Goal: Task Accomplishment & Management: Manage account settings

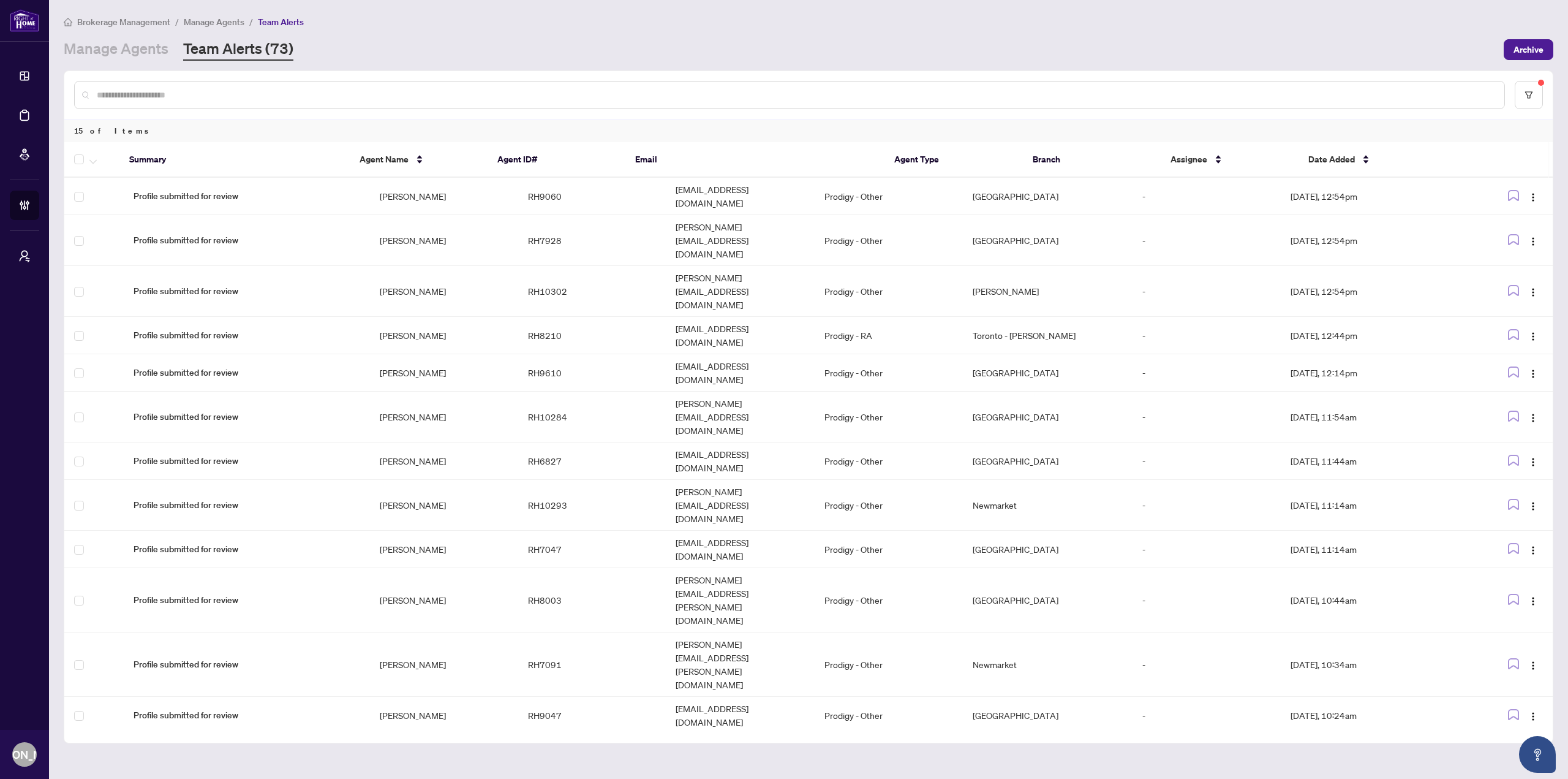
click at [602, 40] on div "Manage Agents Team Alerts (73)" at bounding box center [779, 49] width 1433 height 22
click at [612, 35] on div "Brokerage Management / Manage Agents / Team Alerts Manage Agents Team Alerts (7…" at bounding box center [808, 37] width 1490 height 46
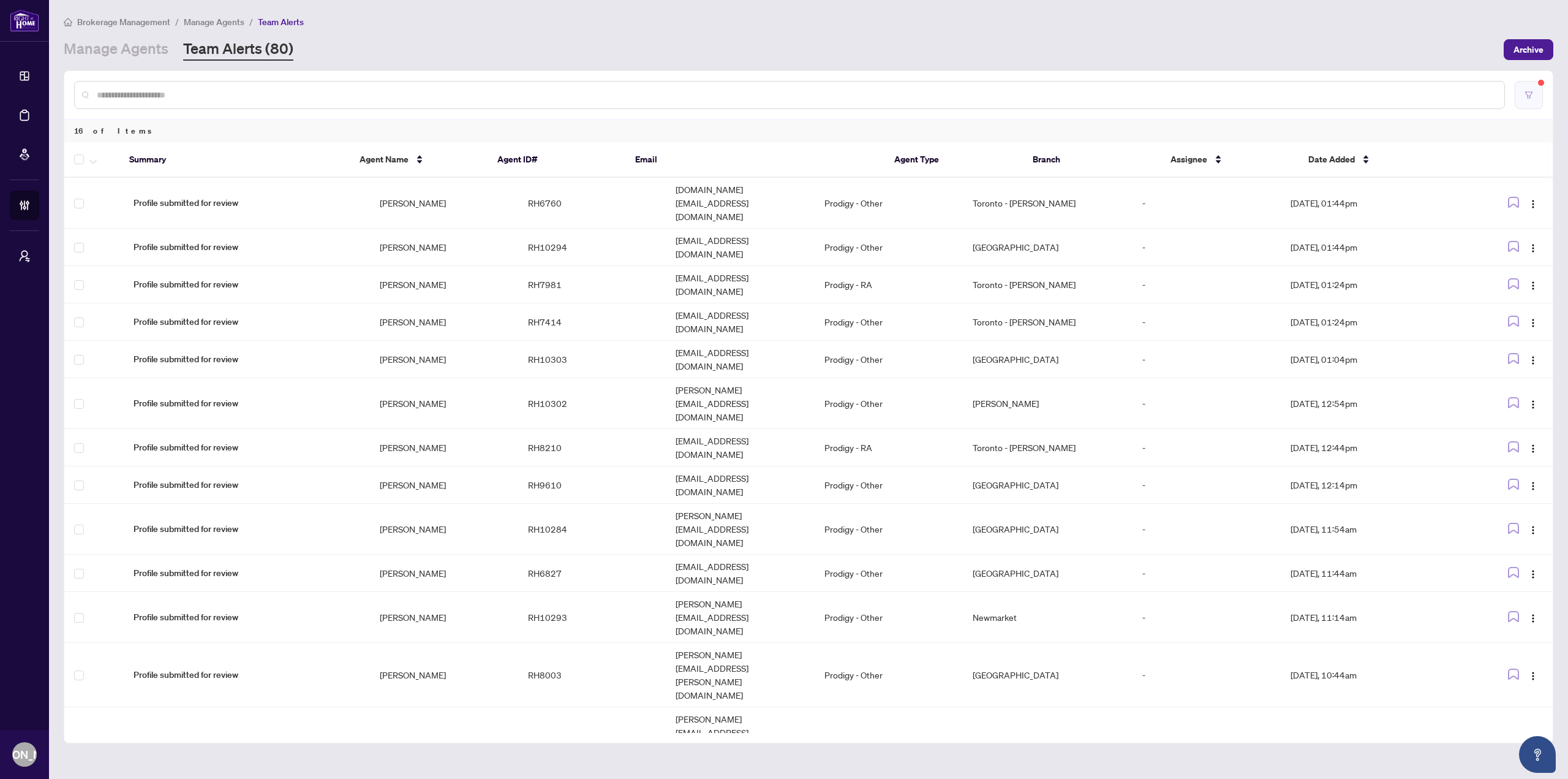
click at [1538, 87] on button "button" at bounding box center [1529, 95] width 28 height 28
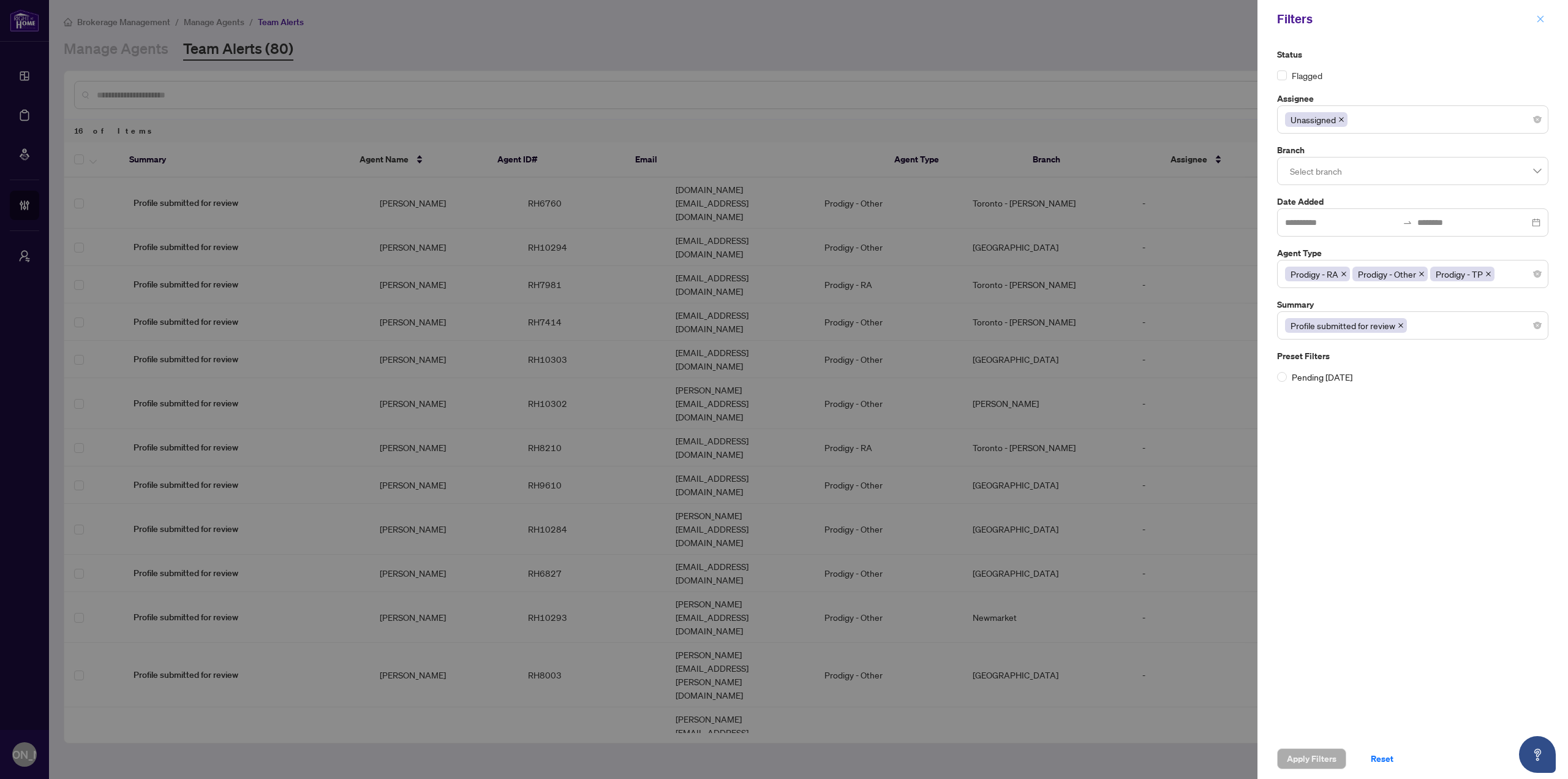
click at [1543, 26] on span "button" at bounding box center [1541, 19] width 8 height 20
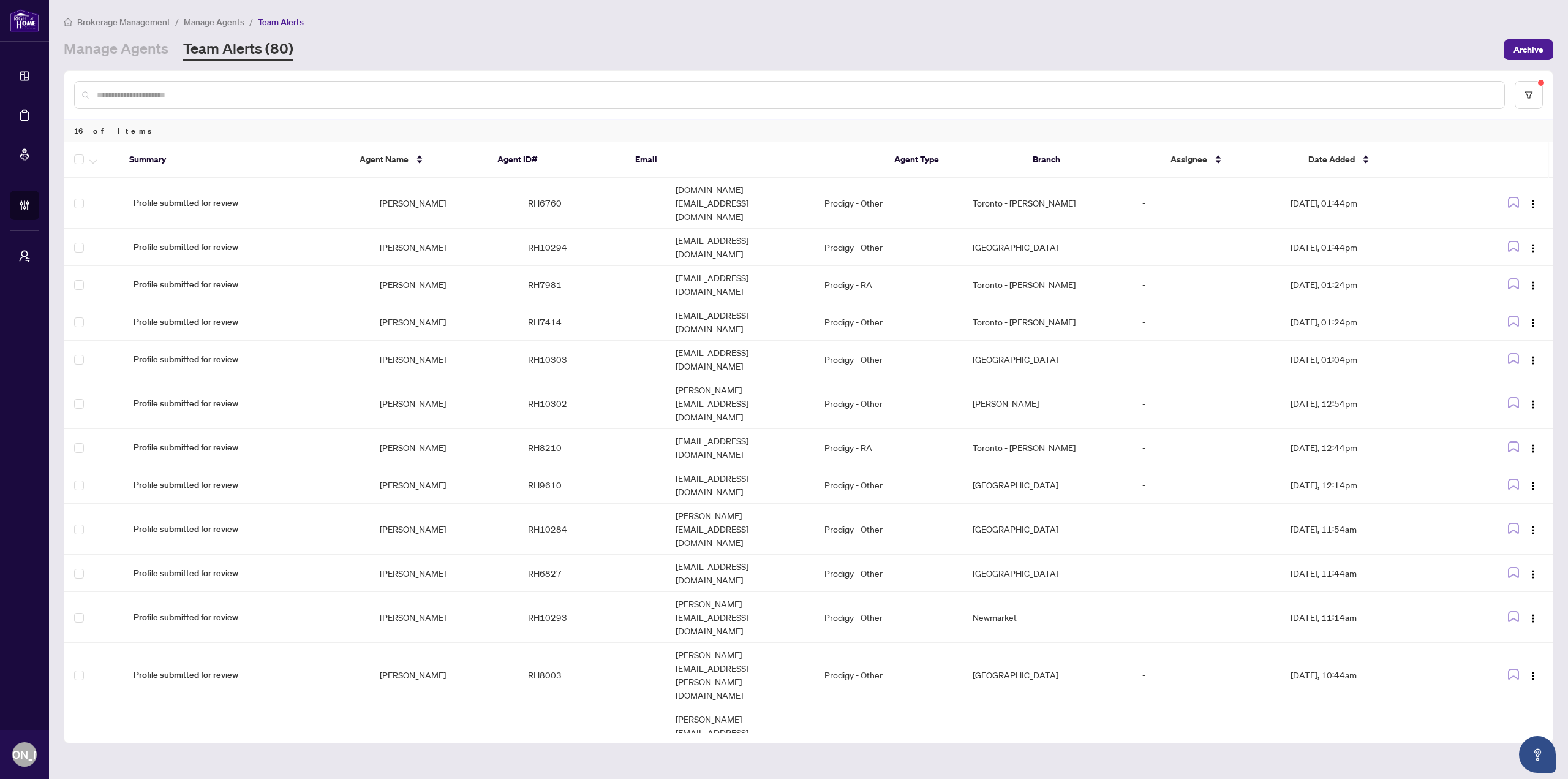
click at [409, 716] on main "Brokerage Management / Manage Agents / Team Alerts Manage Agents Team Alerts (8…" at bounding box center [809, 390] width 1519 height 779
click at [770, 25] on div "Brokerage Management / Manage Agents / Team Alerts" at bounding box center [808, 22] width 1490 height 14
click at [671, 378] on td "[PERSON_NAME][EMAIL_ADDRESS][DOMAIN_NAME]" at bounding box center [740, 404] width 149 height 51
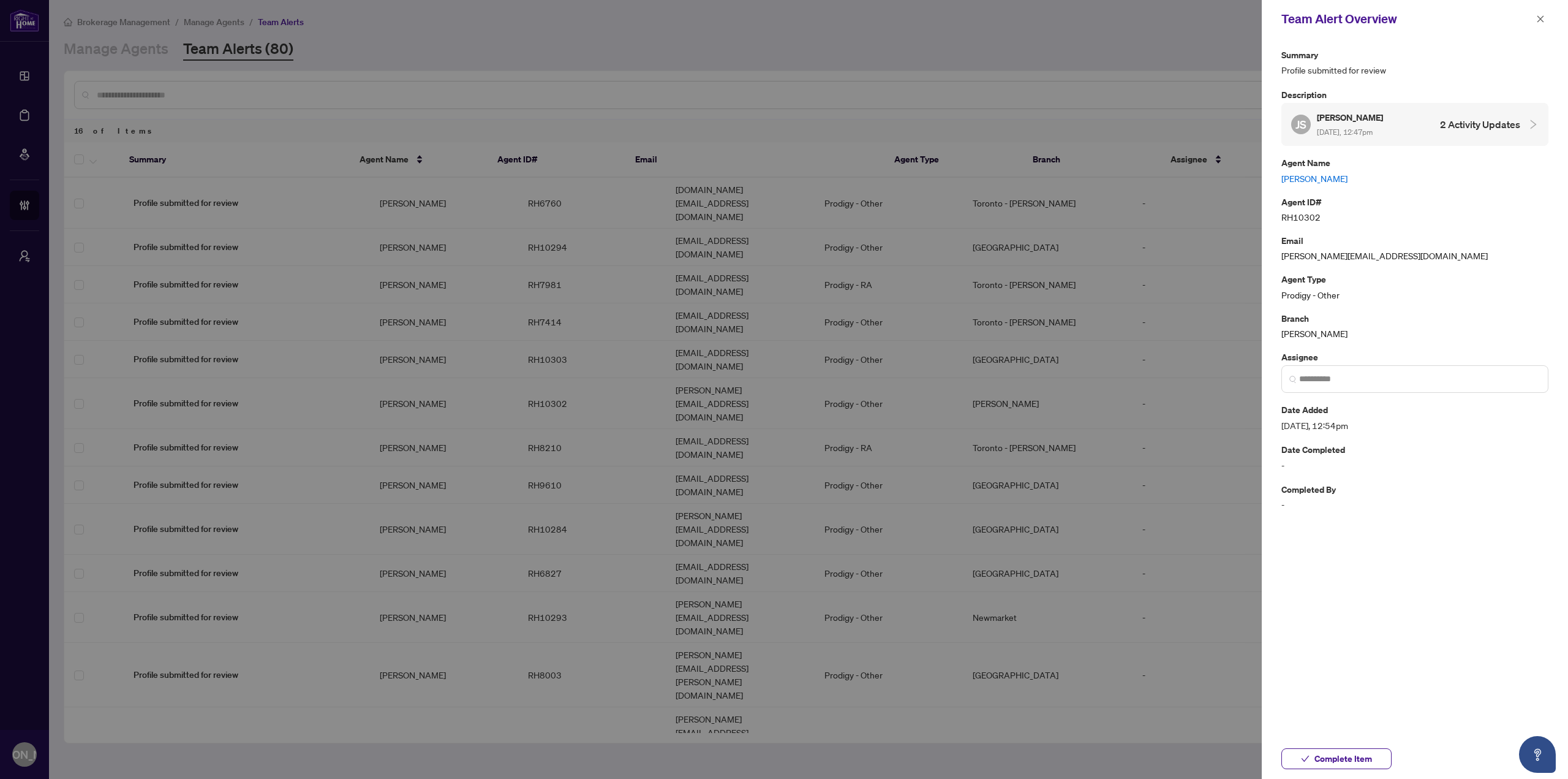
click at [1329, 177] on link "[PERSON_NAME]" at bounding box center [1415, 178] width 267 height 13
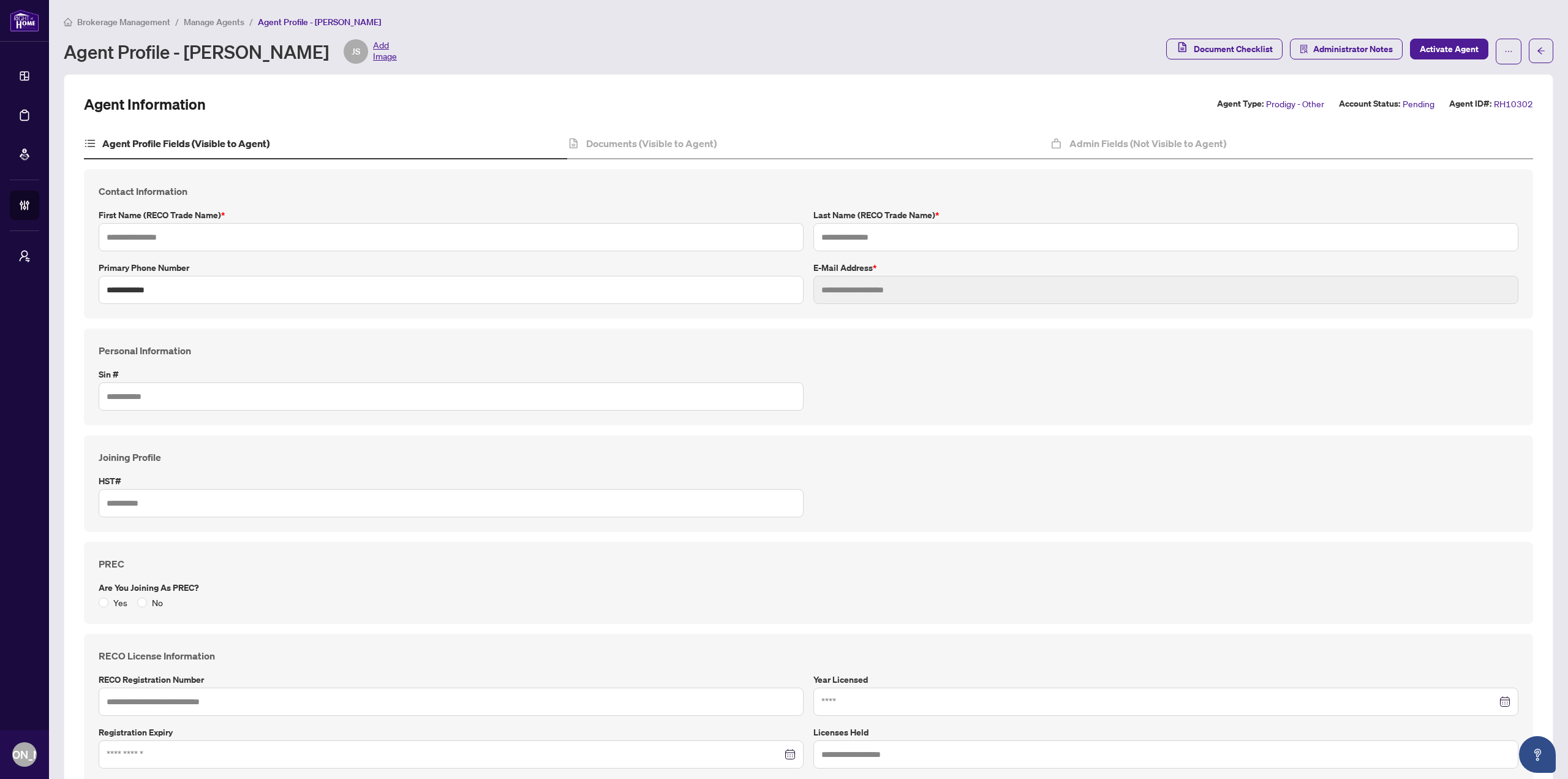
type input "*******"
type input "*****"
type input "**********"
click at [727, 142] on div "Documents (Visible to Agent)" at bounding box center [809, 144] width 483 height 31
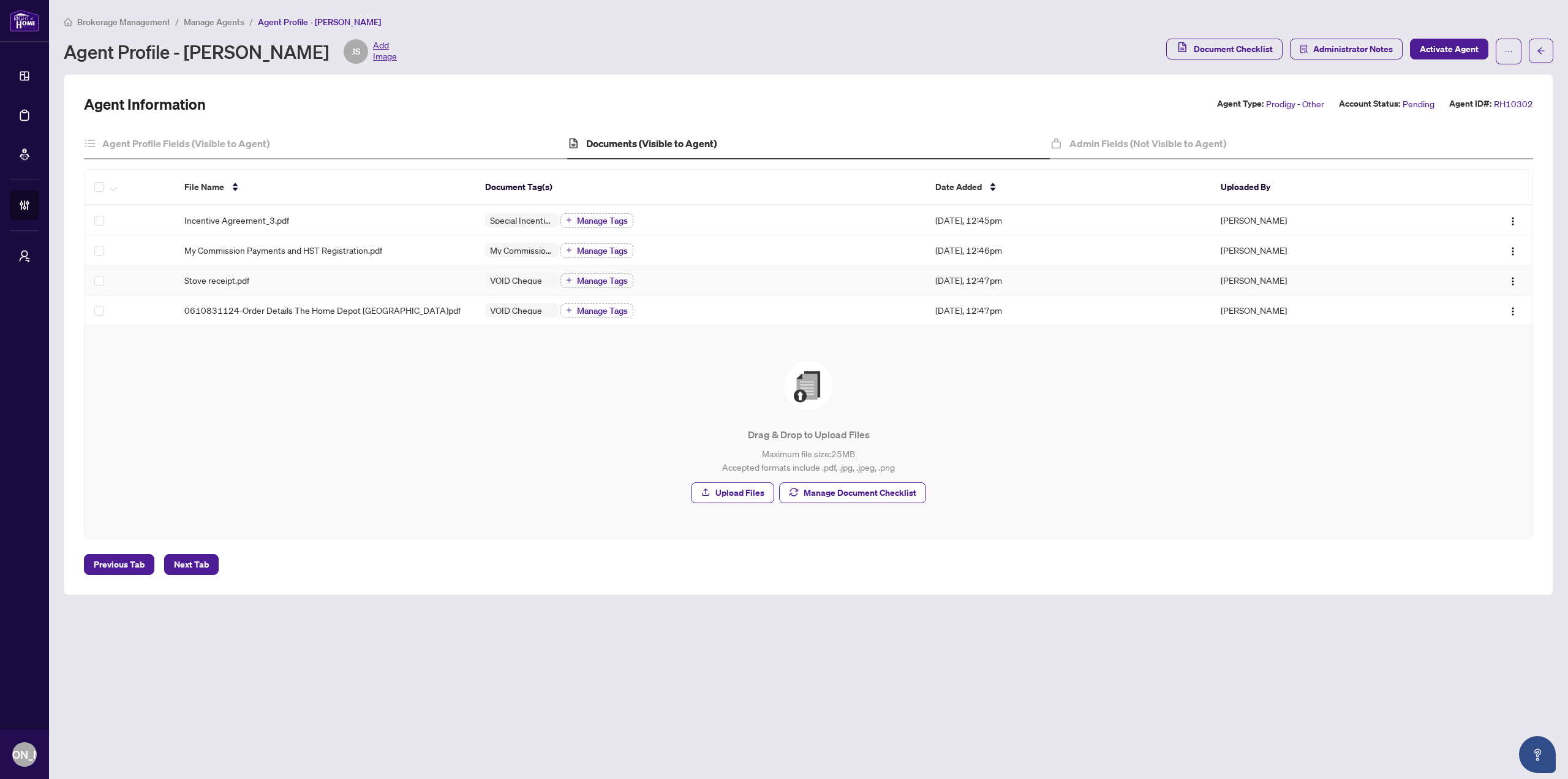
click at [654, 286] on div "VOID Cheque Manage Tags" at bounding box center [701, 280] width 431 height 16
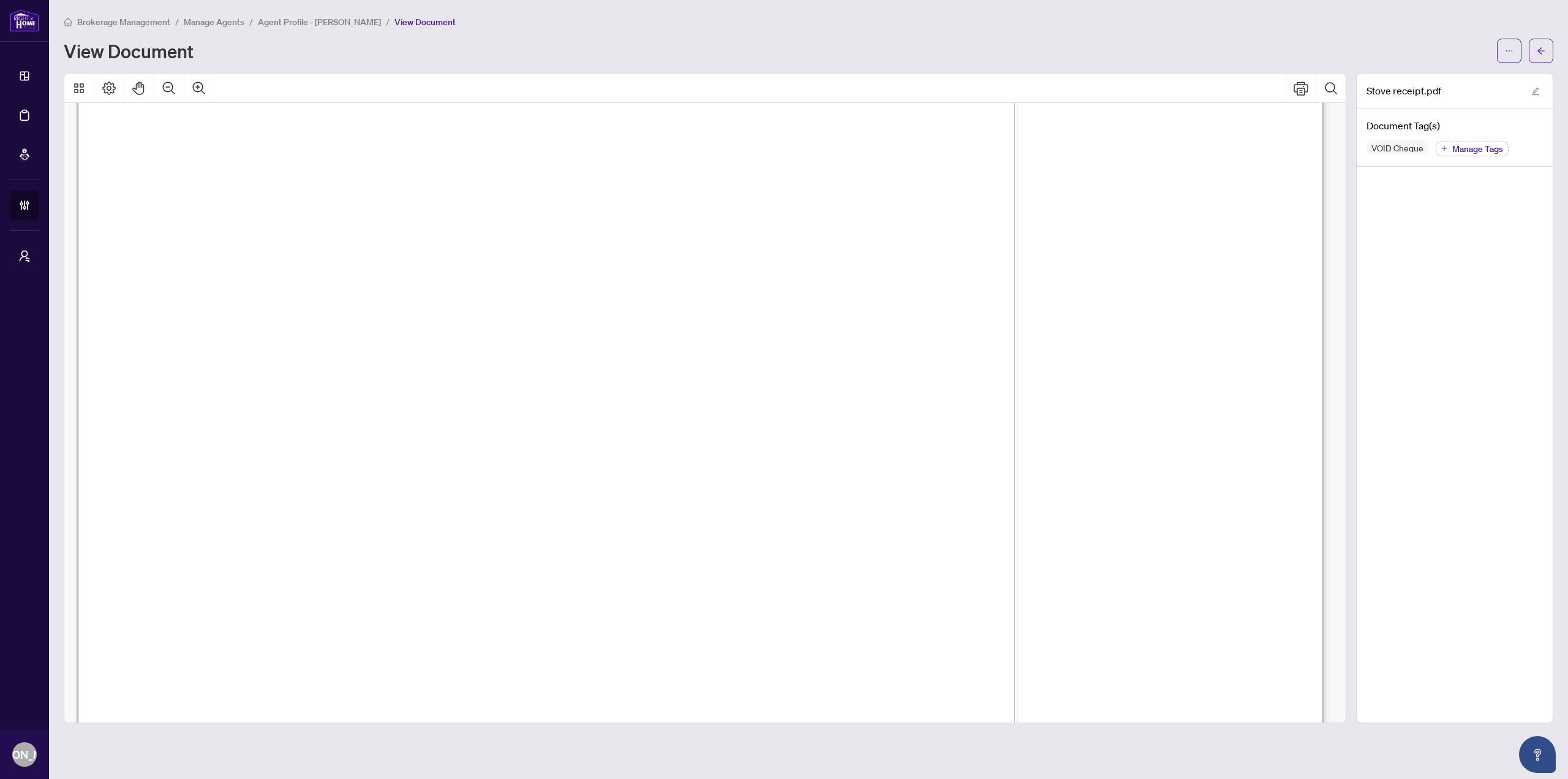
scroll to position [2083, 0]
click at [1546, 51] on button "button" at bounding box center [1541, 51] width 25 height 25
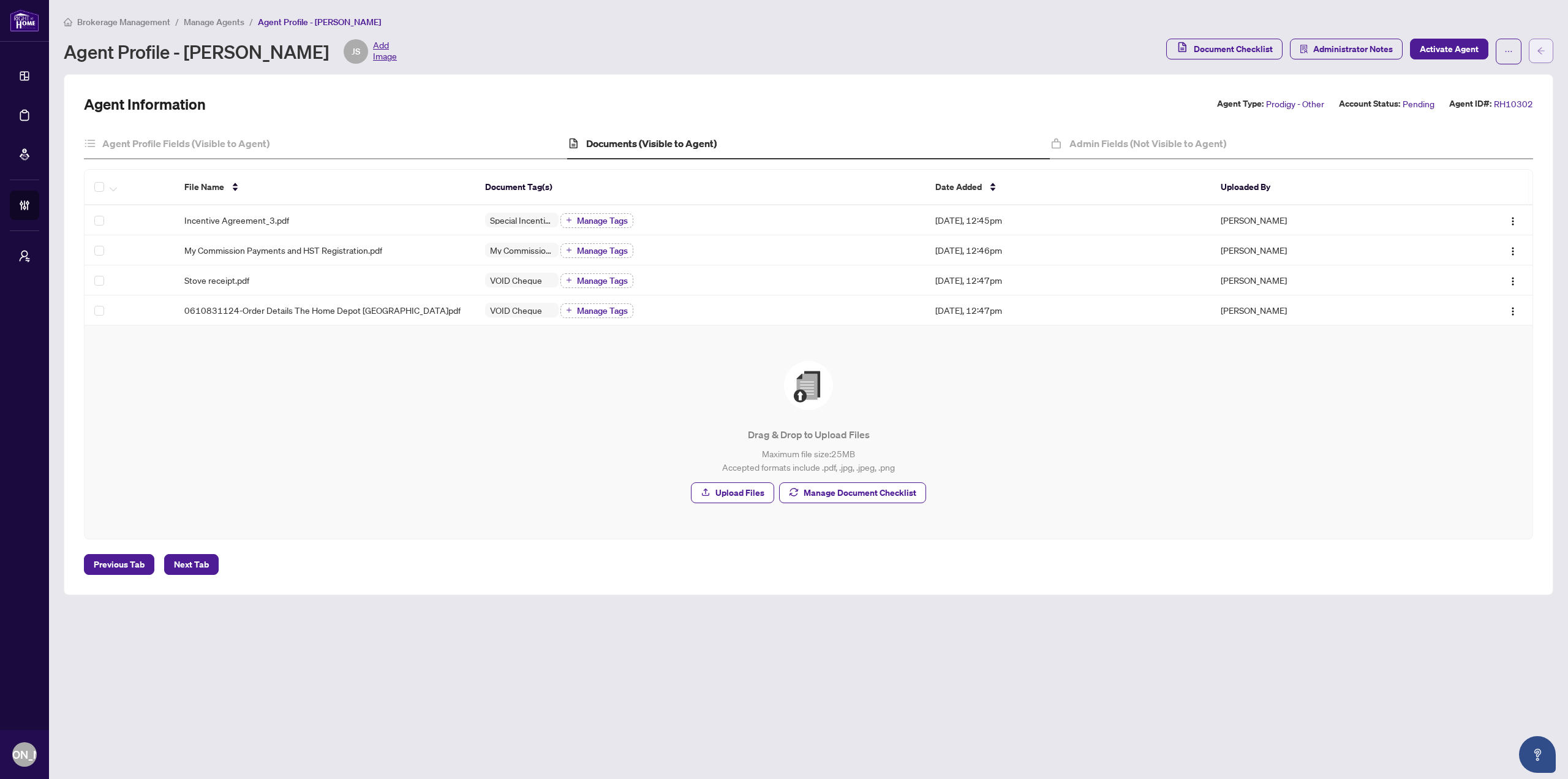
click at [1540, 51] on icon "arrow-left" at bounding box center [1541, 51] width 7 height 7
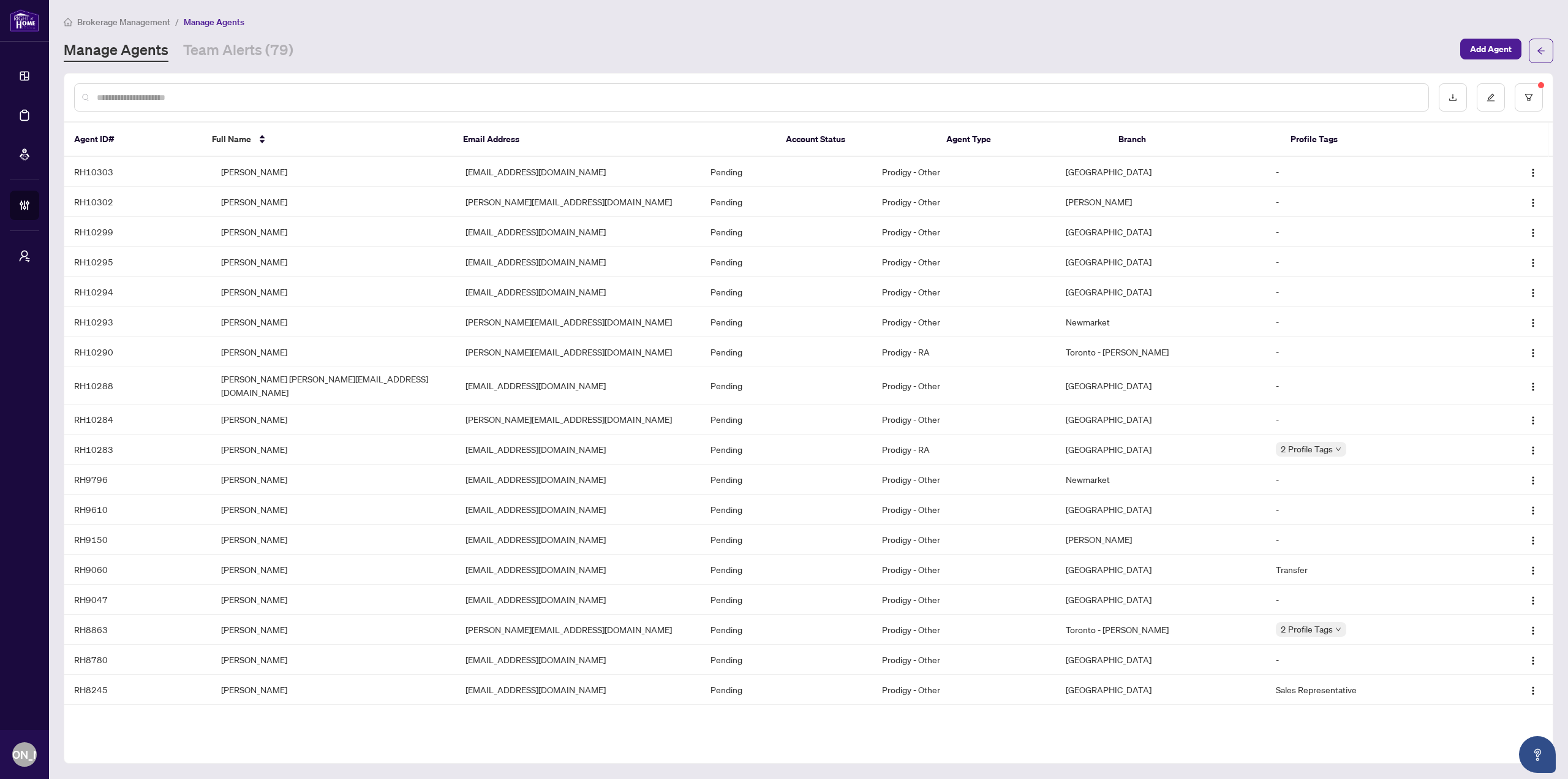
click at [592, 40] on div "Manage Agents Team Alerts (79)" at bounding box center [758, 51] width 1389 height 22
click at [1533, 94] on icon "filter" at bounding box center [1529, 97] width 8 height 8
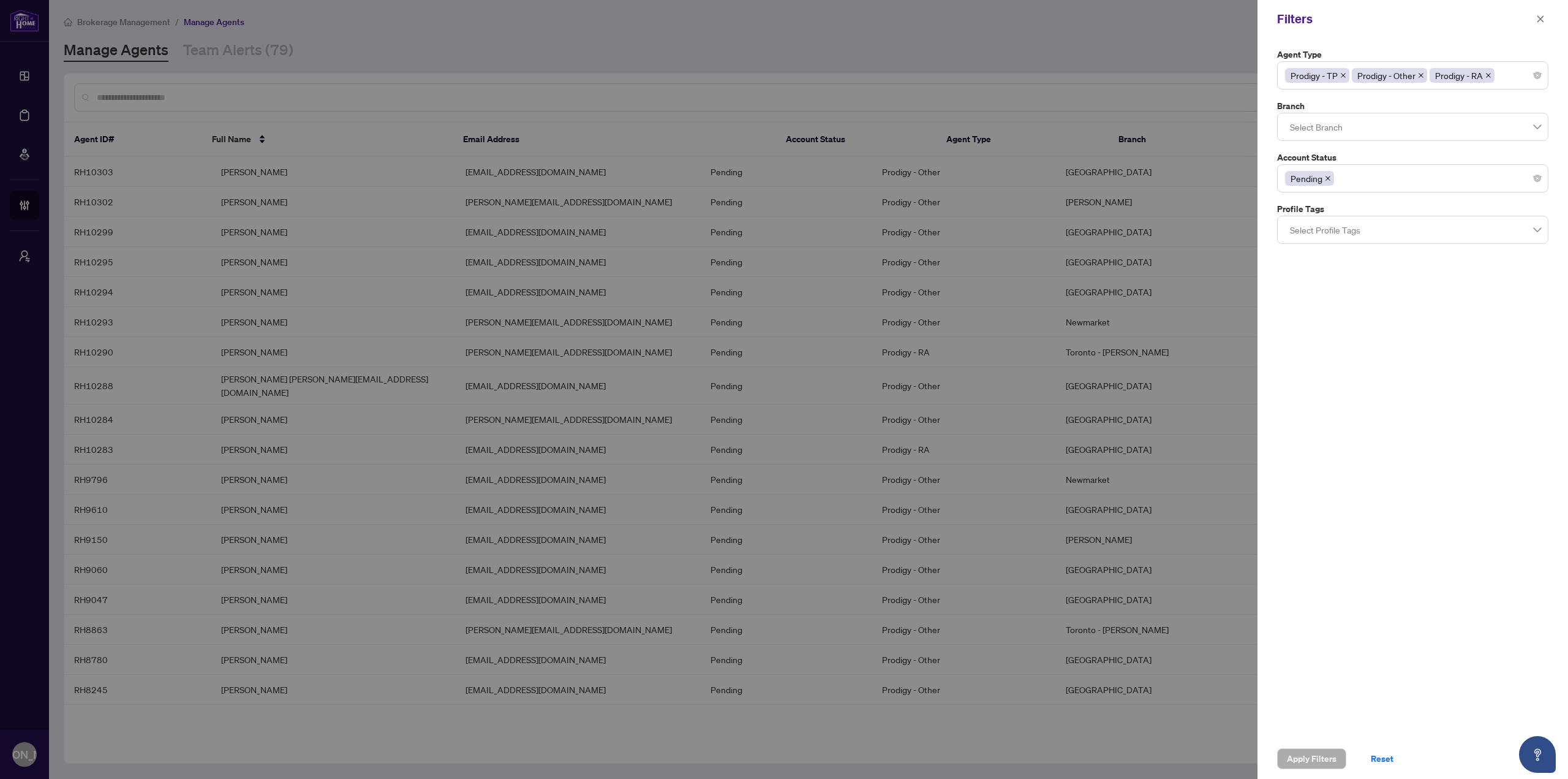
drag, startPoint x: 1538, startPoint y: 13, endPoint x: 1279, endPoint y: 32, distance: 259.7
click at [1538, 13] on span "button" at bounding box center [1541, 19] width 8 height 20
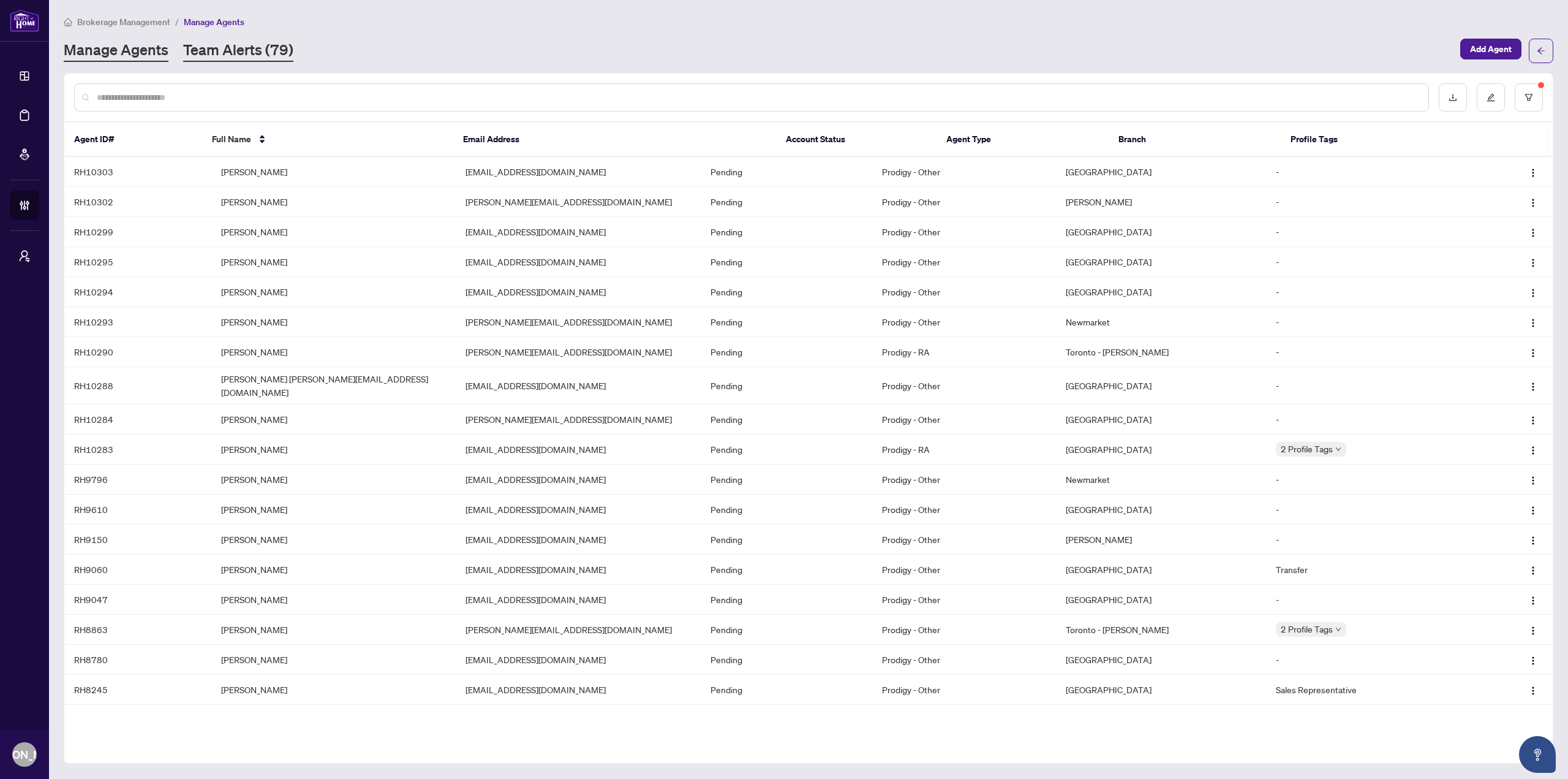
click at [273, 59] on link "Team Alerts (79)" at bounding box center [238, 51] width 111 height 22
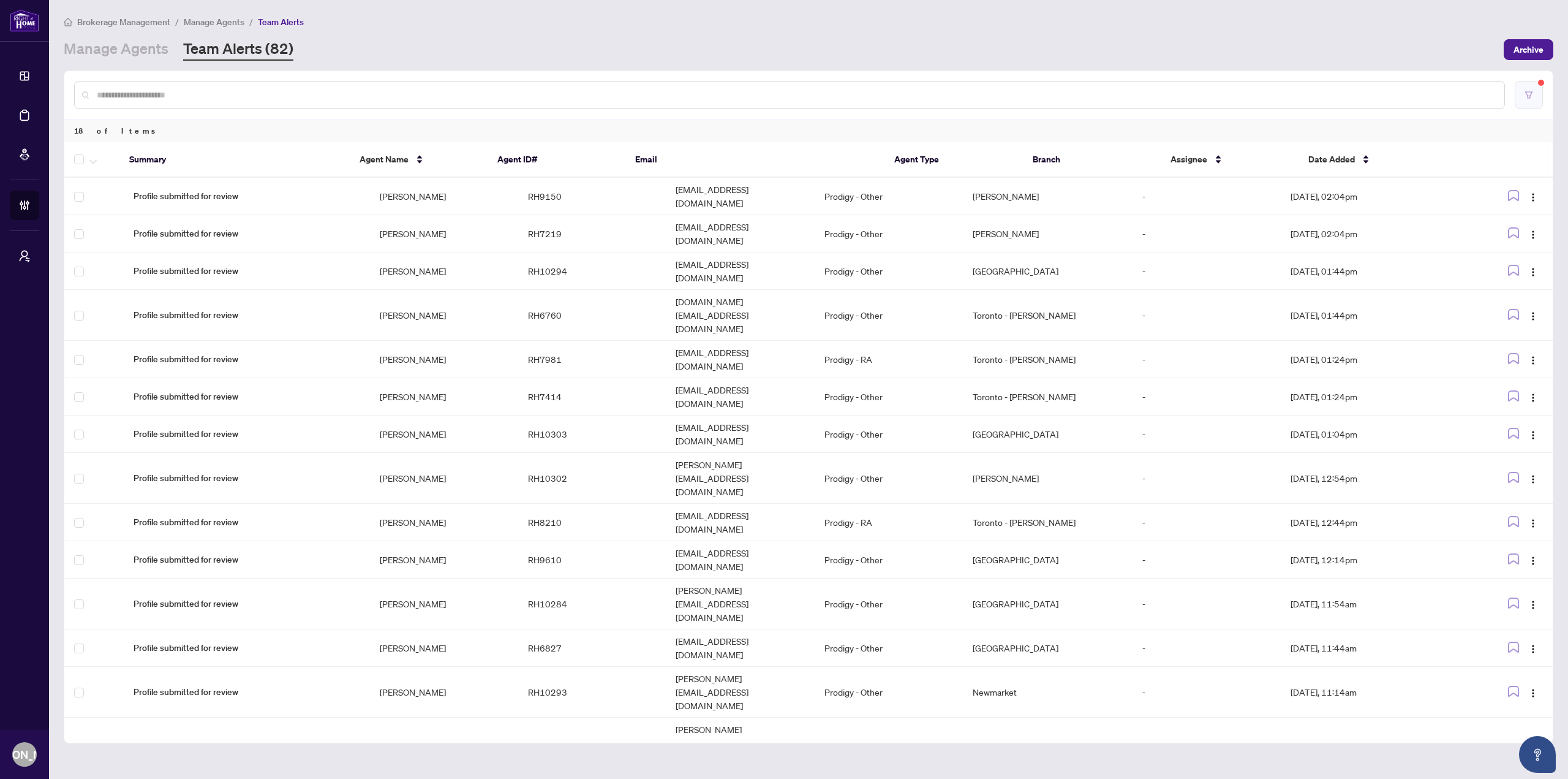
click at [1530, 94] on icon "filter" at bounding box center [1529, 95] width 8 height 8
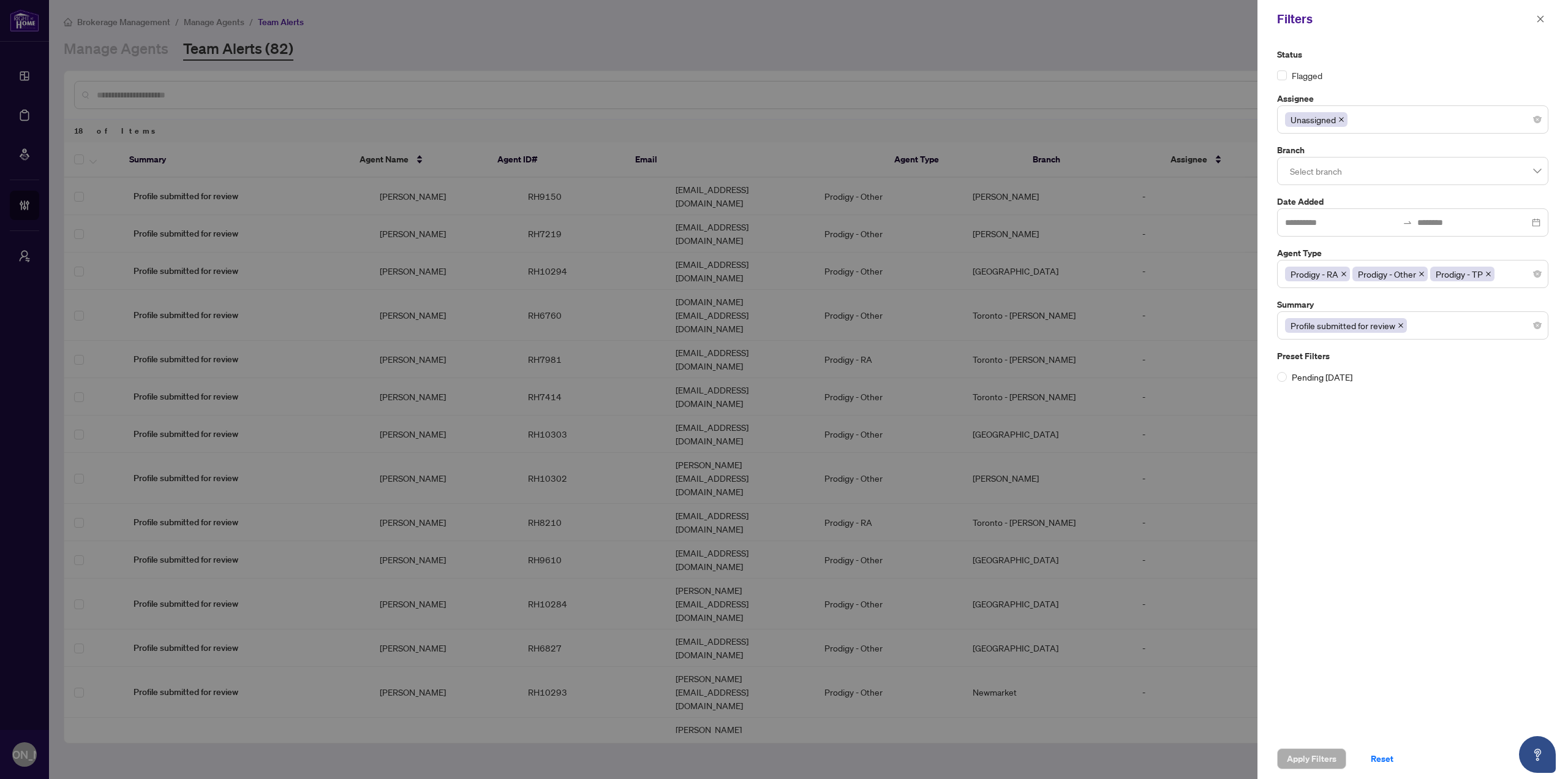
click at [1344, 120] on icon "close" at bounding box center [1341, 119] width 6 height 6
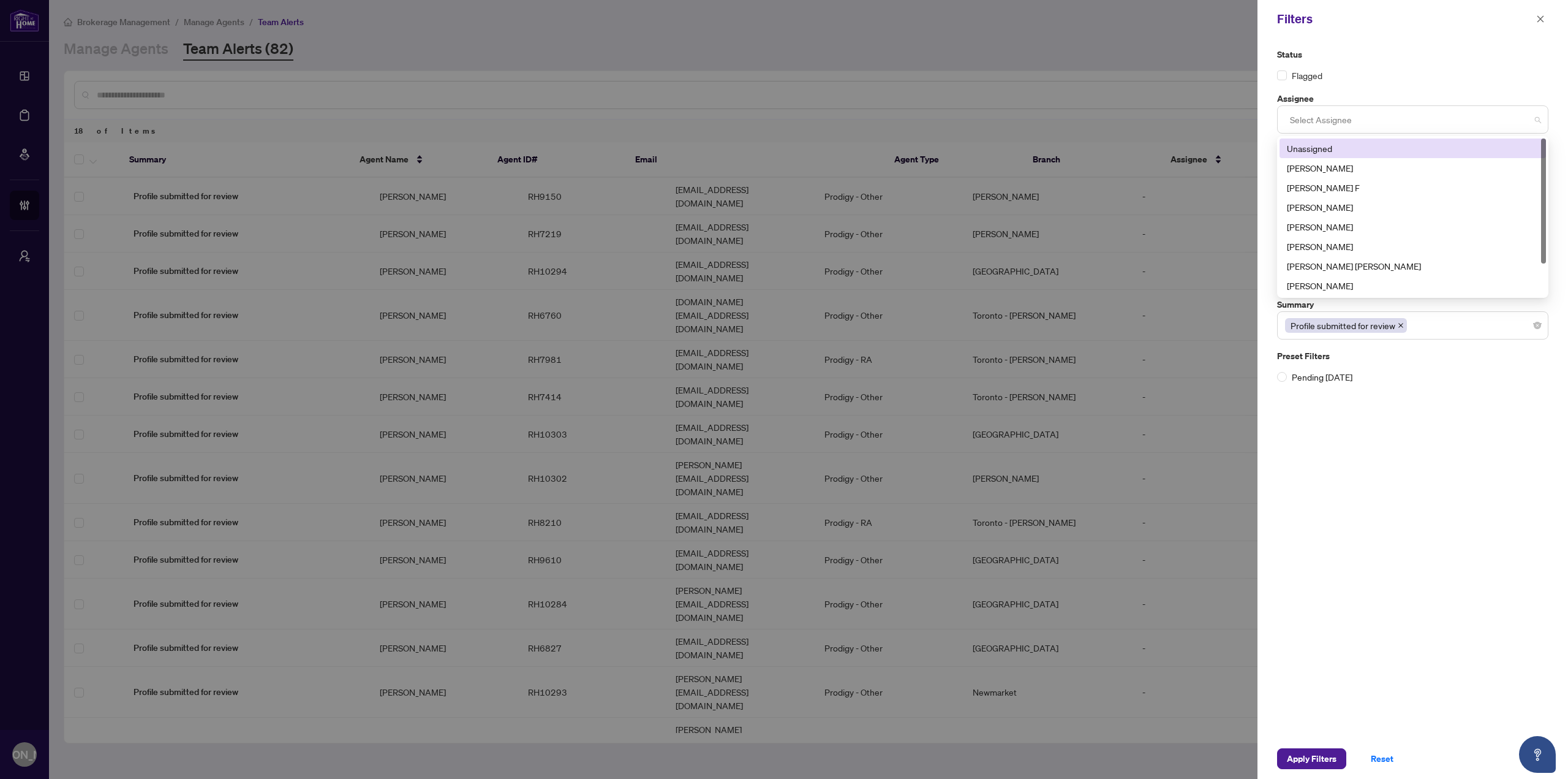
click at [1360, 120] on div at bounding box center [1412, 119] width 256 height 22
click at [1333, 187] on div "Chantel F" at bounding box center [1413, 187] width 252 height 13
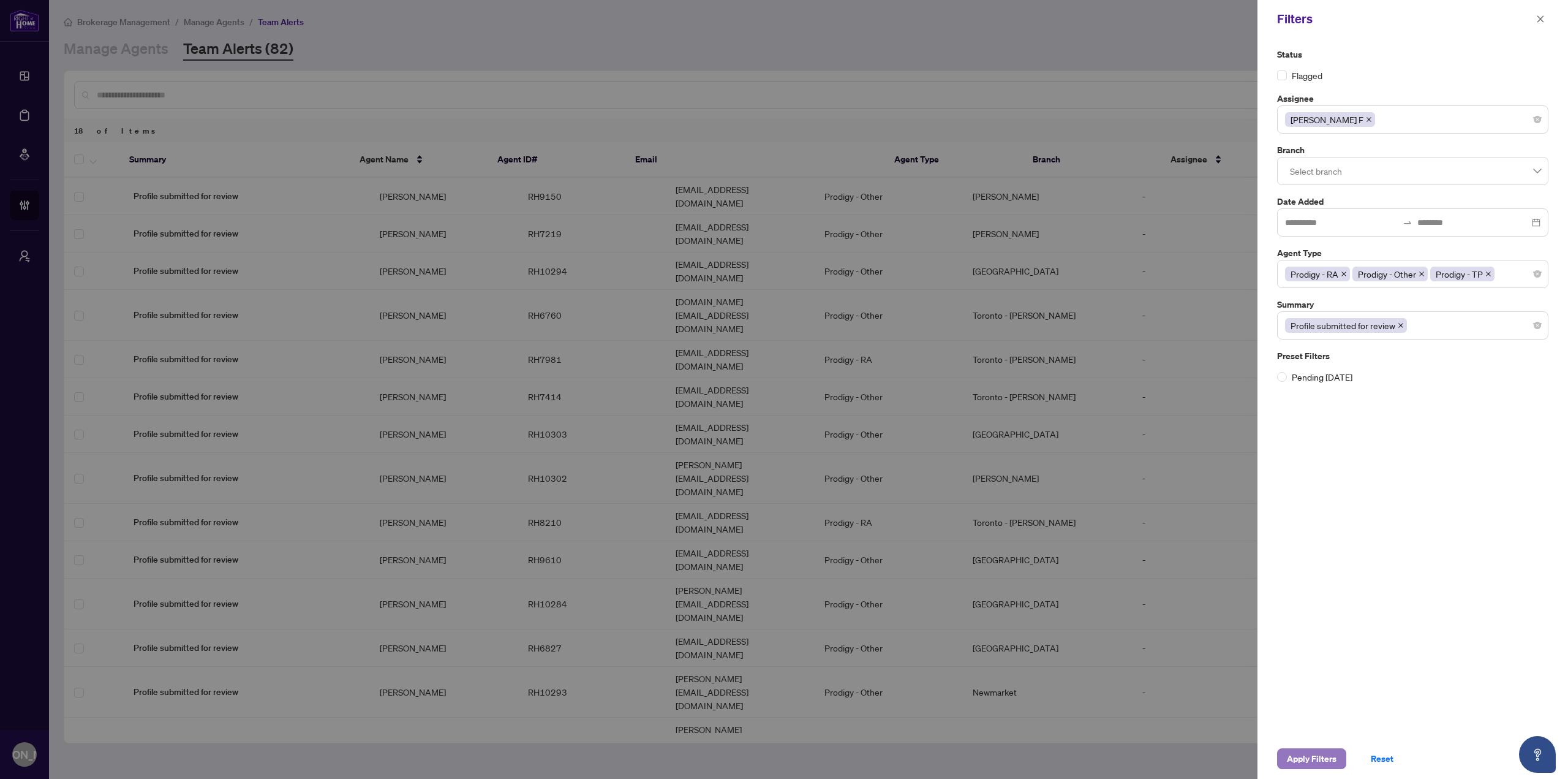
click at [1300, 760] on span "Apply Filters" at bounding box center [1312, 759] width 49 height 20
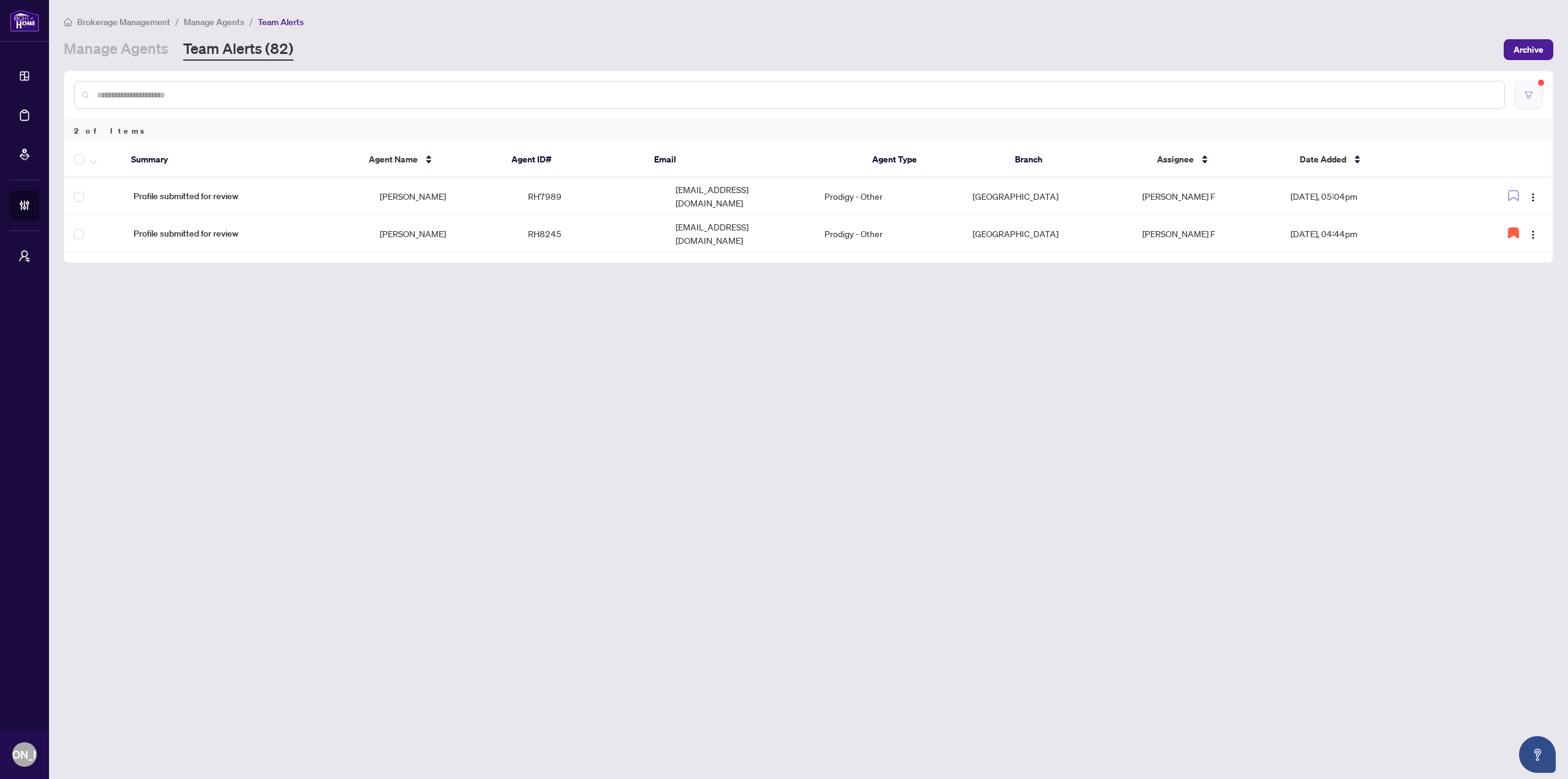
click at [1522, 96] on button "button" at bounding box center [1529, 95] width 28 height 28
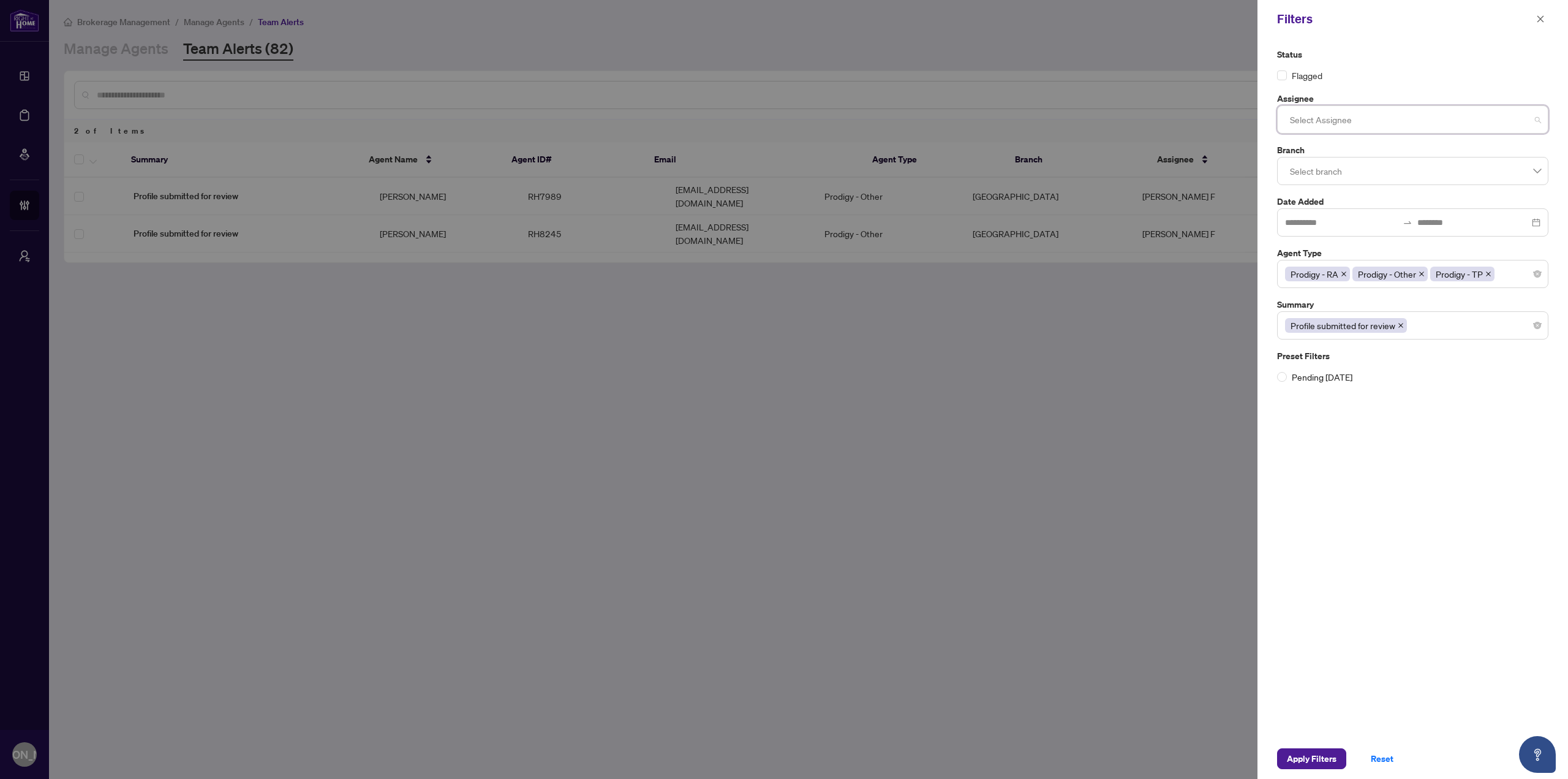
click at [1534, 116] on div at bounding box center [1412, 119] width 256 height 22
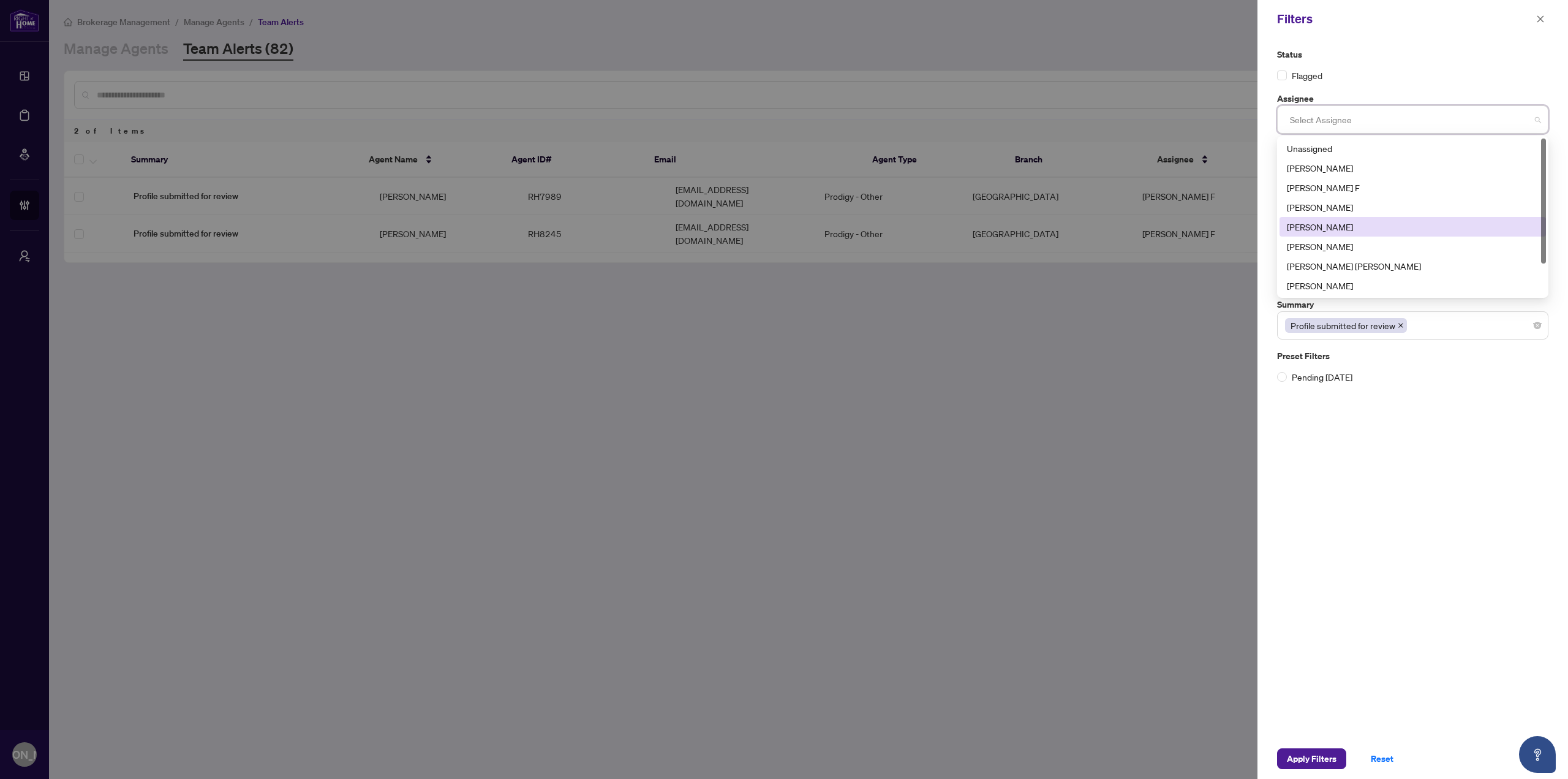
click at [1331, 220] on div "[PERSON_NAME]" at bounding box center [1413, 226] width 252 height 13
click at [1365, 414] on div "Status Flagged Assignee Joseph Andrada Joseph Andrada 4294 4285 3089 Unassigned…" at bounding box center [1412, 388] width 311 height 700
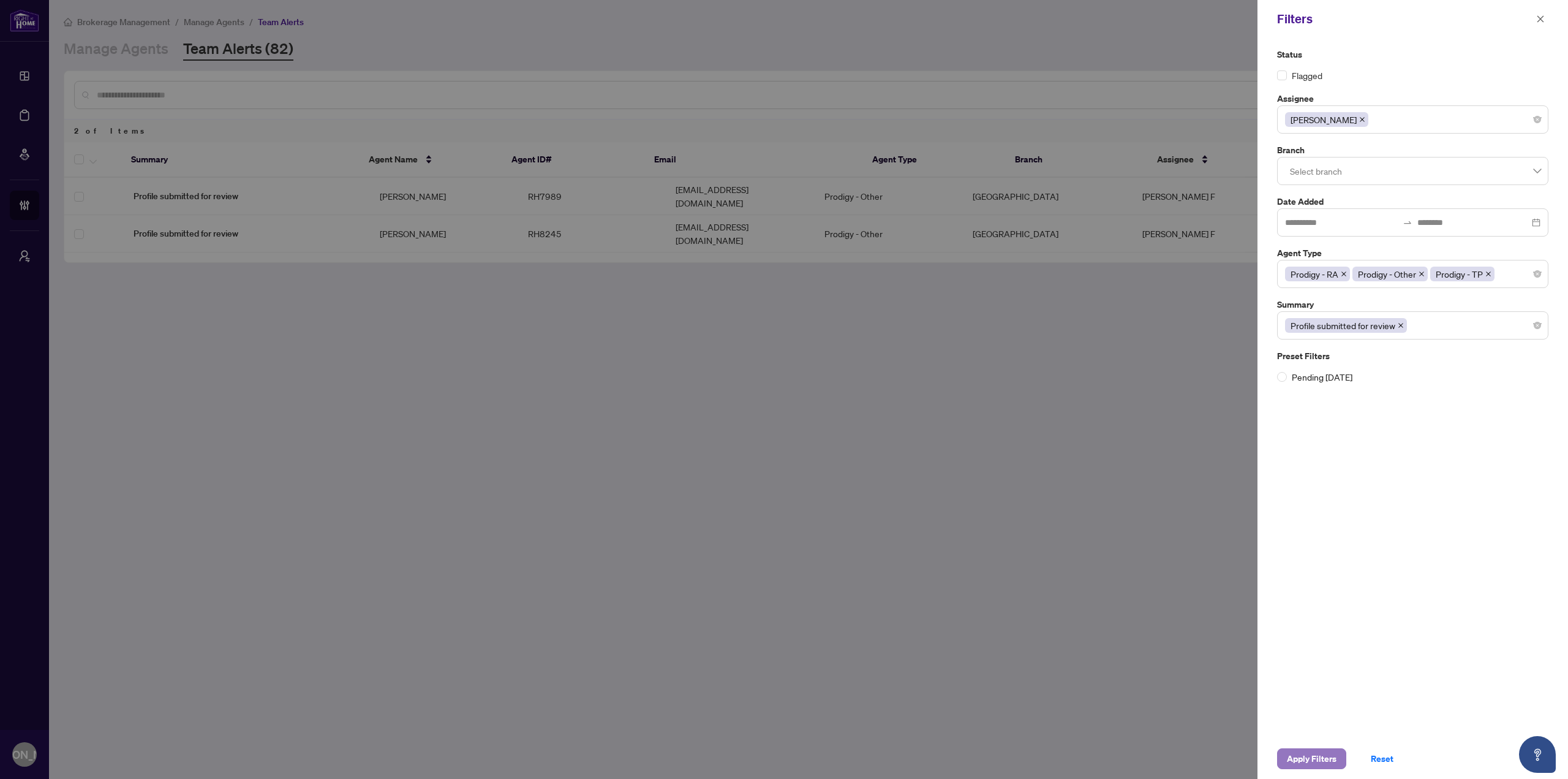
click at [1296, 759] on span "Apply Filters" at bounding box center [1312, 759] width 49 height 20
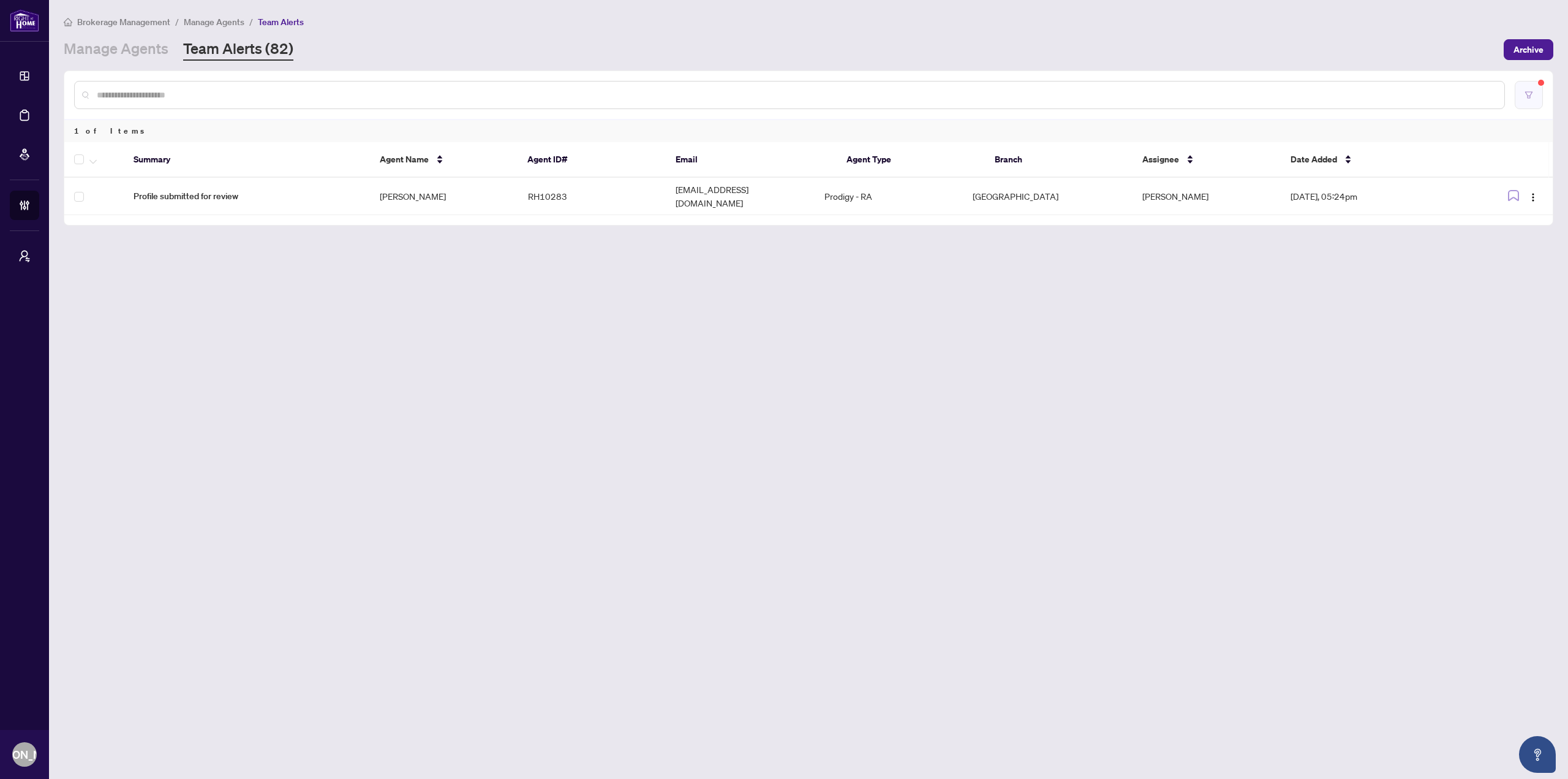
click at [1528, 92] on icon "filter" at bounding box center [1529, 95] width 7 height 7
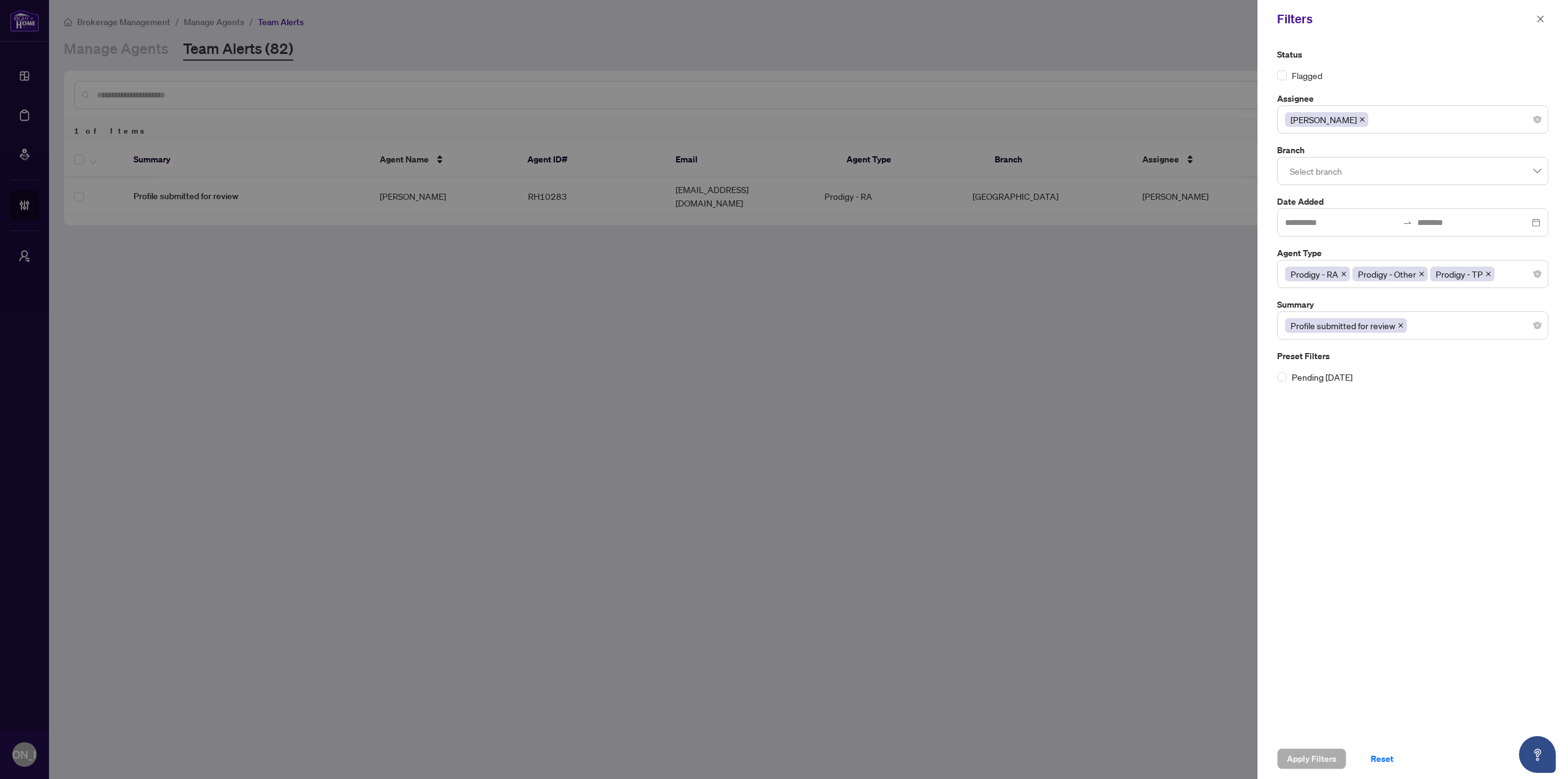
click at [1360, 118] on icon "close" at bounding box center [1362, 119] width 6 height 6
click at [1346, 118] on div at bounding box center [1412, 119] width 256 height 22
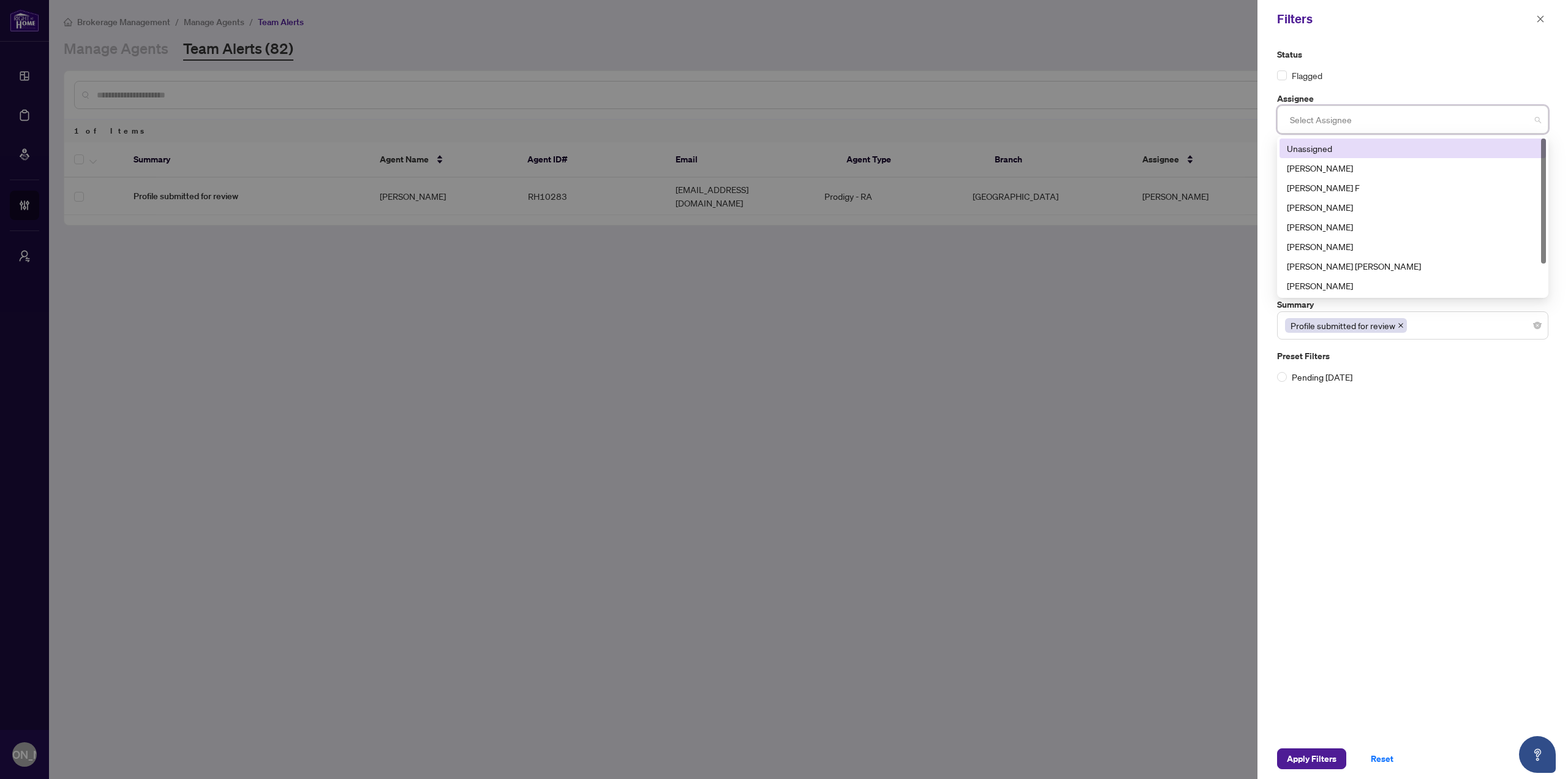
click at [1341, 150] on div "Unassigned" at bounding box center [1413, 148] width 252 height 13
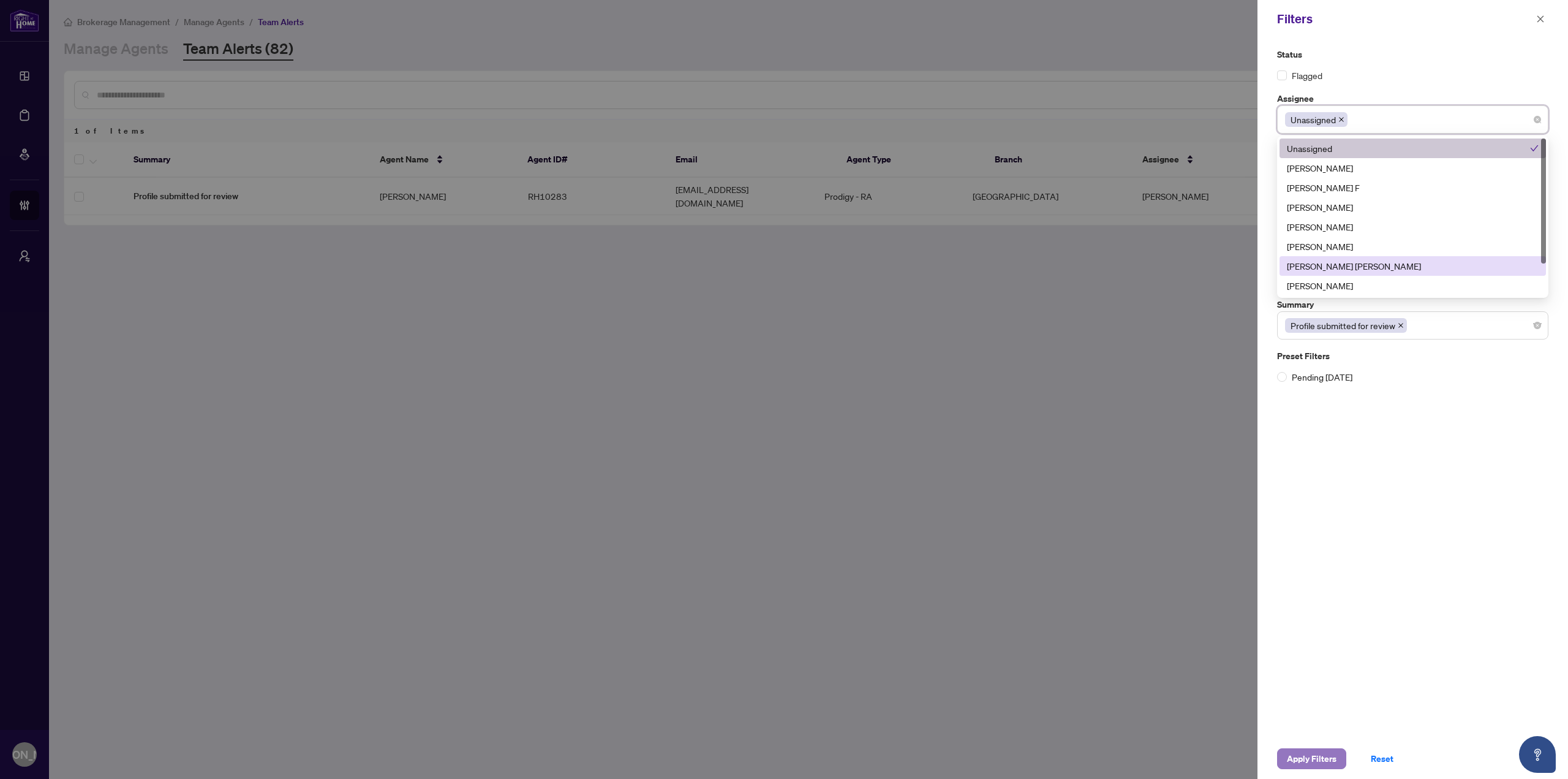
click at [1284, 760] on button "Apply Filters" at bounding box center [1312, 759] width 69 height 21
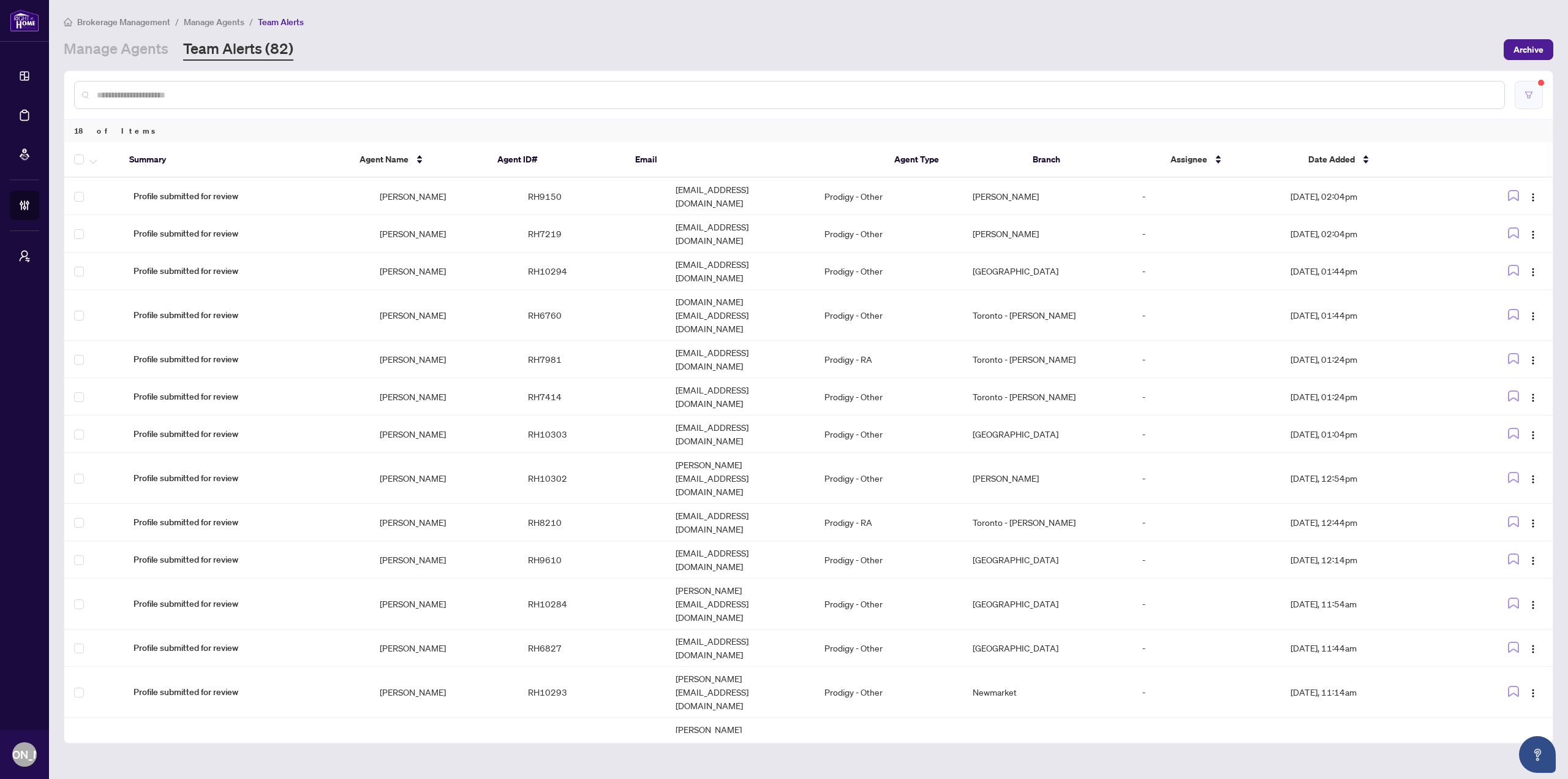
click at [1537, 91] on button "button" at bounding box center [1529, 95] width 28 height 28
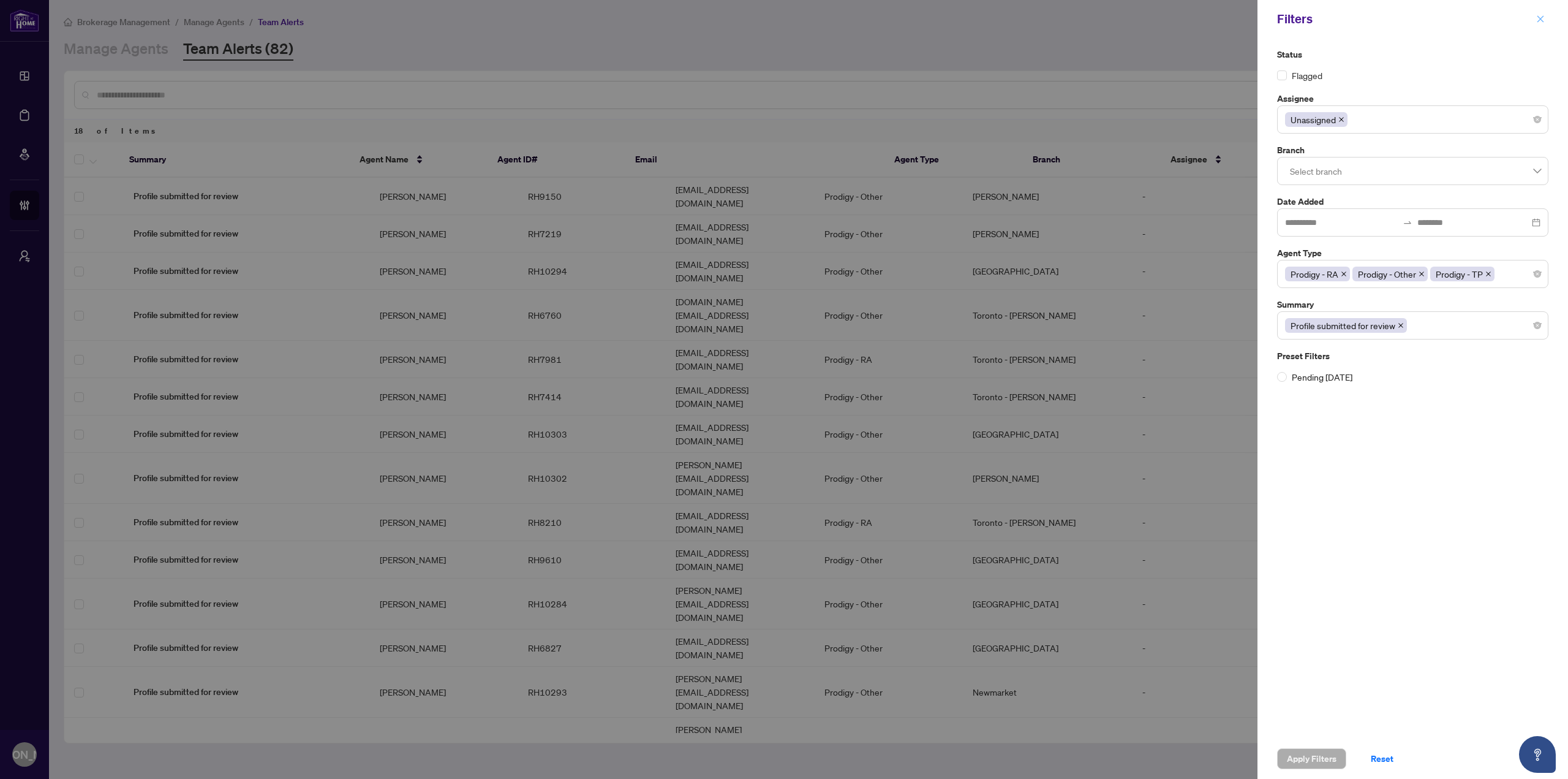
click at [1544, 19] on icon "close" at bounding box center [1541, 19] width 8 height 8
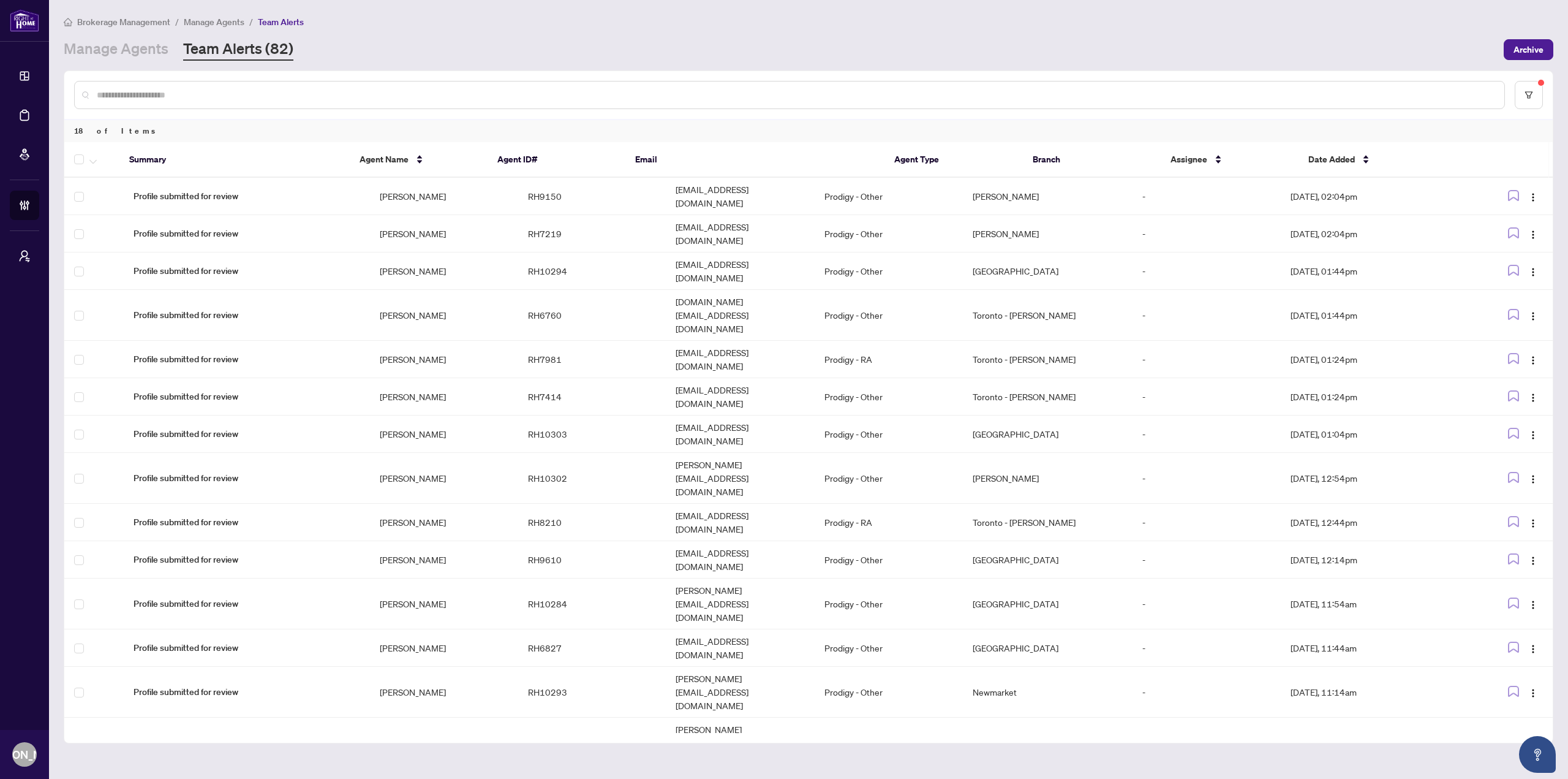
click at [675, 21] on div "Brokerage Management / Manage Agents / Team Alerts" at bounding box center [808, 22] width 1490 height 14
click at [716, 26] on div "Brokerage Management / Manage Agents / Team Alerts" at bounding box center [808, 22] width 1490 height 14
click at [1539, 96] on button "button" at bounding box center [1529, 95] width 28 height 28
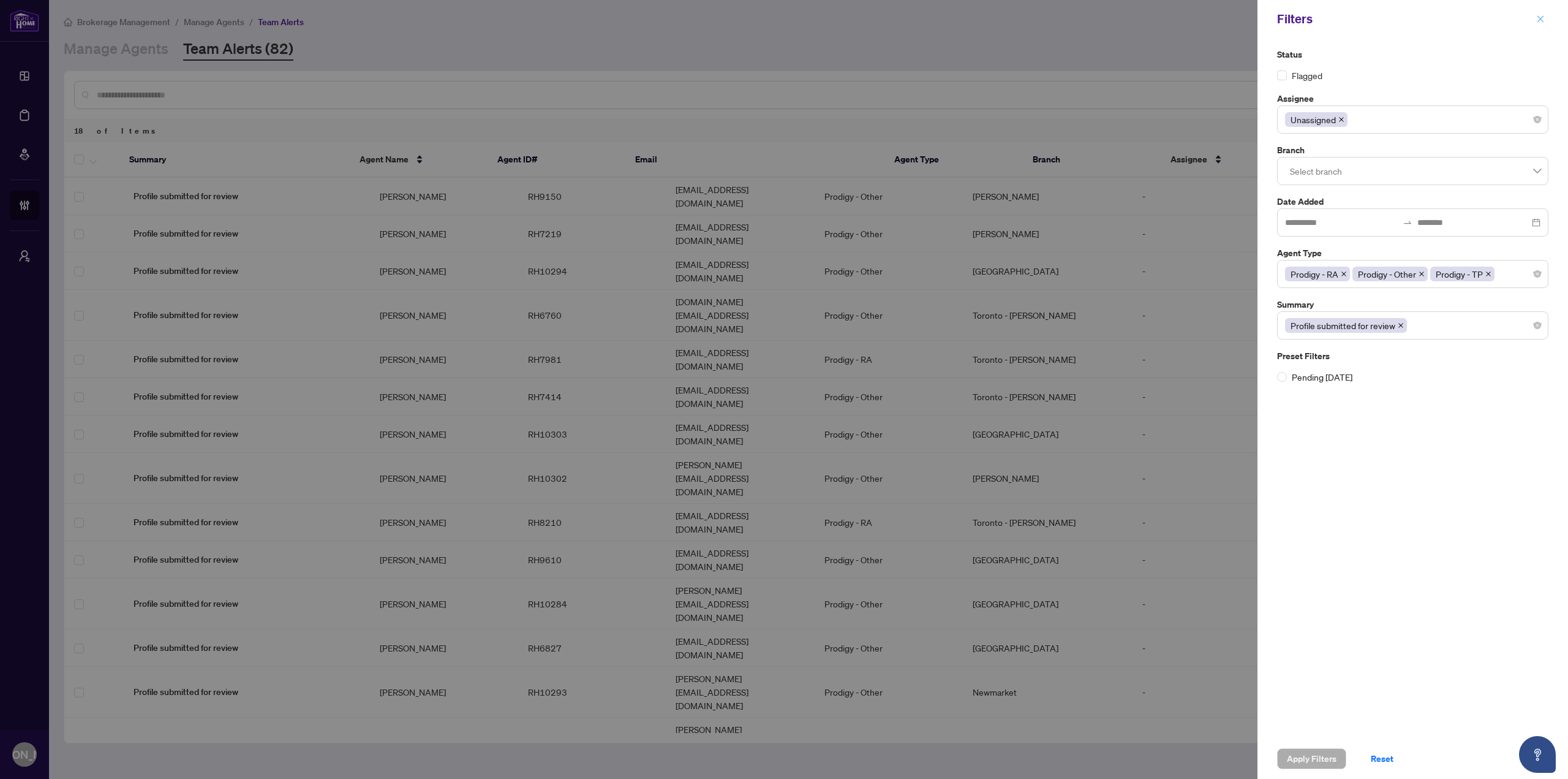
click at [1545, 21] on button "button" at bounding box center [1541, 19] width 16 height 15
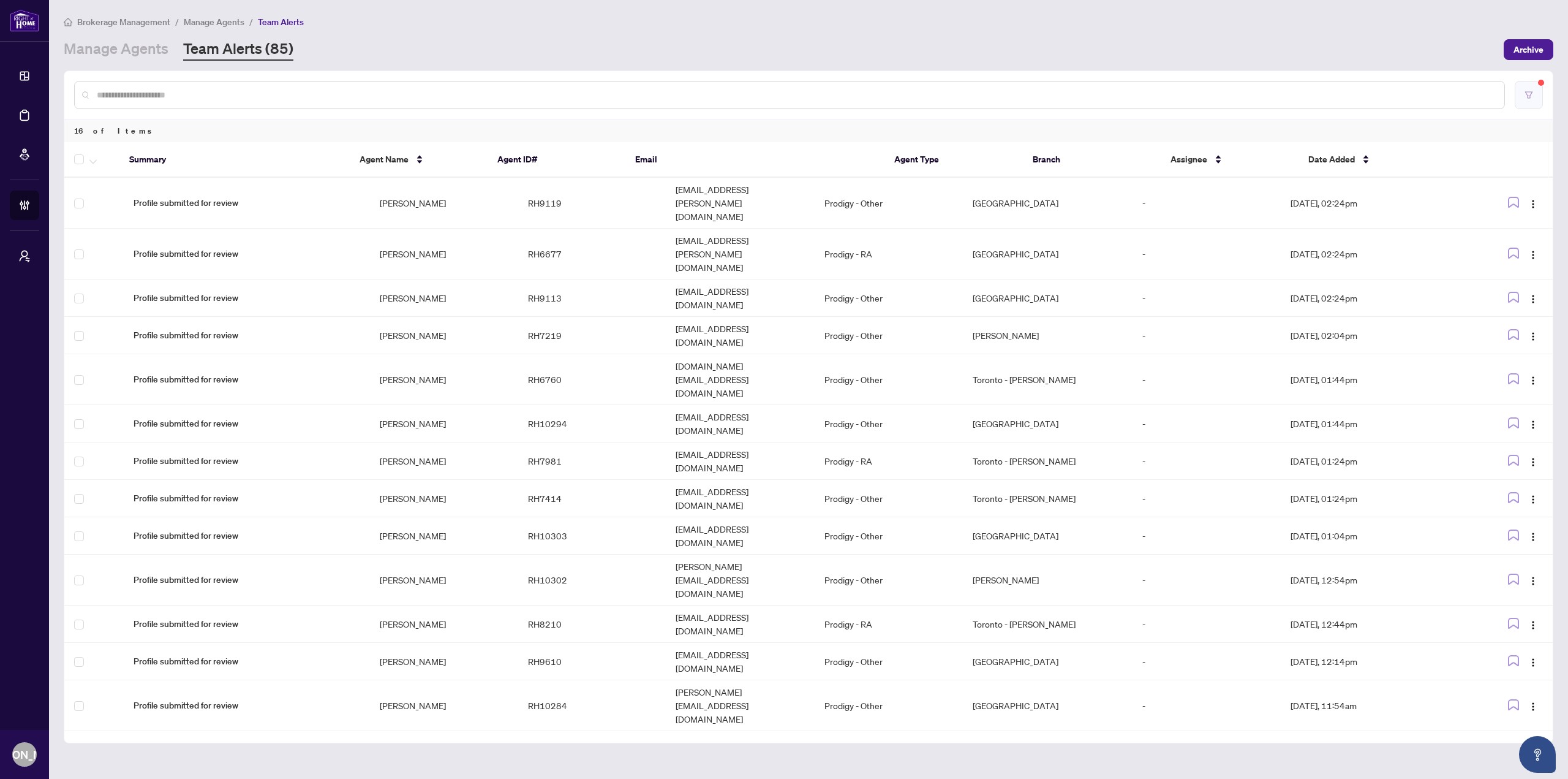
click at [1524, 99] on button "button" at bounding box center [1529, 95] width 28 height 28
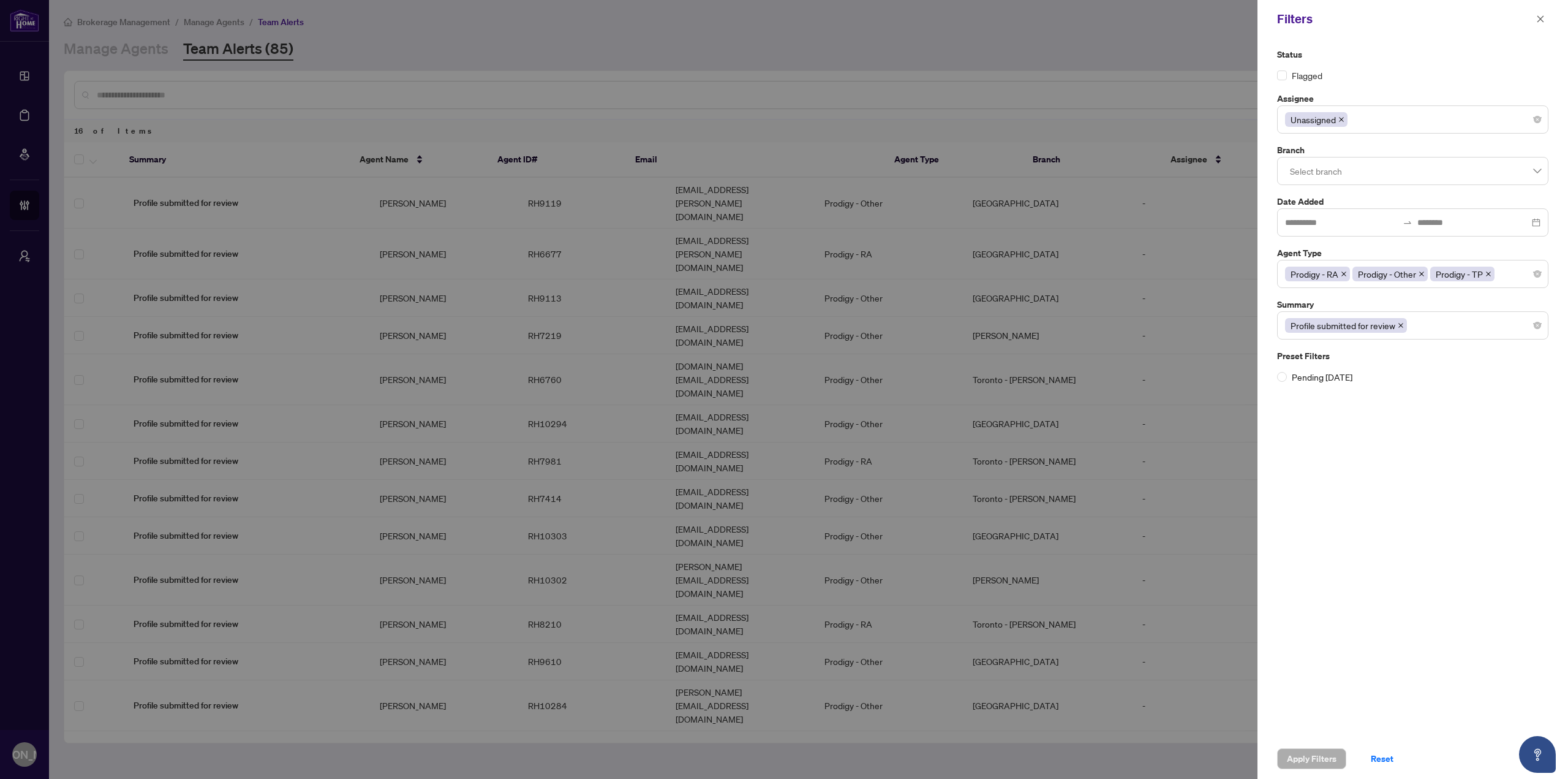
click at [1432, 127] on div "Unassigned" at bounding box center [1412, 119] width 256 height 22
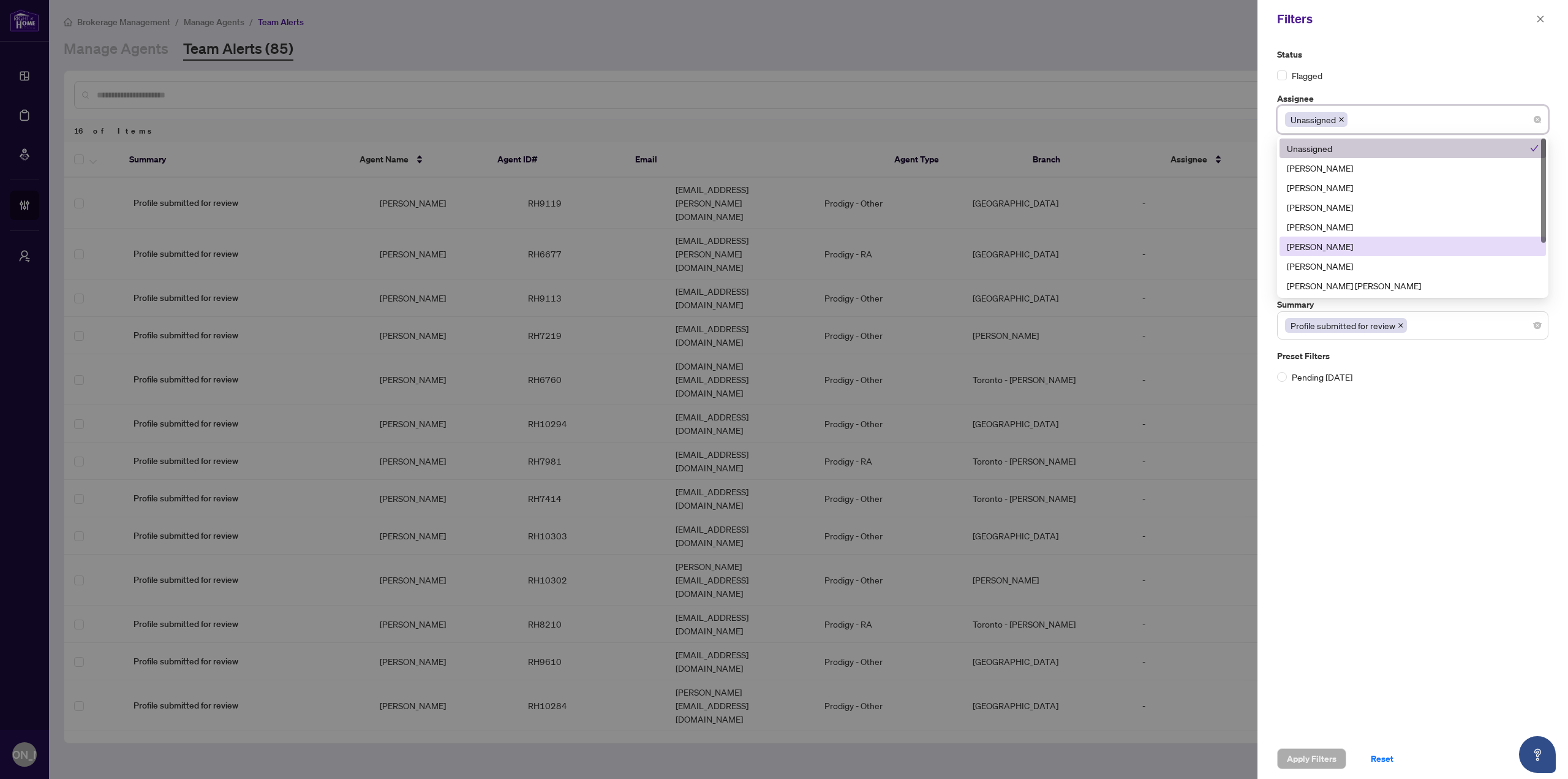
click at [1345, 244] on div "[PERSON_NAME]" at bounding box center [1413, 246] width 252 height 13
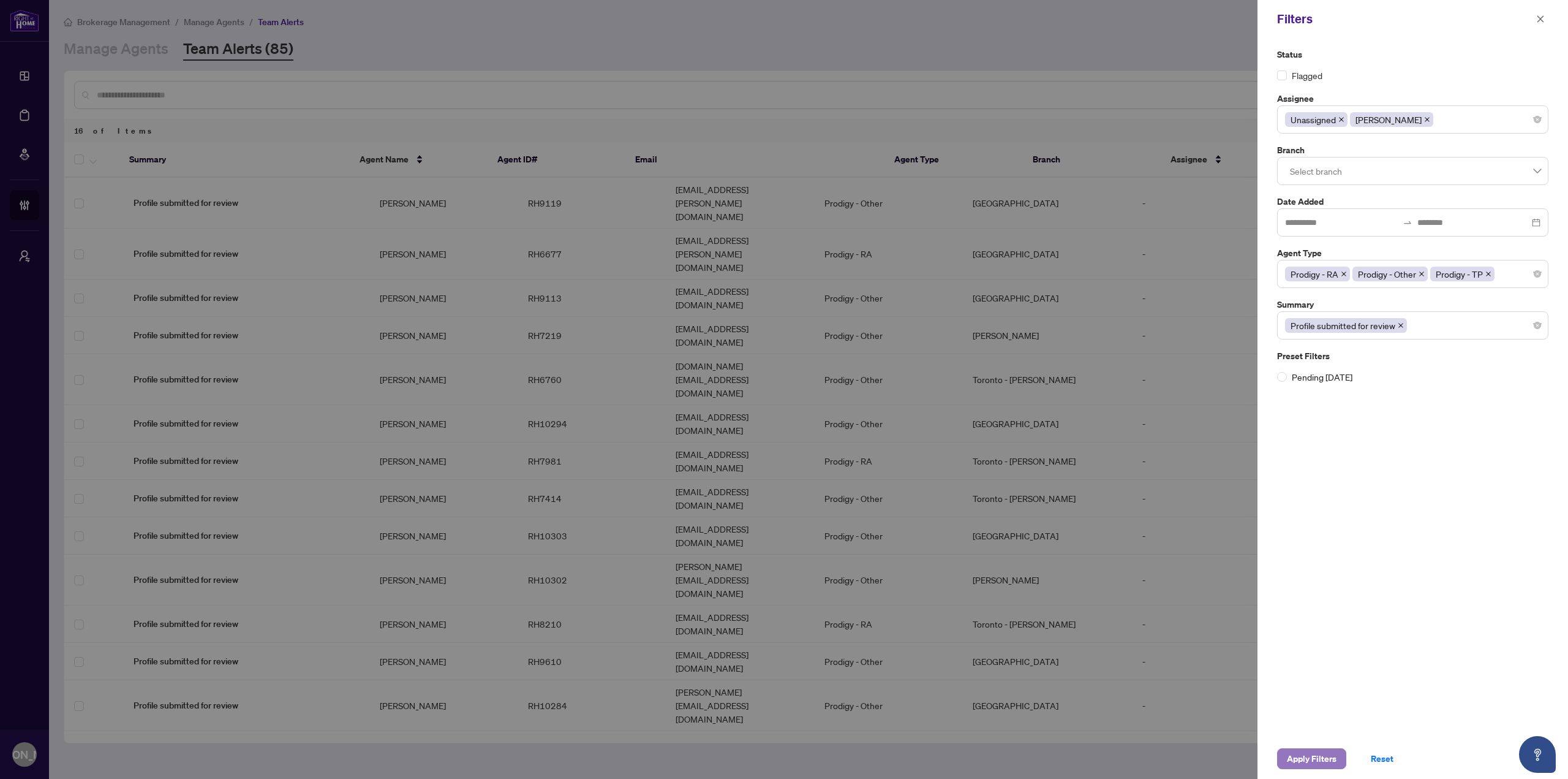
click at [1290, 761] on span "Apply Filters" at bounding box center [1312, 759] width 49 height 20
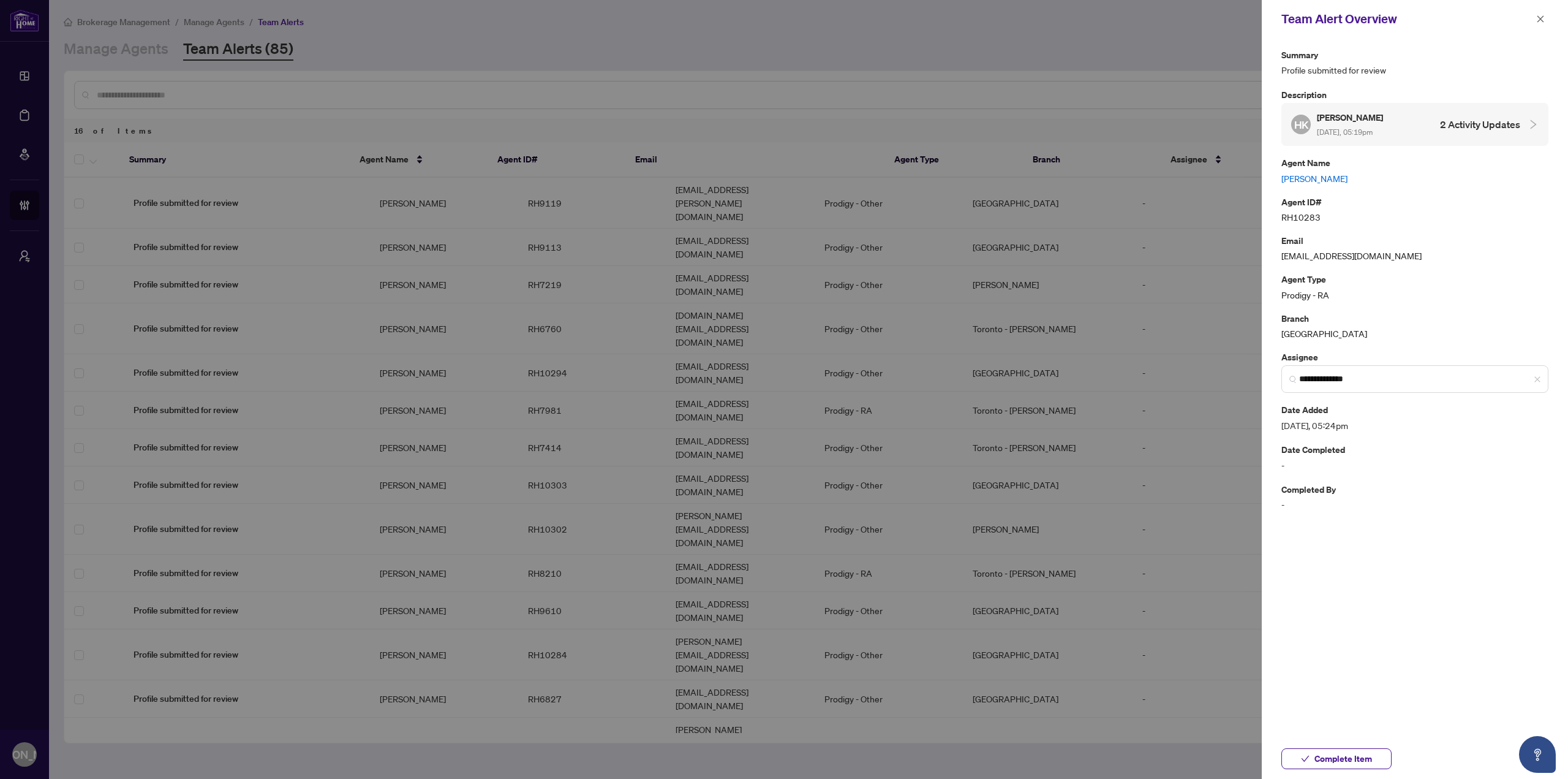
click at [1314, 182] on link "[PERSON_NAME]" at bounding box center [1415, 178] width 267 height 13
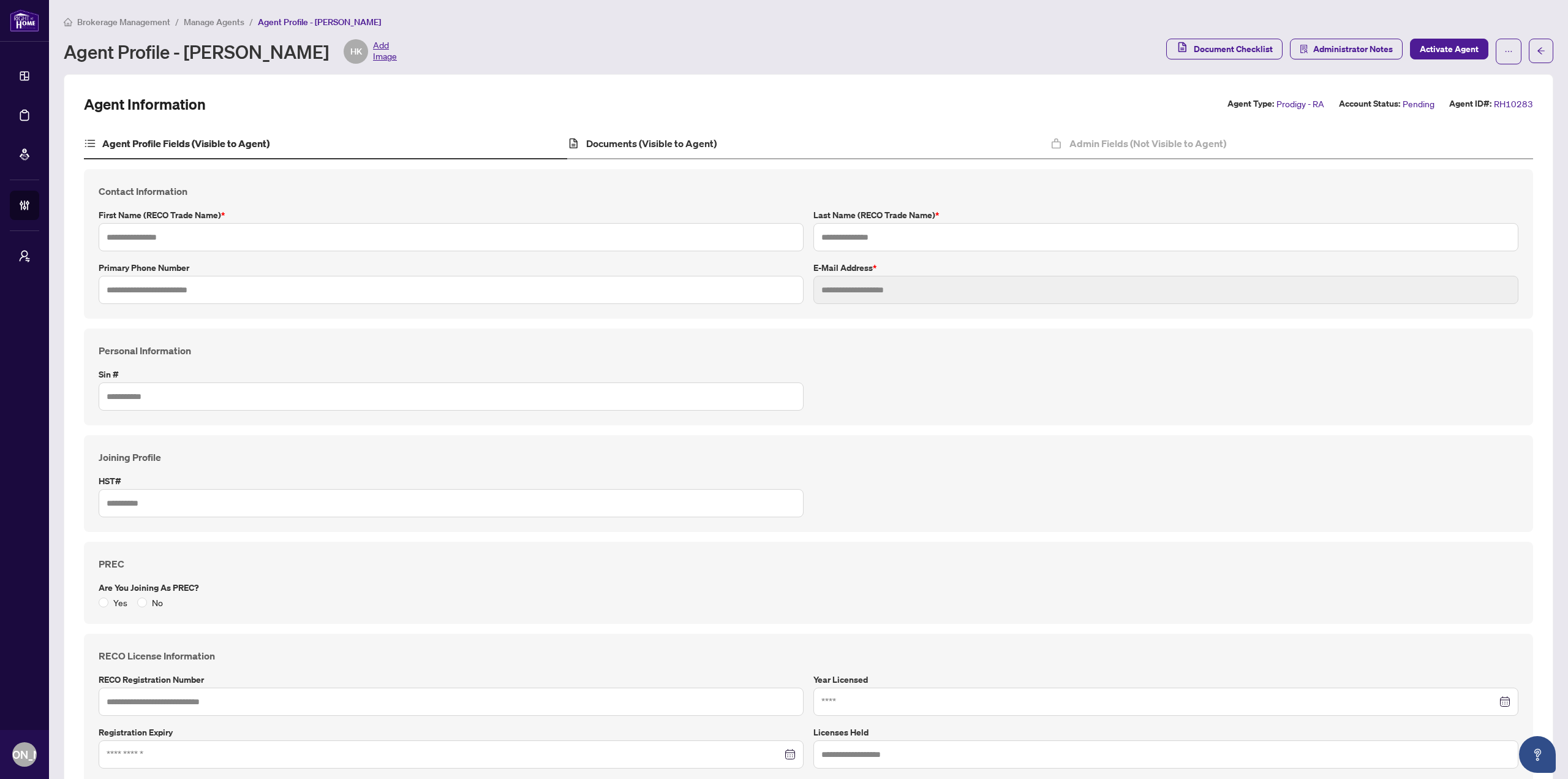
type input "*****"
type input "****"
type input "**********"
click at [655, 149] on h4 "Documents (Visible to Agent)" at bounding box center [651, 143] width 130 height 15
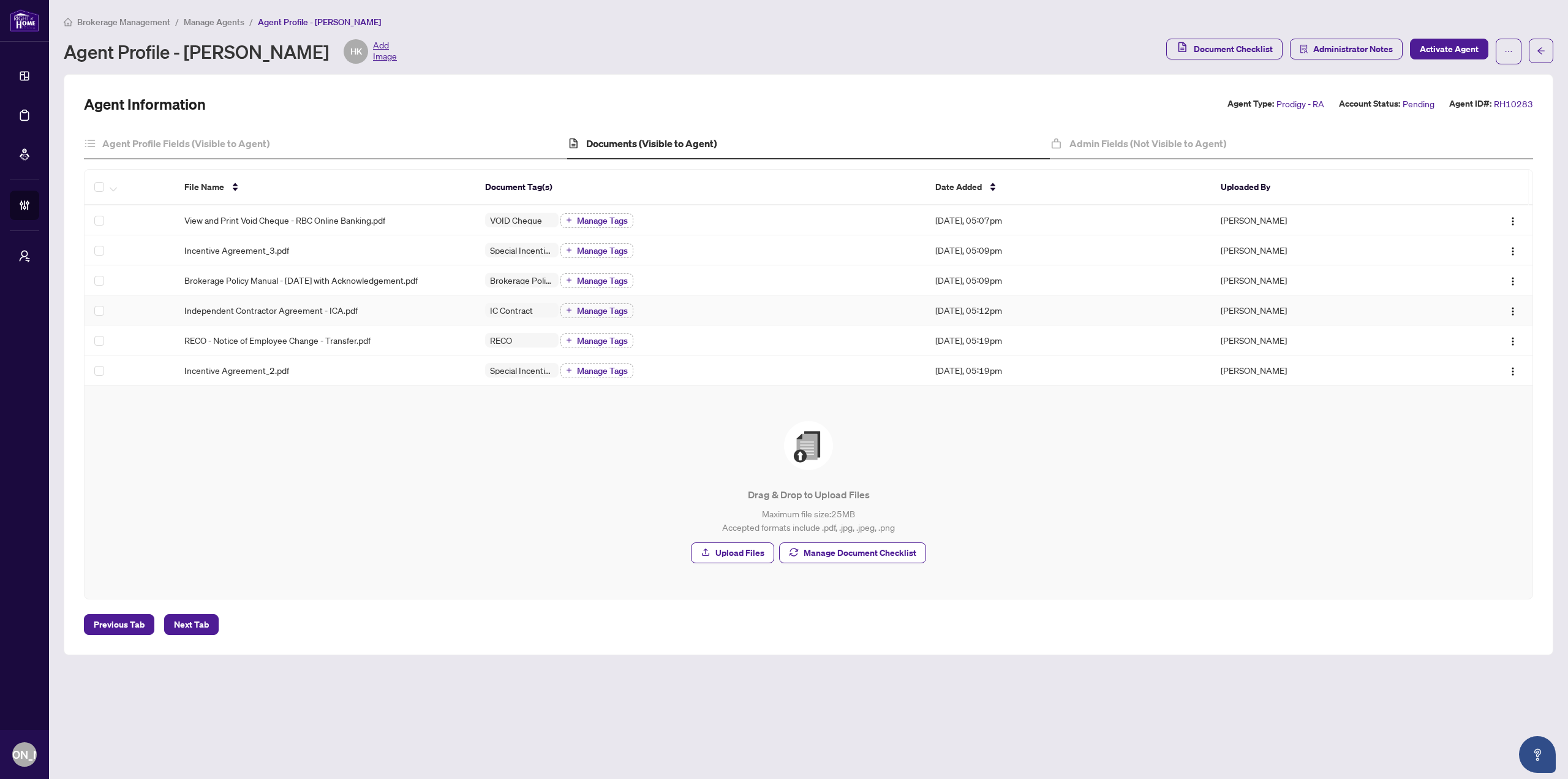
click at [375, 312] on div "Independent Contractor Agreement - ICA.pdf" at bounding box center [325, 310] width 280 height 13
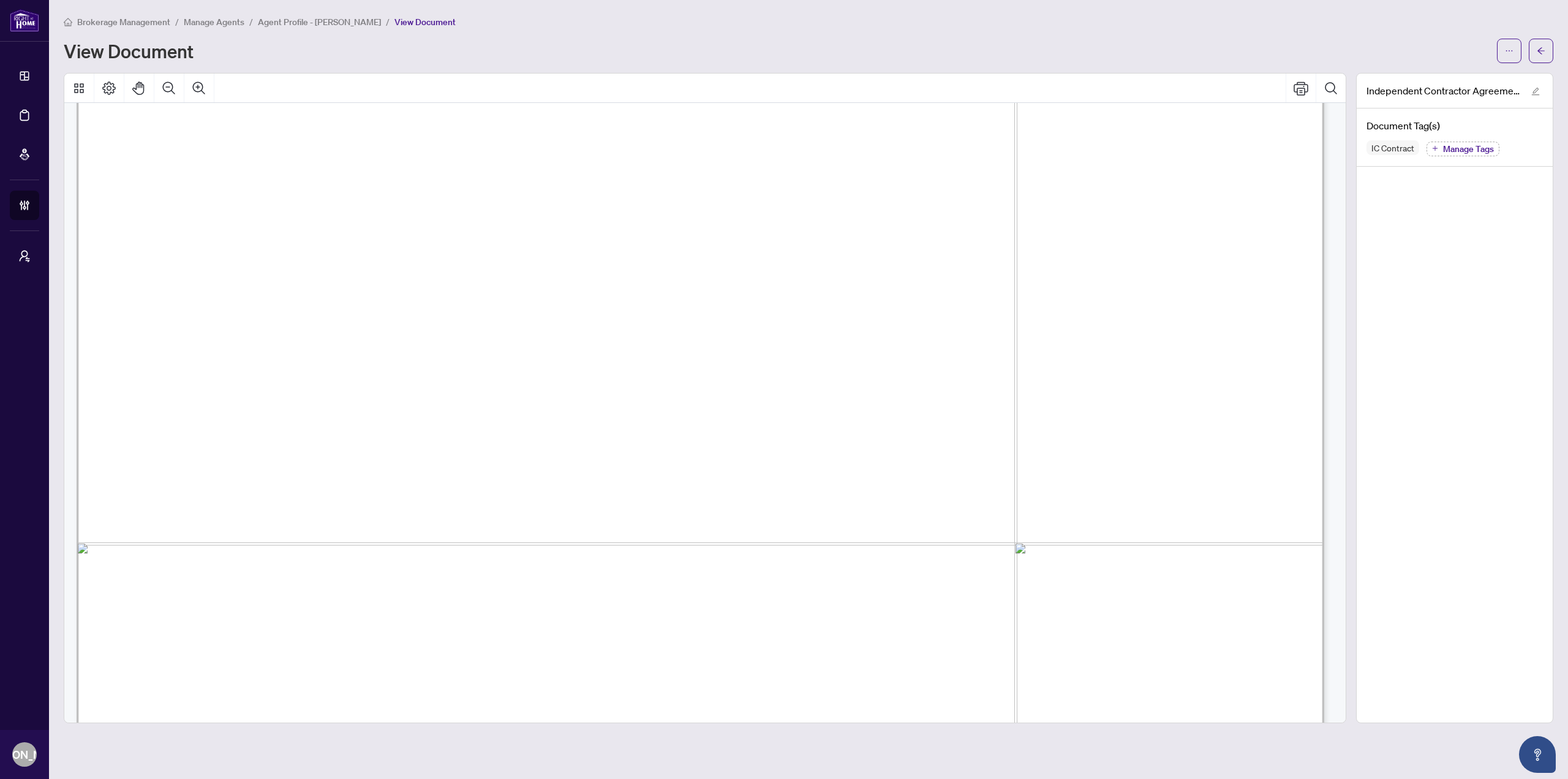
scroll to position [25380, 0]
click at [1552, 51] on button "button" at bounding box center [1541, 51] width 25 height 25
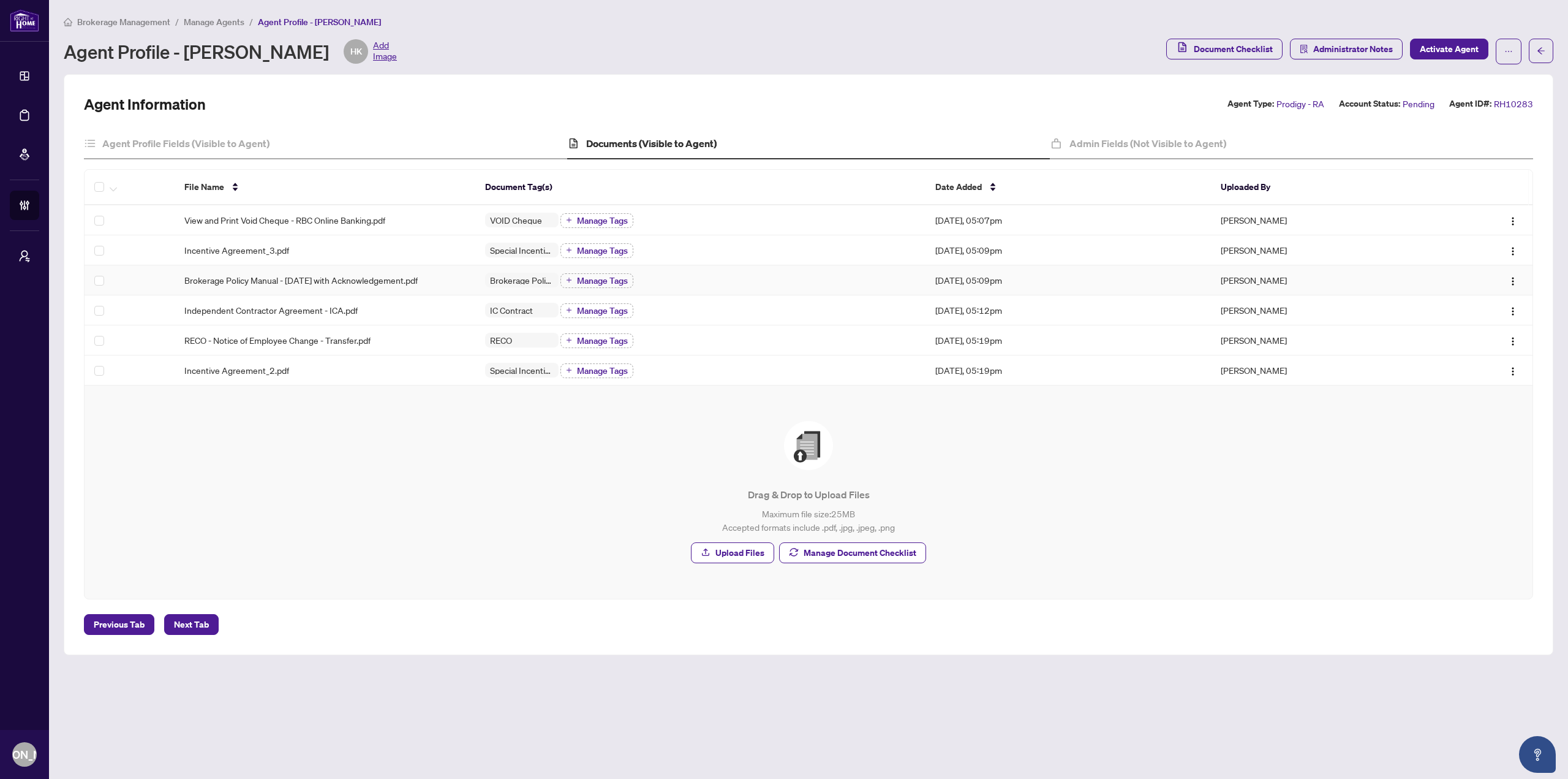
click at [356, 282] on span "Brokerage Policy Manual - [DATE] with Acknowledgement.pdf" at bounding box center [301, 280] width 233 height 13
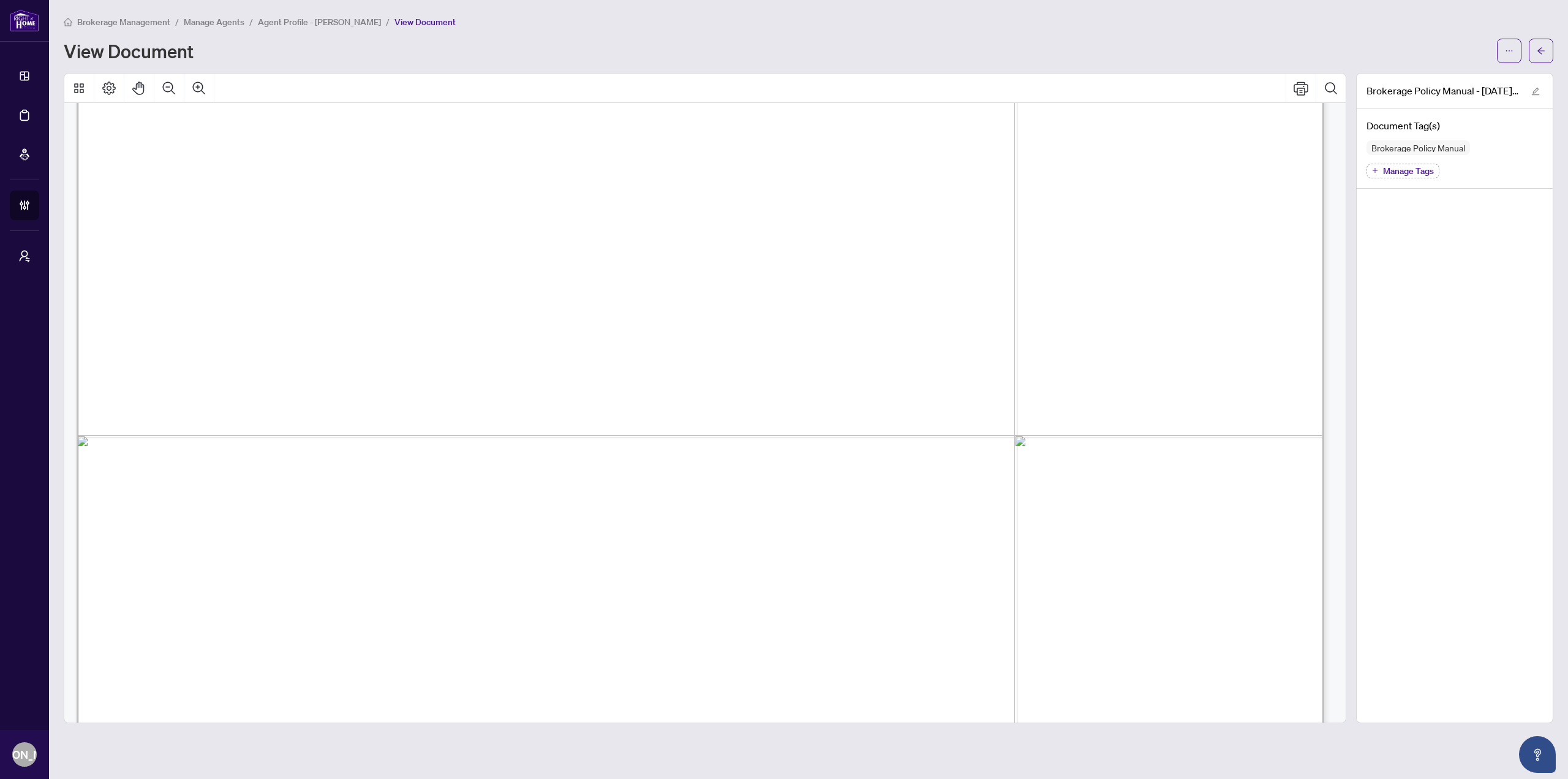
scroll to position [96649, 0]
click at [1533, 53] on button "button" at bounding box center [1541, 51] width 25 height 25
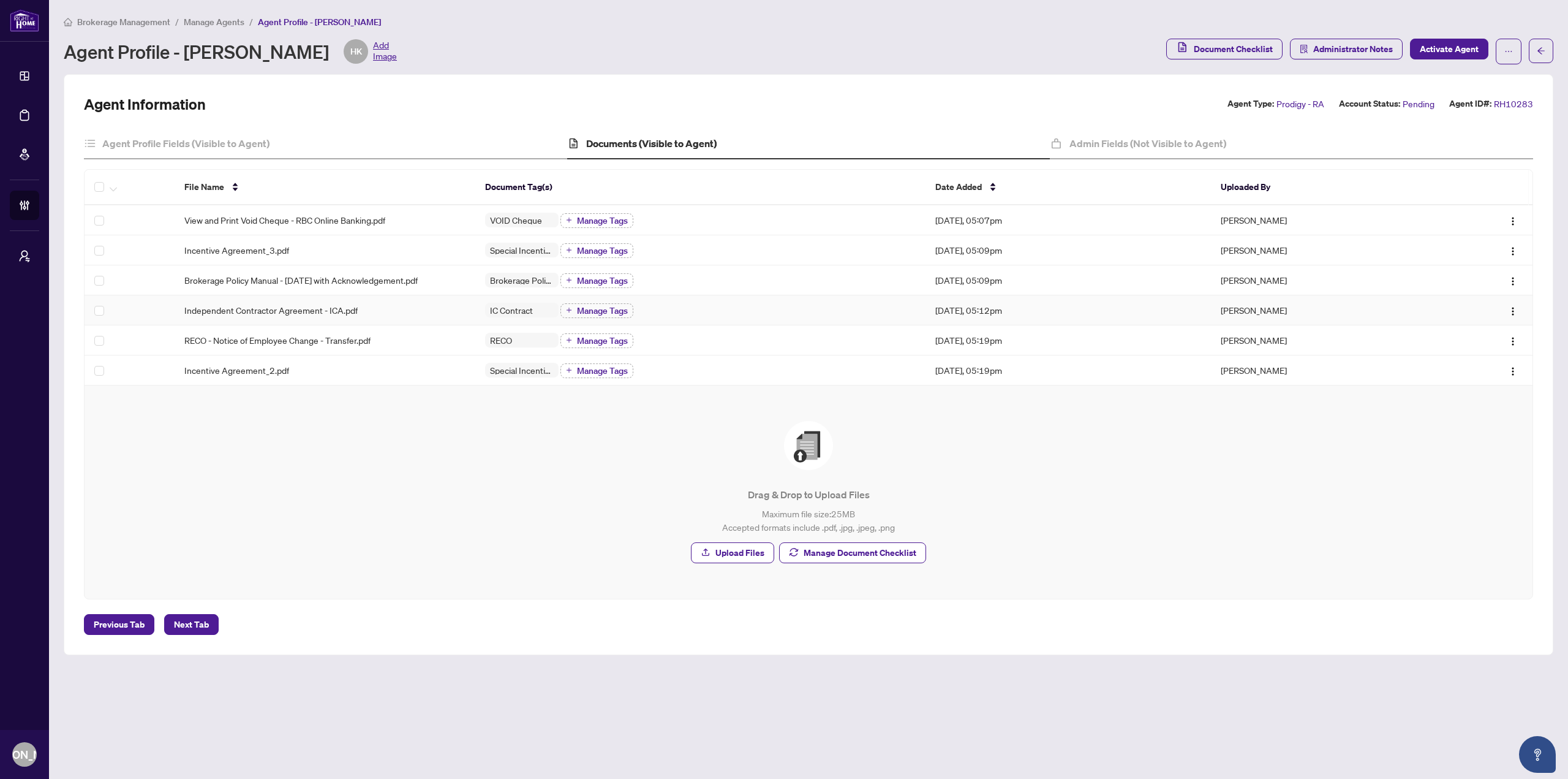
click at [676, 309] on div "IC Contract Manage Tags" at bounding box center [701, 310] width 431 height 16
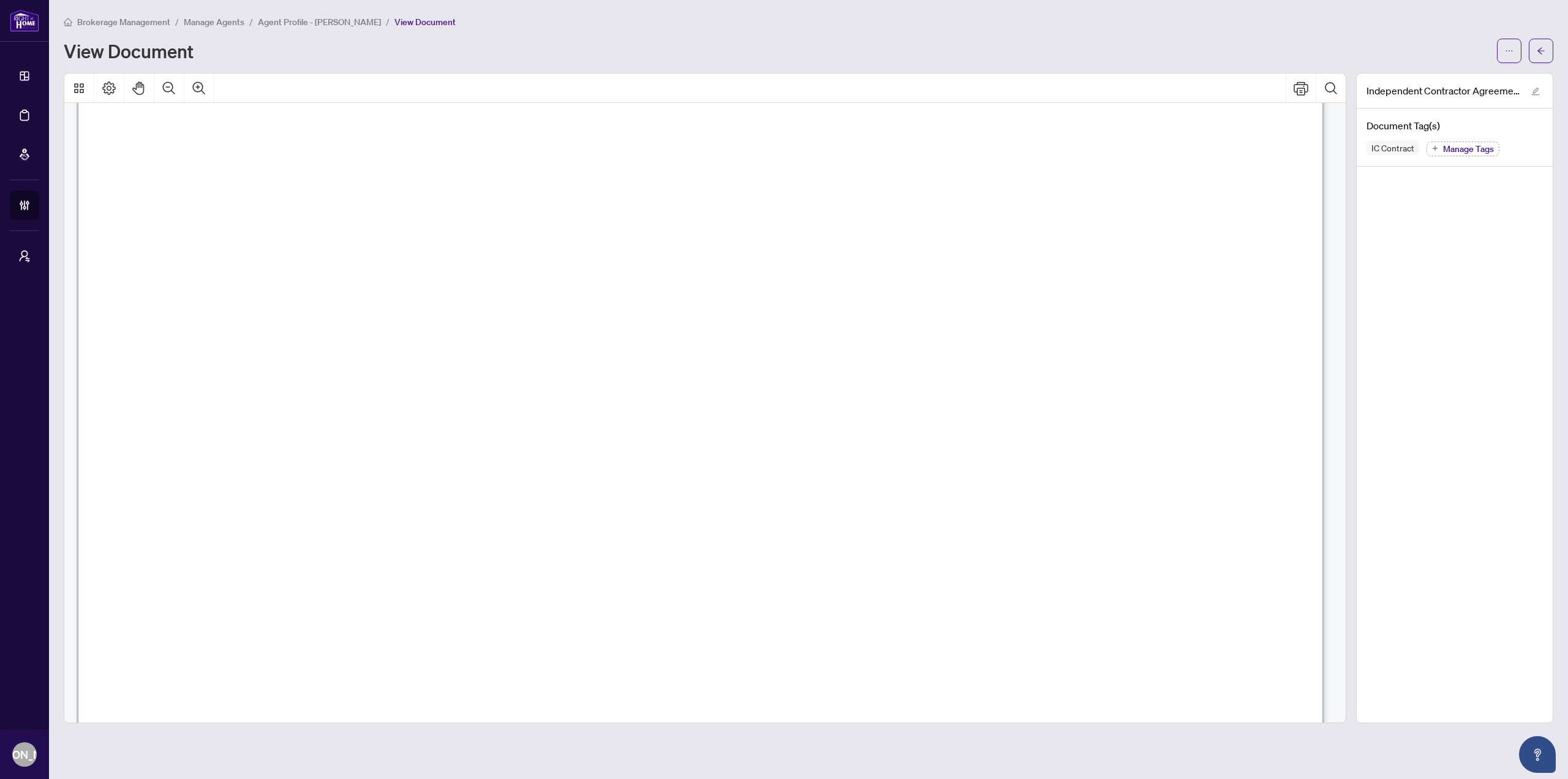
scroll to position [8763, 0]
click at [1541, 49] on icon "arrow-left" at bounding box center [1541, 51] width 7 height 7
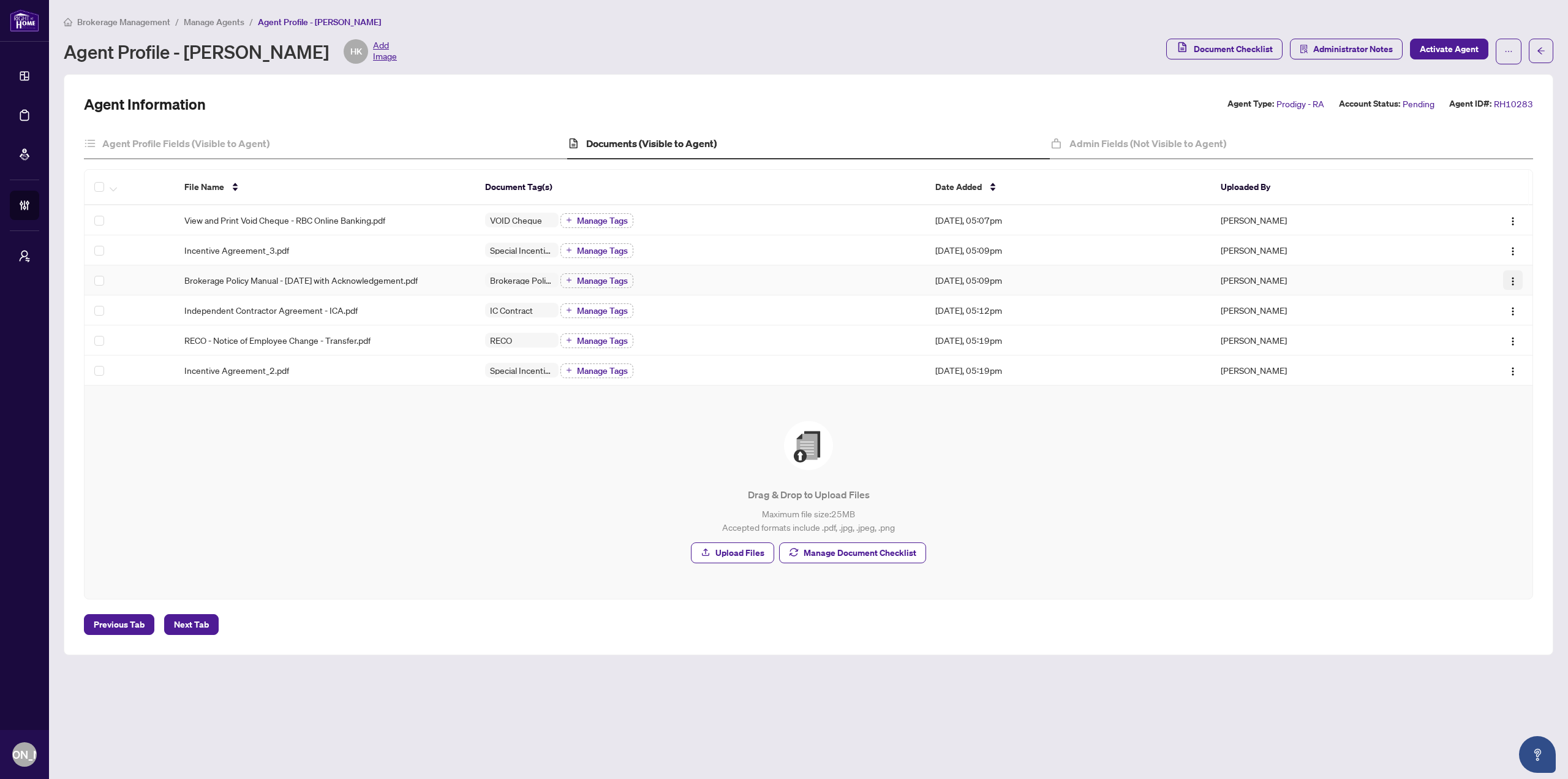
click at [1511, 285] on img "button" at bounding box center [1513, 281] width 10 height 10
click at [1451, 342] on span "Download" at bounding box center [1455, 343] width 117 height 13
click at [351, 308] on span "Independent Contractor Agreement - ICA.pdf" at bounding box center [271, 310] width 173 height 13
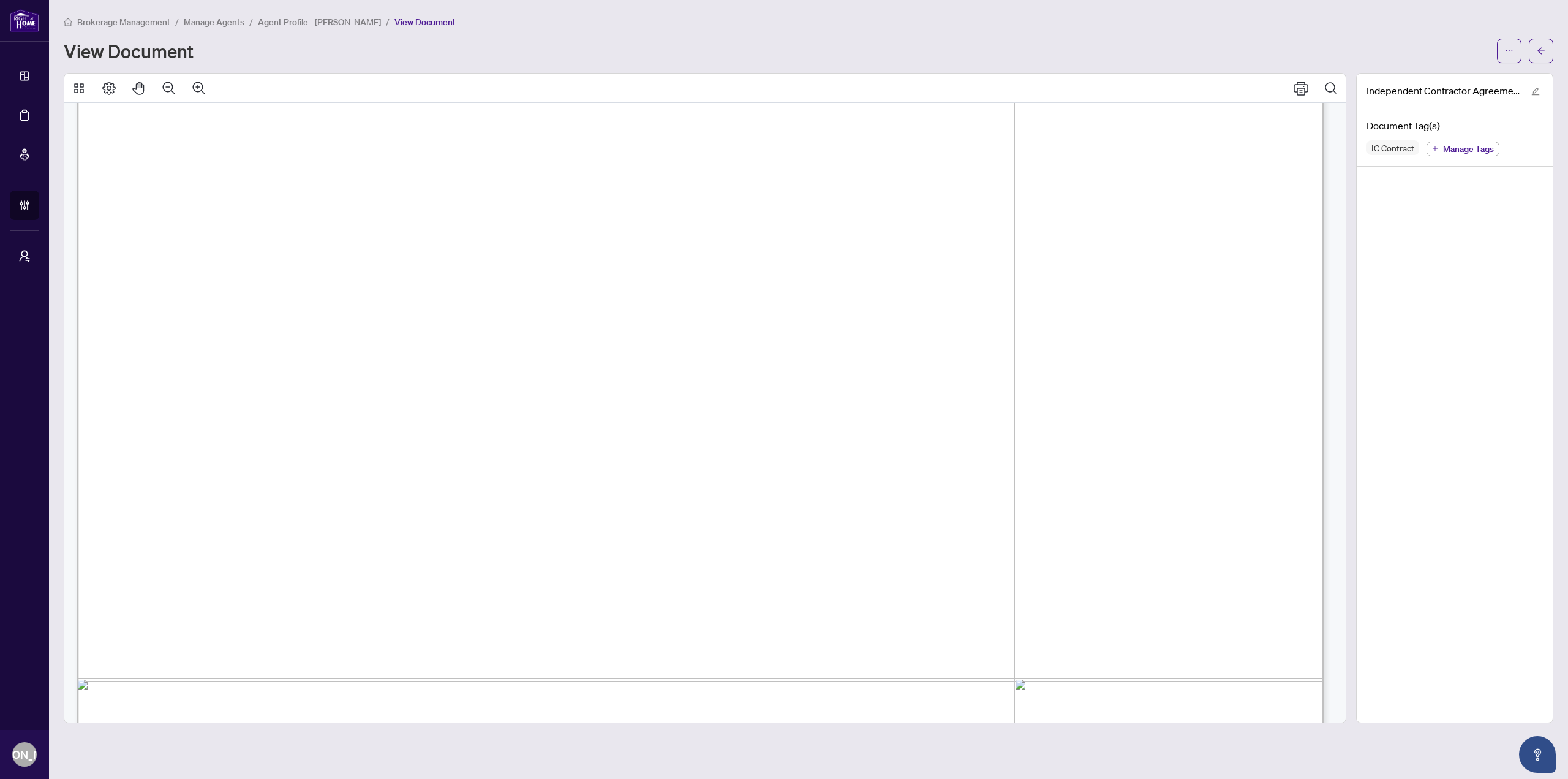
scroll to position [25215, 0]
click at [1543, 45] on span "button" at bounding box center [1541, 51] width 8 height 20
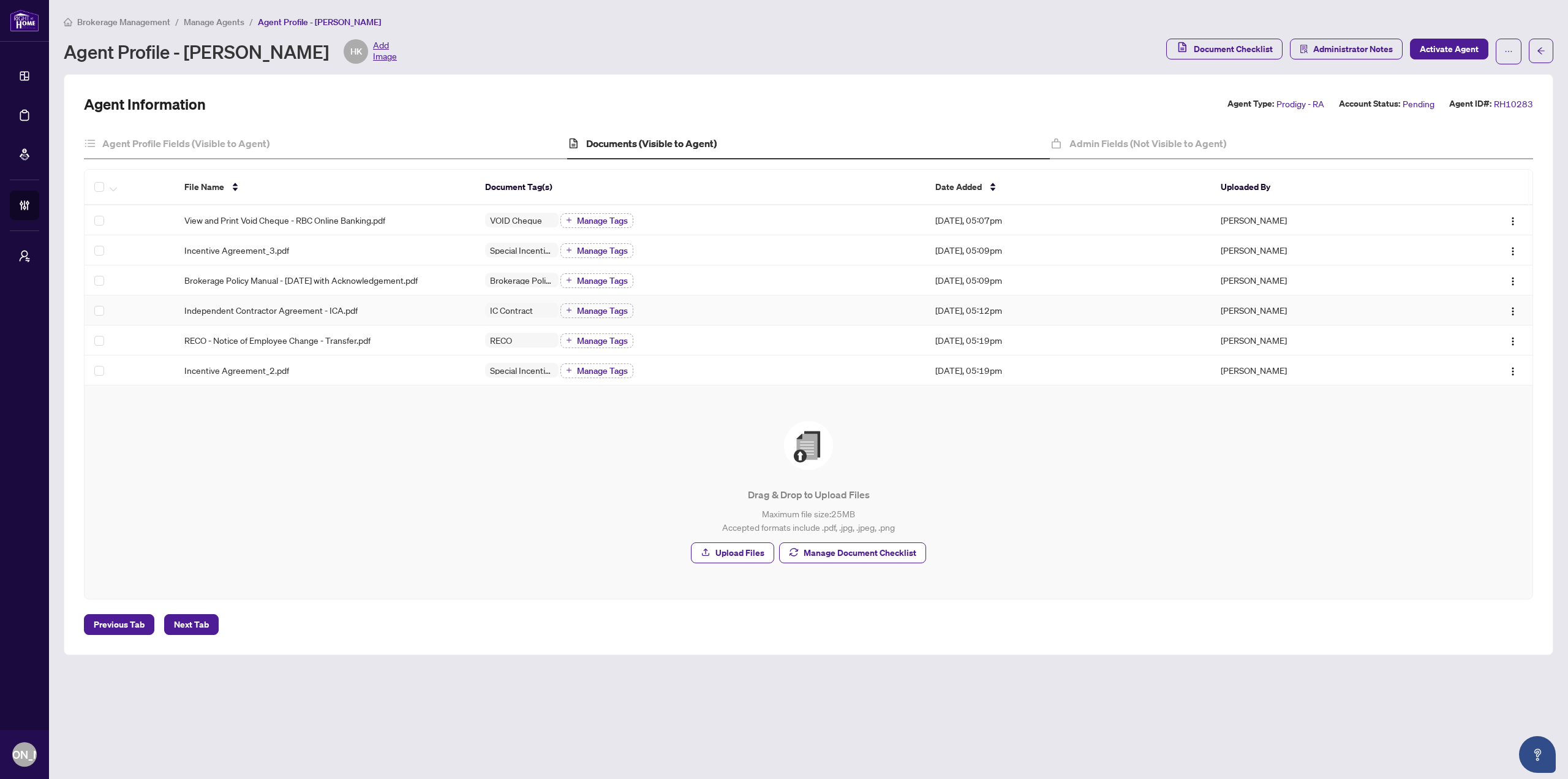
click at [389, 313] on div "Independent Contractor Agreement - ICA.pdf" at bounding box center [325, 310] width 280 height 13
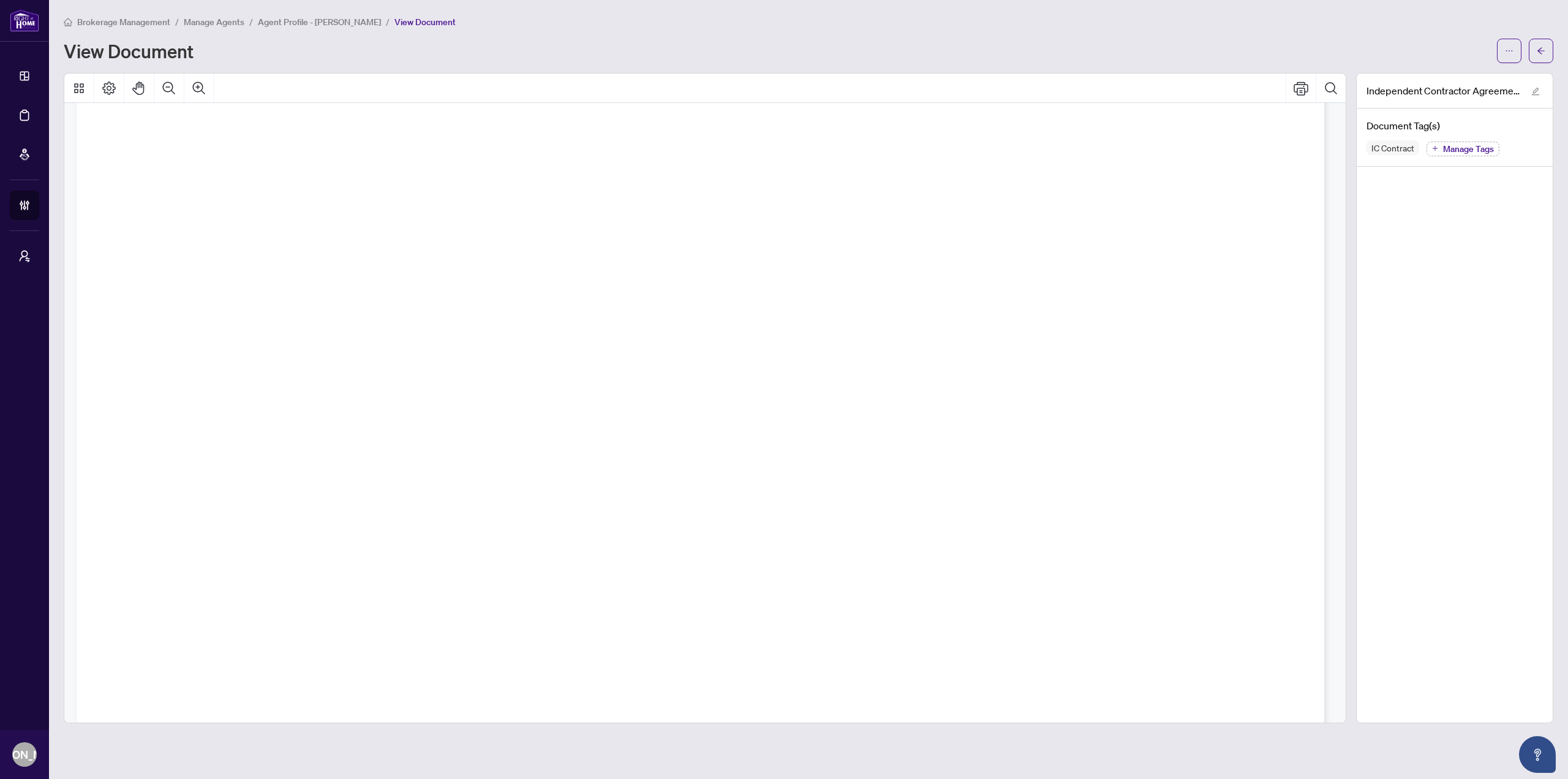
scroll to position [25455, 0]
click at [1515, 45] on button "button" at bounding box center [1509, 51] width 25 height 25
click at [1536, 55] on button "button" at bounding box center [1541, 51] width 25 height 25
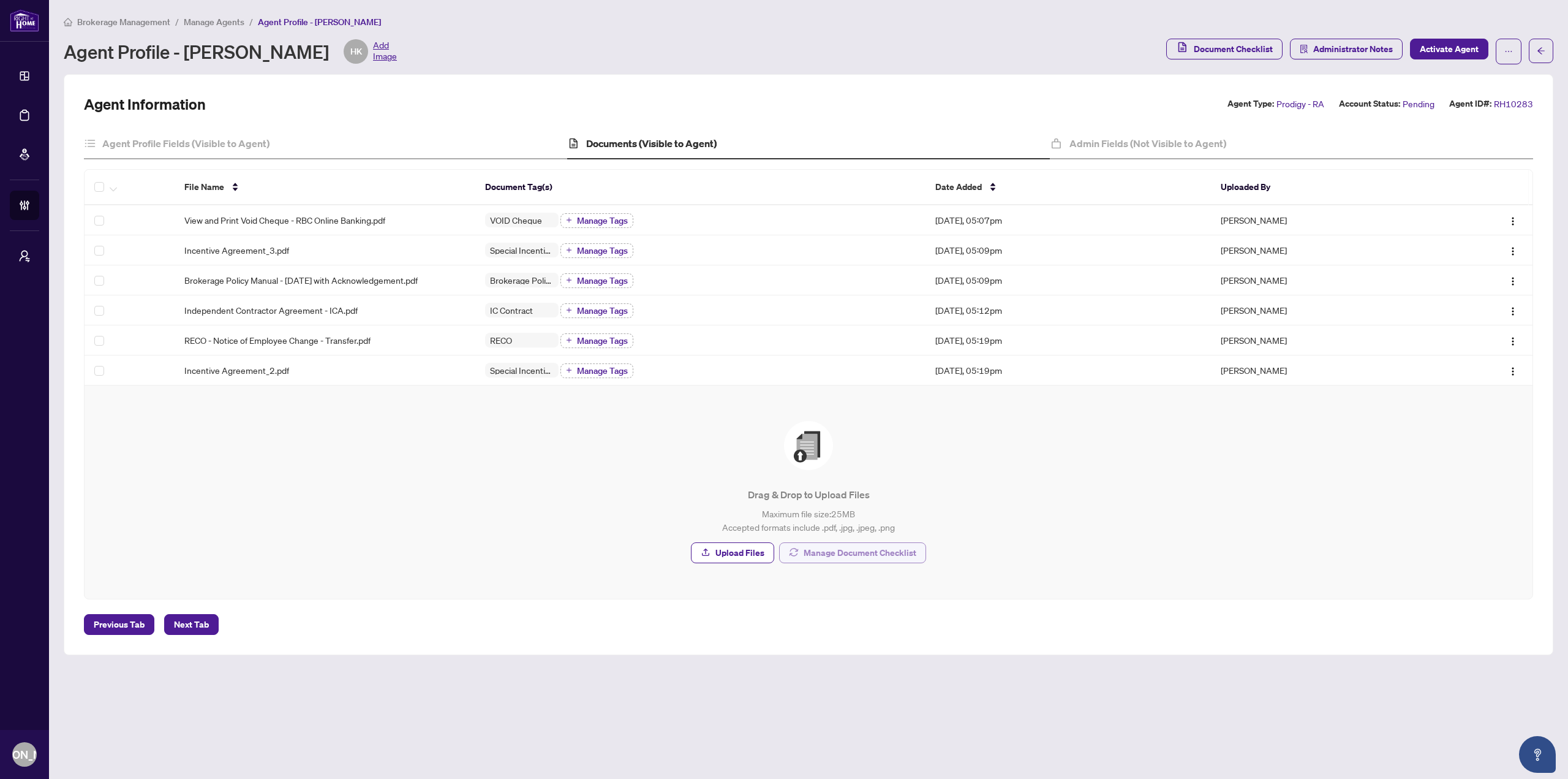
click at [851, 554] on span "Manage Document Checklist" at bounding box center [860, 553] width 113 height 20
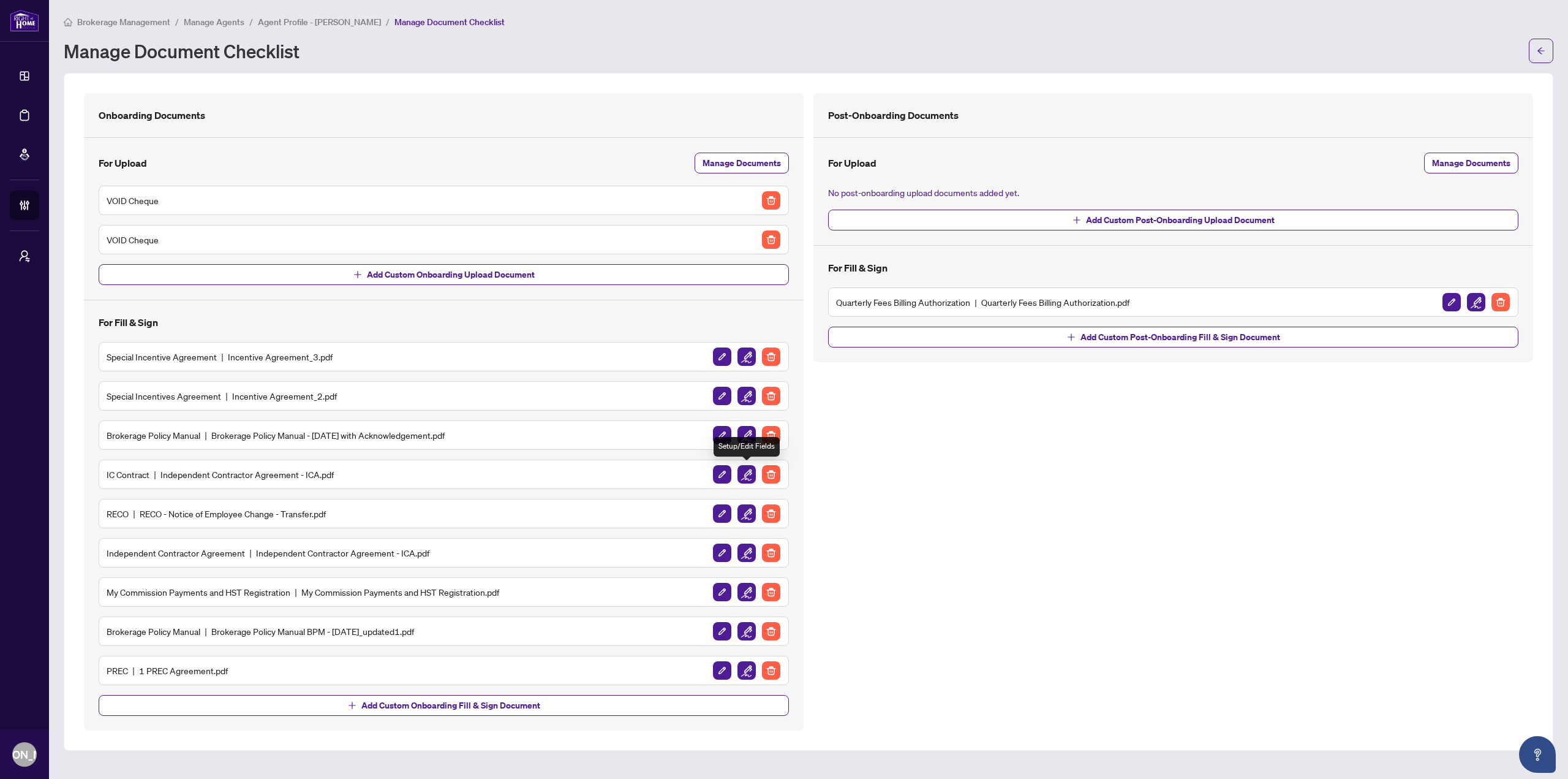
click at [751, 470] on img "button" at bounding box center [746, 474] width 18 height 18
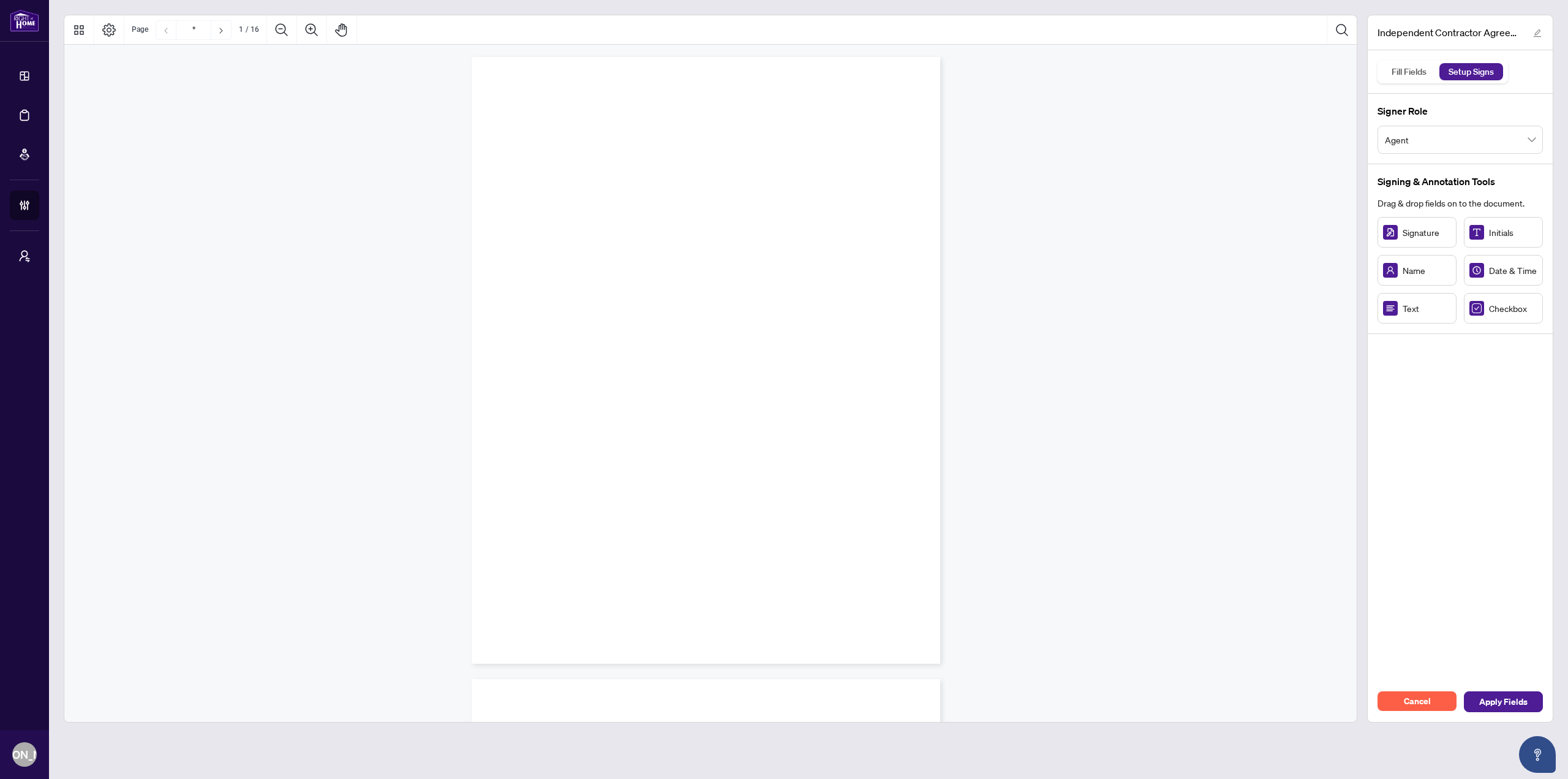
click at [1428, 143] on span "Agent" at bounding box center [1460, 139] width 151 height 23
click at [1433, 187] on div "Broker of Record (BOR)" at bounding box center [1460, 188] width 146 height 13
drag, startPoint x: 1357, startPoint y: 87, endPoint x: 1321, endPoint y: 432, distance: 346.9
click at [1321, 435] on div at bounding box center [710, 368] width 1293 height 708
type input "**"
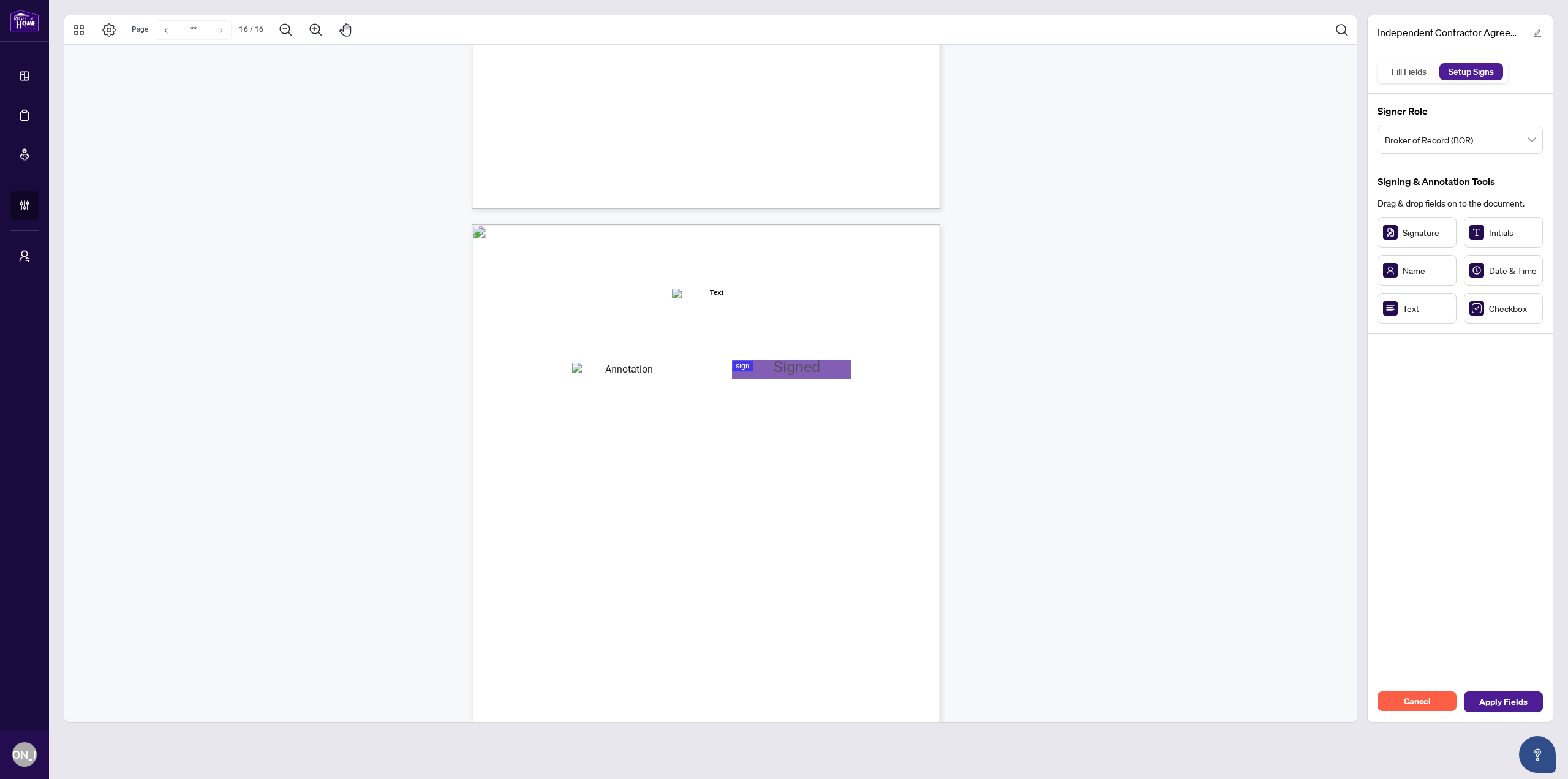
scroll to position [9284, 0]
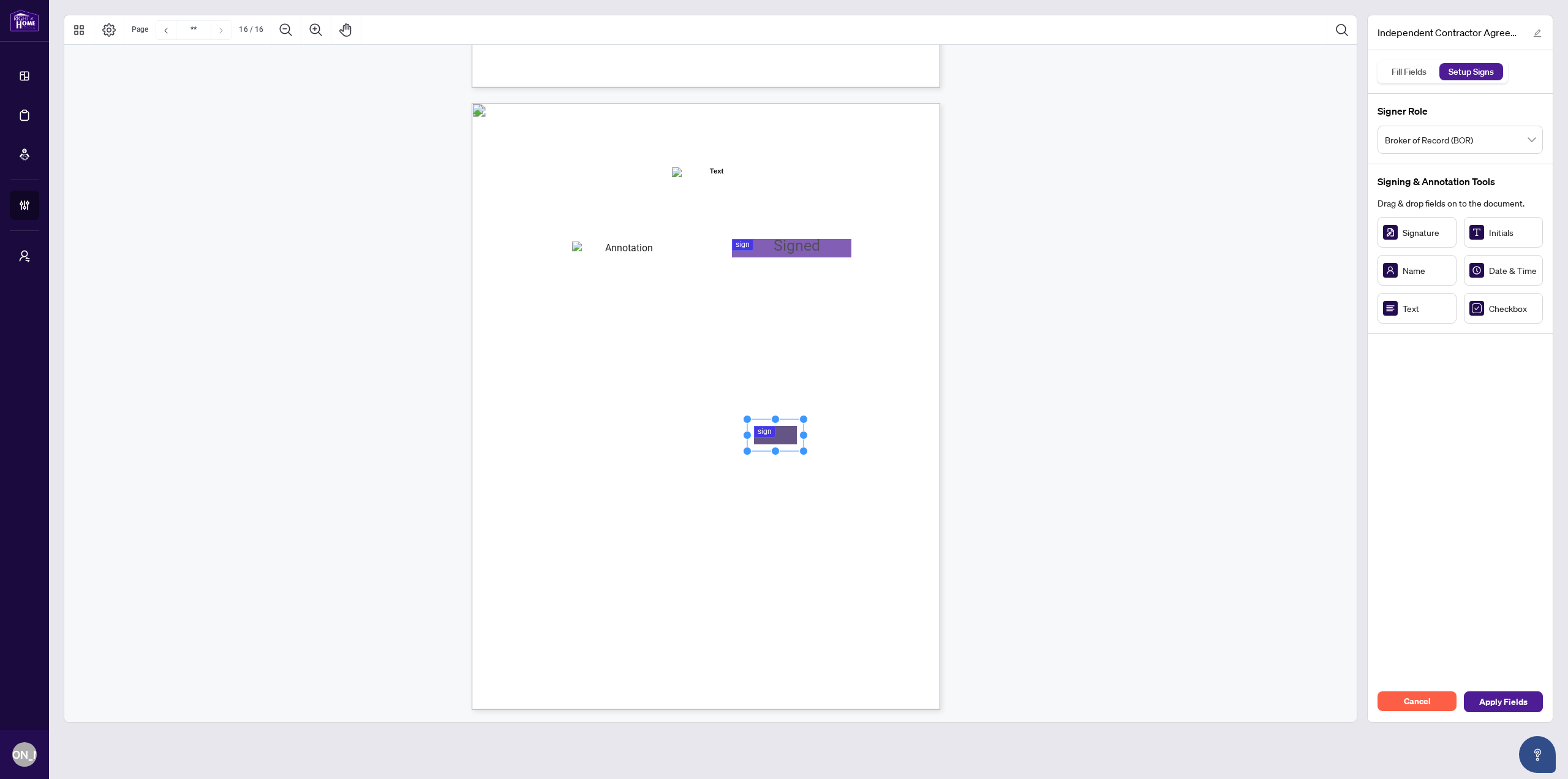
drag, startPoint x: 788, startPoint y: 430, endPoint x: 779, endPoint y: 437, distance: 11.4
drag, startPoint x: 805, startPoint y: 434, endPoint x: 882, endPoint y: 428, distance: 77.2
click at [882, 428] on div "IN WITNESS WHEREOF, the parties hereto, having read and understood the entire A…" at bounding box center [706, 406] width 469 height 606
click at [887, 516] on div "IN WITNESS WHEREOF, the parties hereto, having read and understood the entire A…" at bounding box center [765, 482] width 586 height 759
click at [1507, 692] on span "Apply Fields" at bounding box center [1503, 702] width 49 height 20
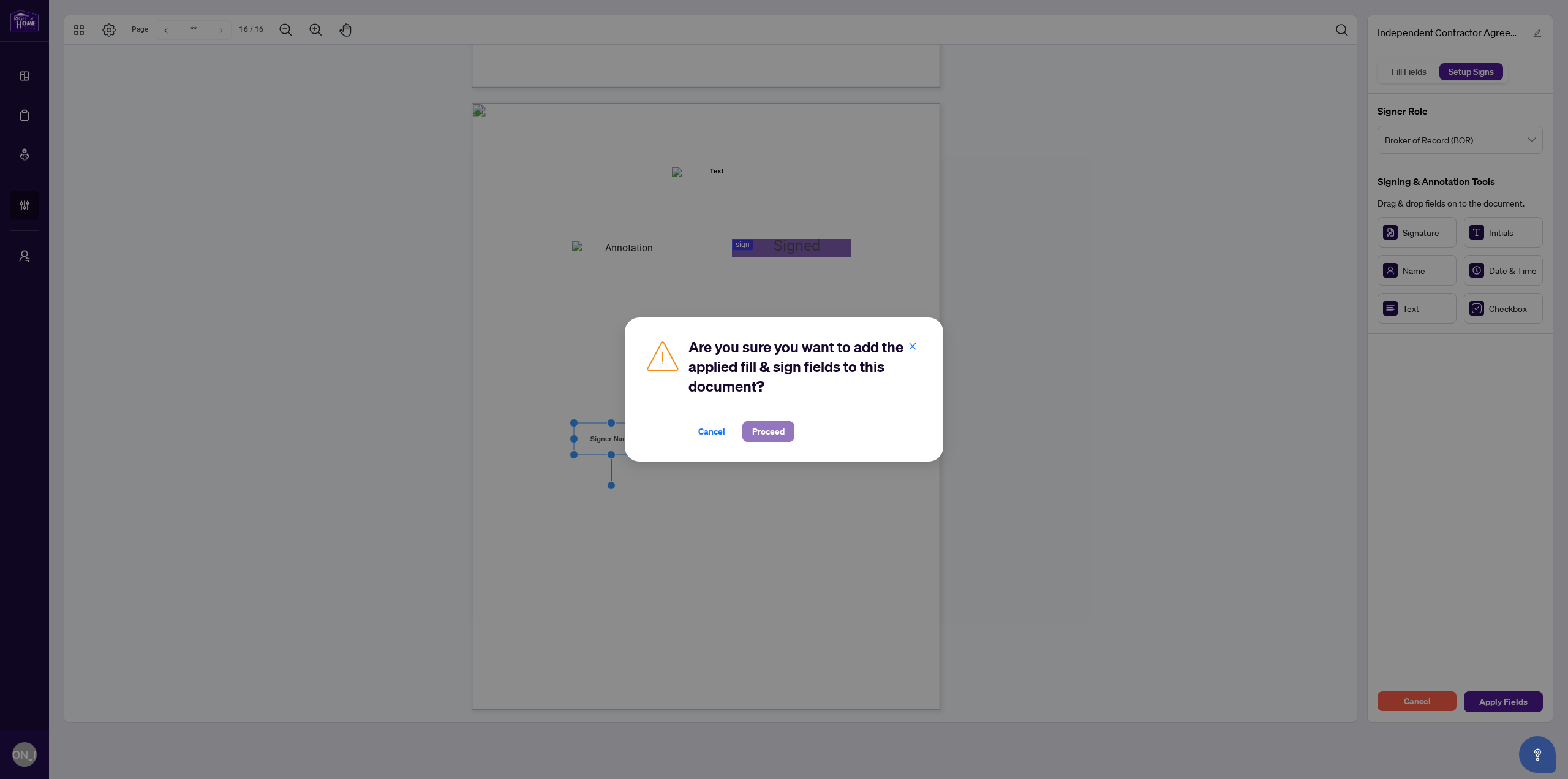
click at [762, 437] on span "Proceed" at bounding box center [768, 432] width 32 height 20
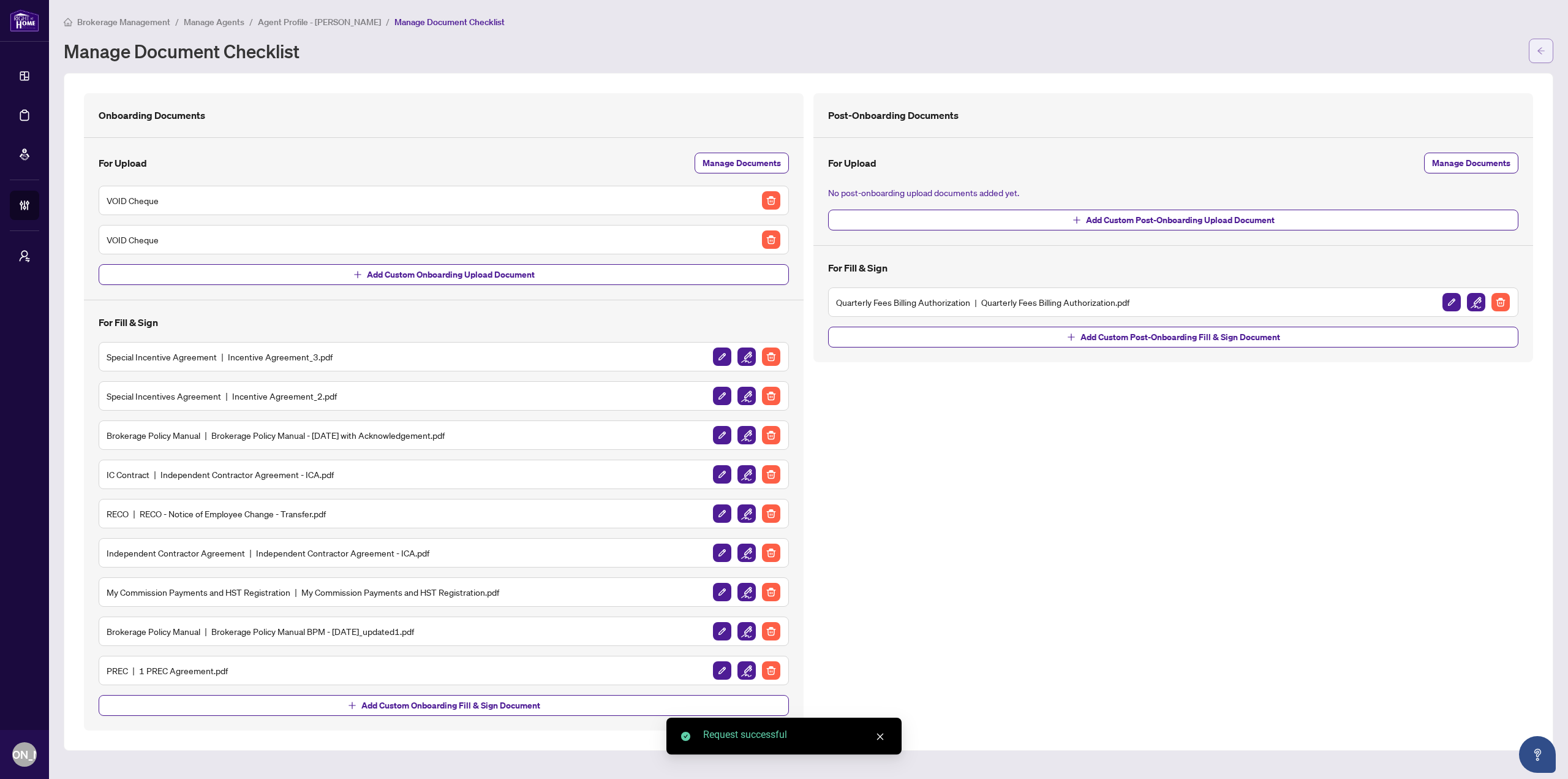
click at [1551, 49] on button "button" at bounding box center [1541, 51] width 25 height 25
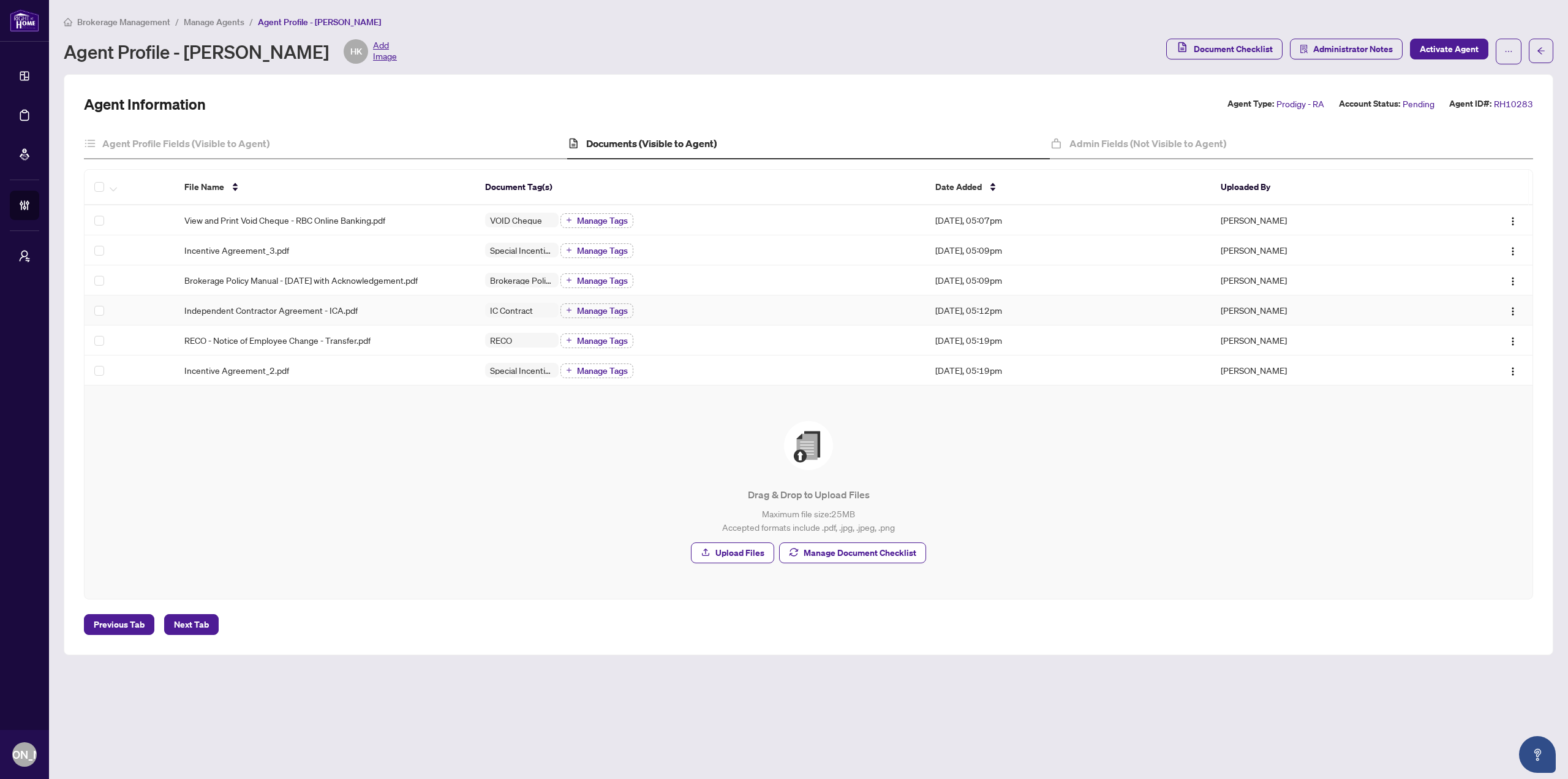
click at [303, 301] on td "Independent Contractor Agreement - ICA.pdf" at bounding box center [325, 310] width 300 height 30
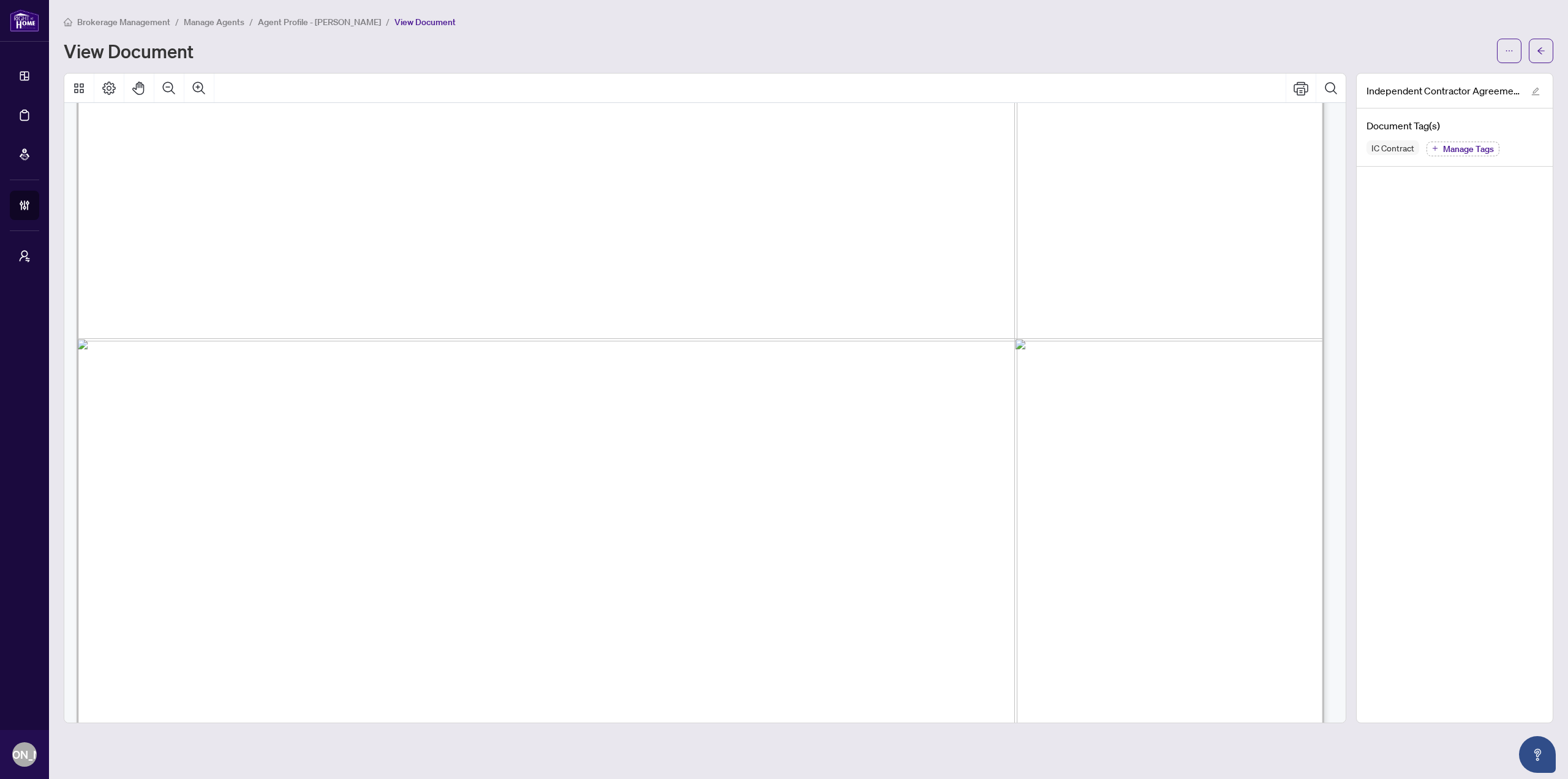
scroll to position [25530, 0]
click at [1543, 46] on icon "arrow-left" at bounding box center [1541, 51] width 8 height 8
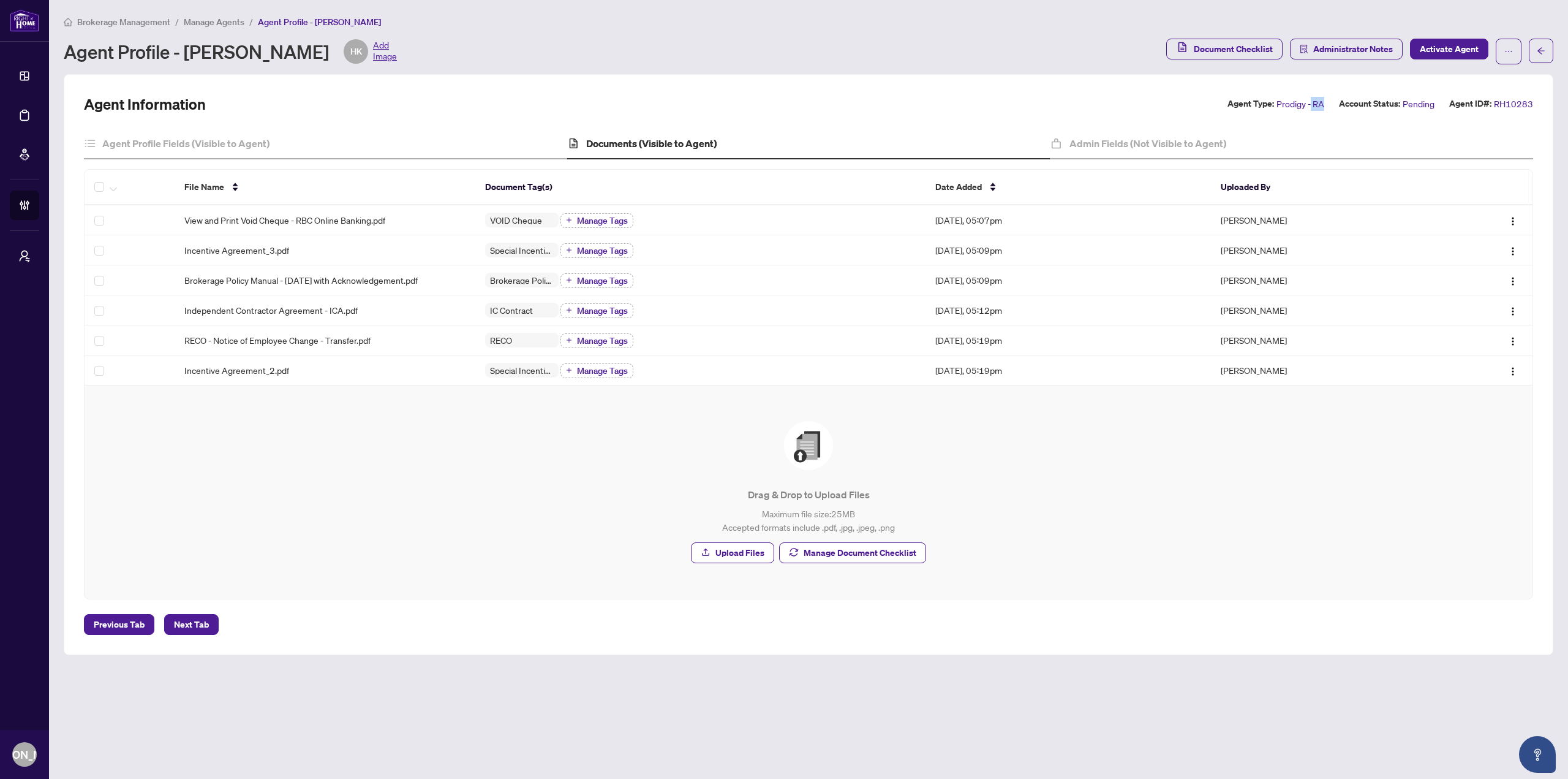
drag, startPoint x: 1326, startPoint y: 105, endPoint x: 1312, endPoint y: 104, distance: 14.0
click at [1312, 104] on div "Agent Type: Prodigy - RA Account Status: Pending Agent ID#: RH10283" at bounding box center [1380, 104] width 306 height 14
click at [1042, 92] on div "Agent Information Agent Type: Prodigy - RA Account Status: Pending Agent ID#: R…" at bounding box center [808, 364] width 1490 height 581
click at [349, 296] on td "Independent Contractor Agreement - ICA.pdf" at bounding box center [325, 310] width 300 height 30
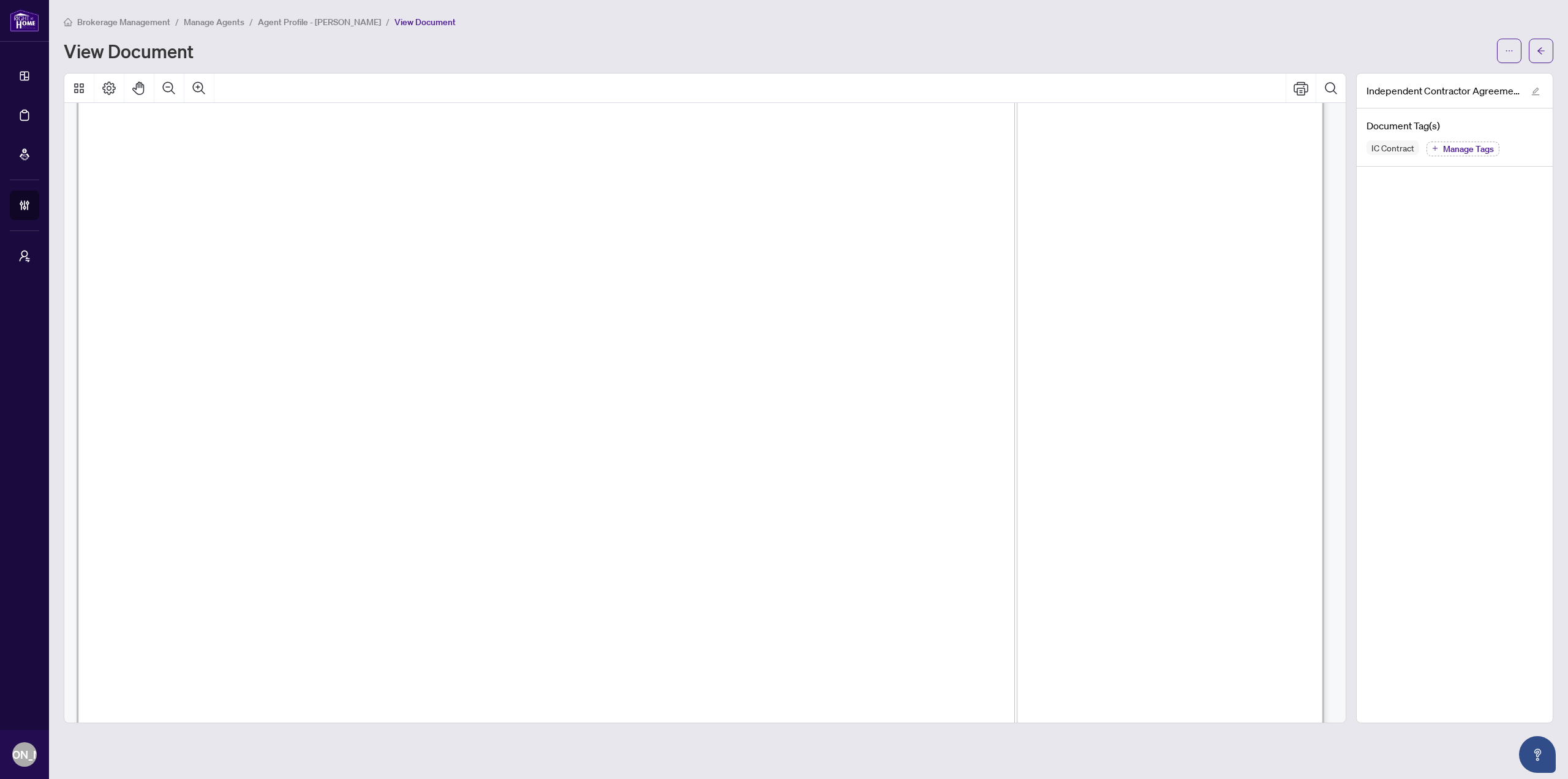
scroll to position [306, 0]
click at [1541, 50] on icon "arrow-left" at bounding box center [1541, 51] width 8 height 8
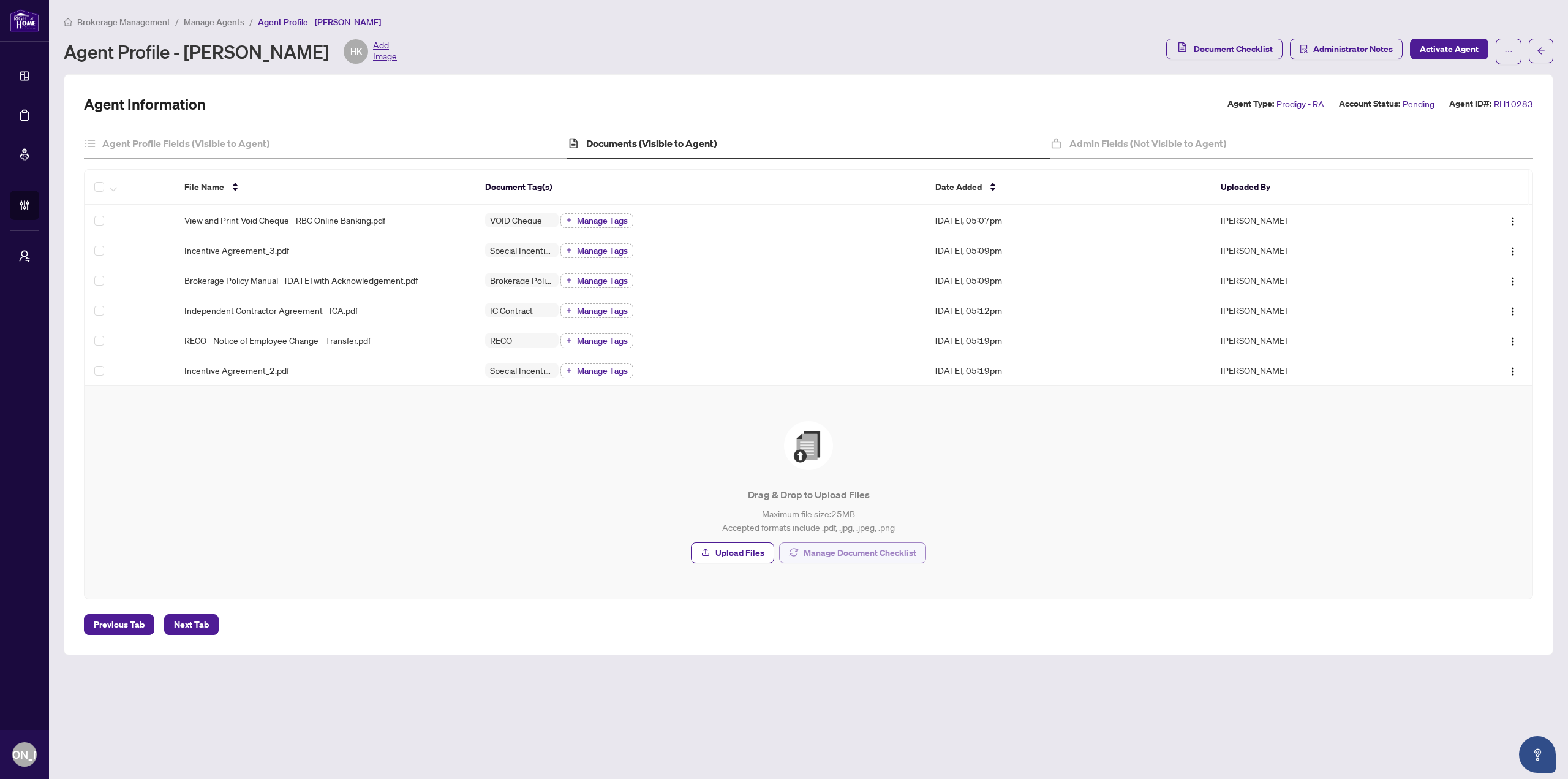
click at [859, 549] on span "Manage Document Checklist" at bounding box center [860, 553] width 113 height 20
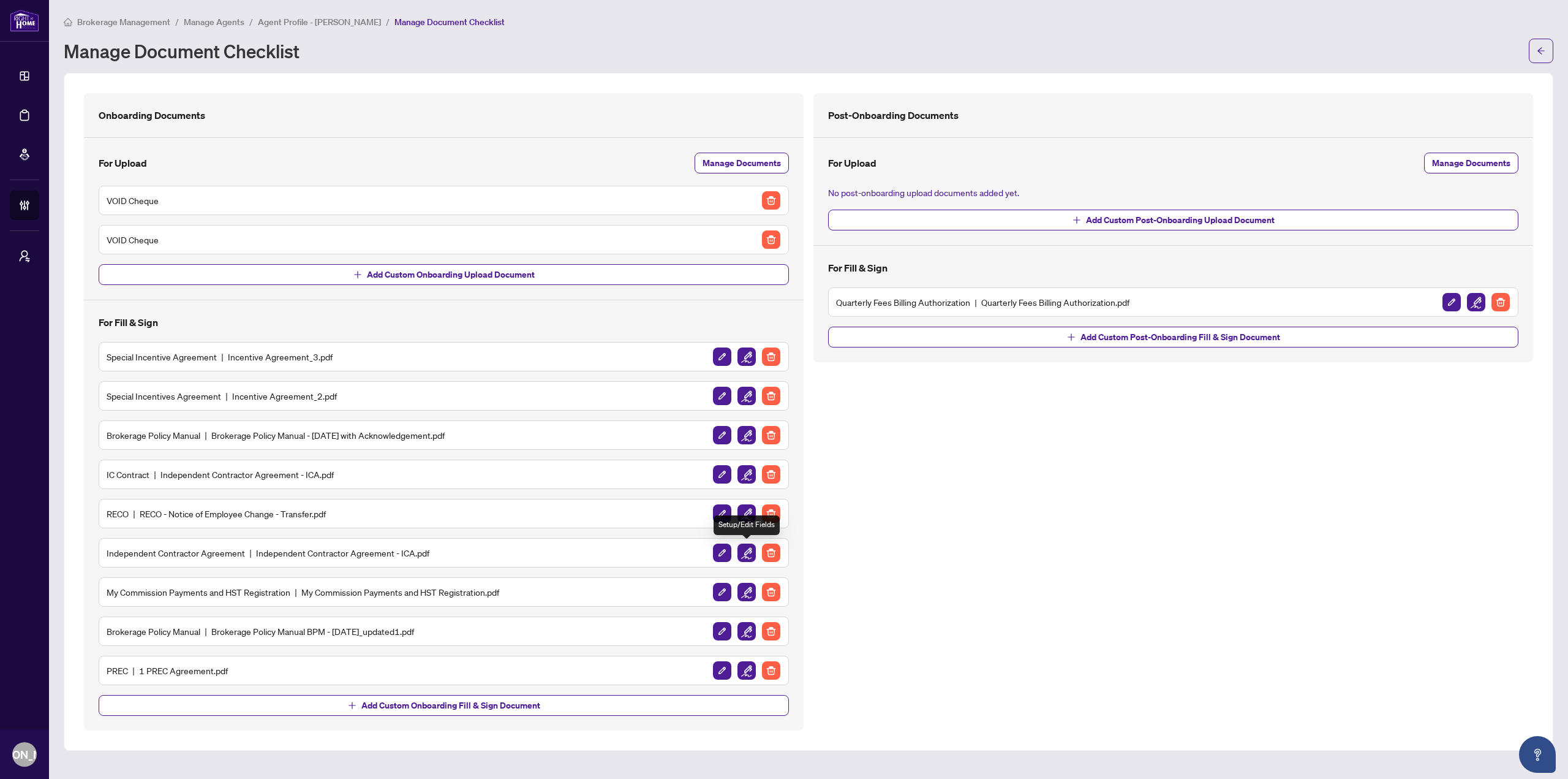
click at [751, 547] on img "button" at bounding box center [746, 553] width 18 height 18
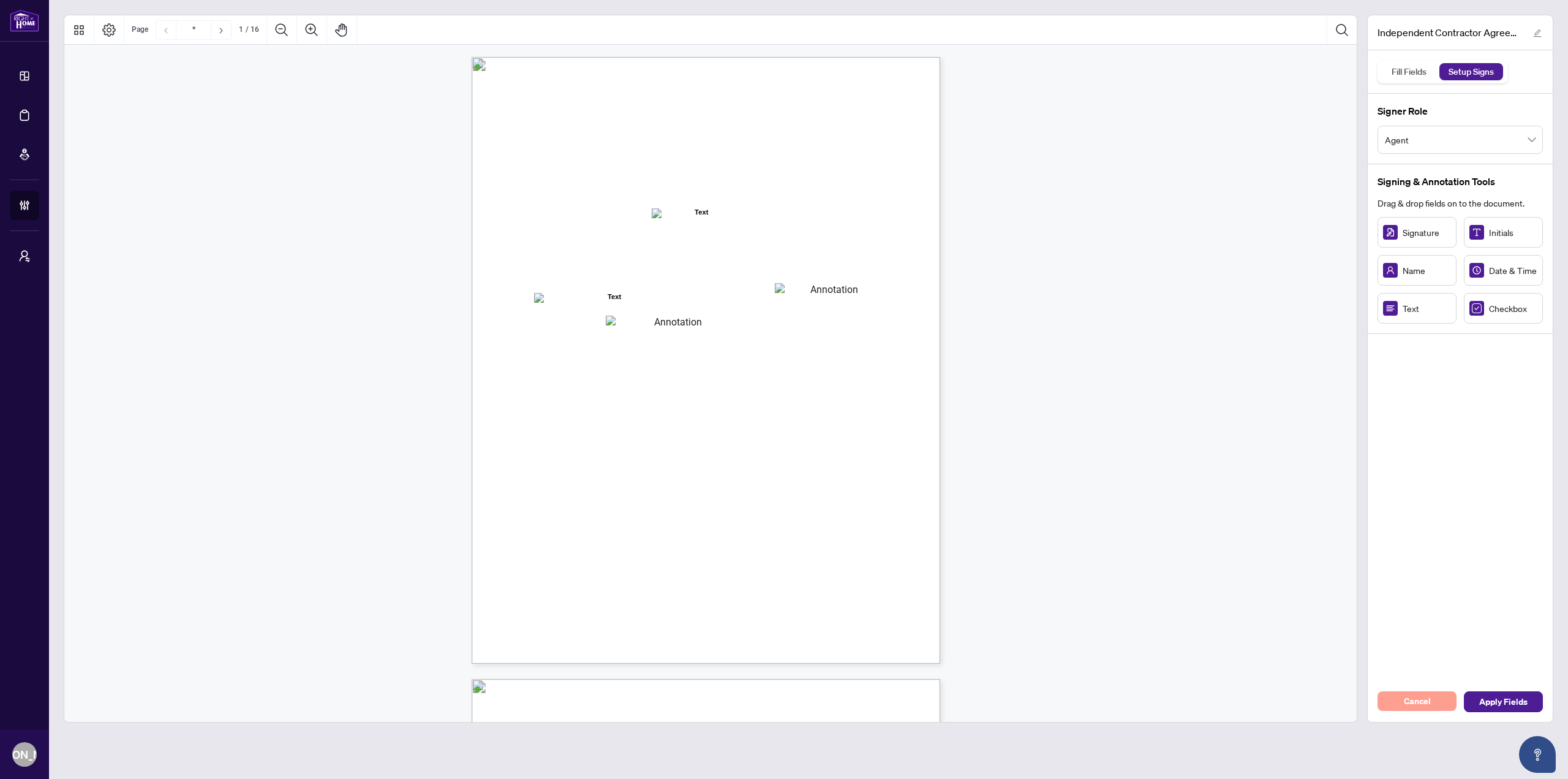
click at [1415, 695] on span "Cancel" at bounding box center [1417, 701] width 27 height 20
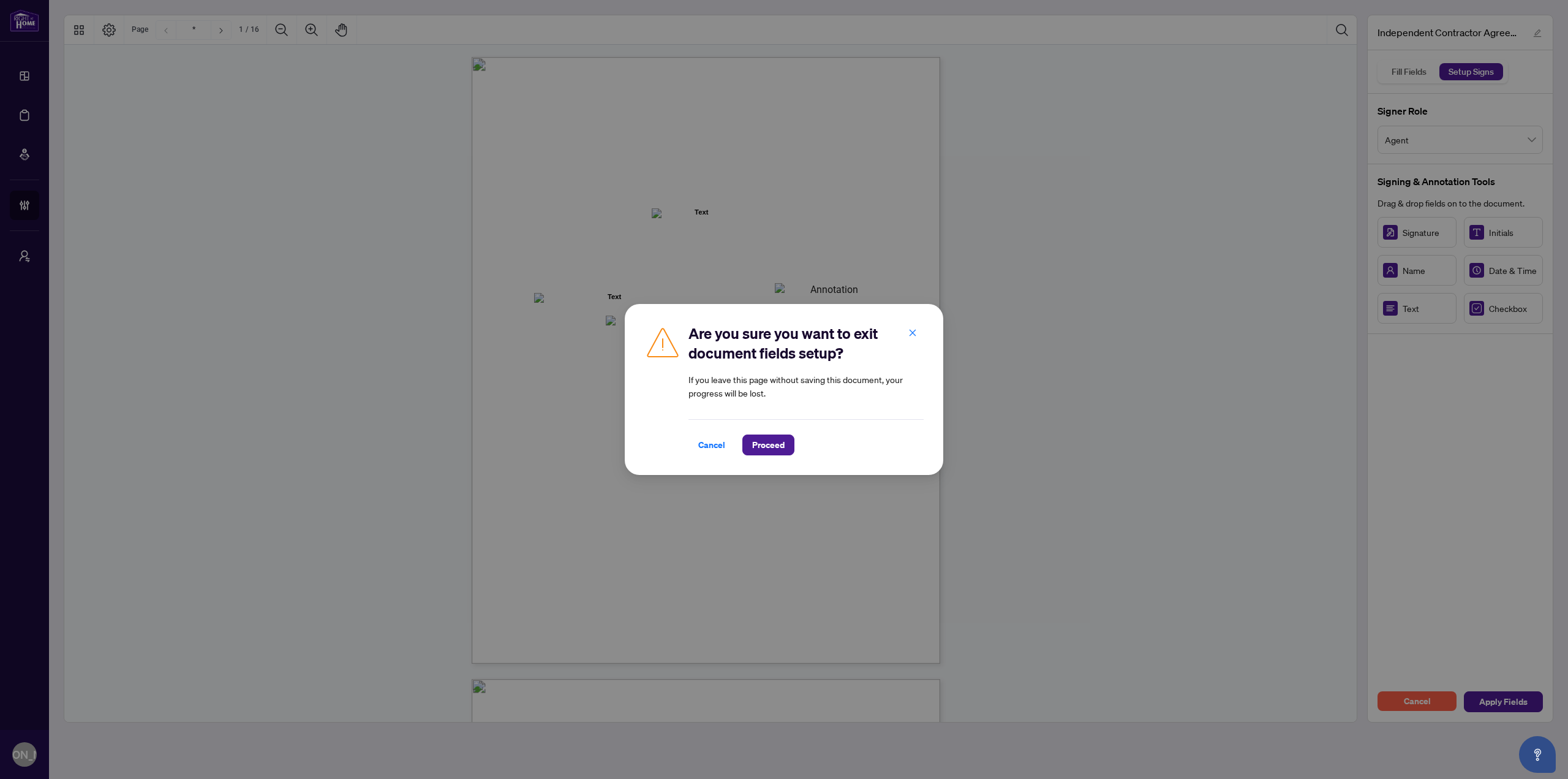
click at [1104, 382] on div "Are you sure you want to exit document fields setup? If you leave this page wit…" at bounding box center [784, 390] width 1568 height 779
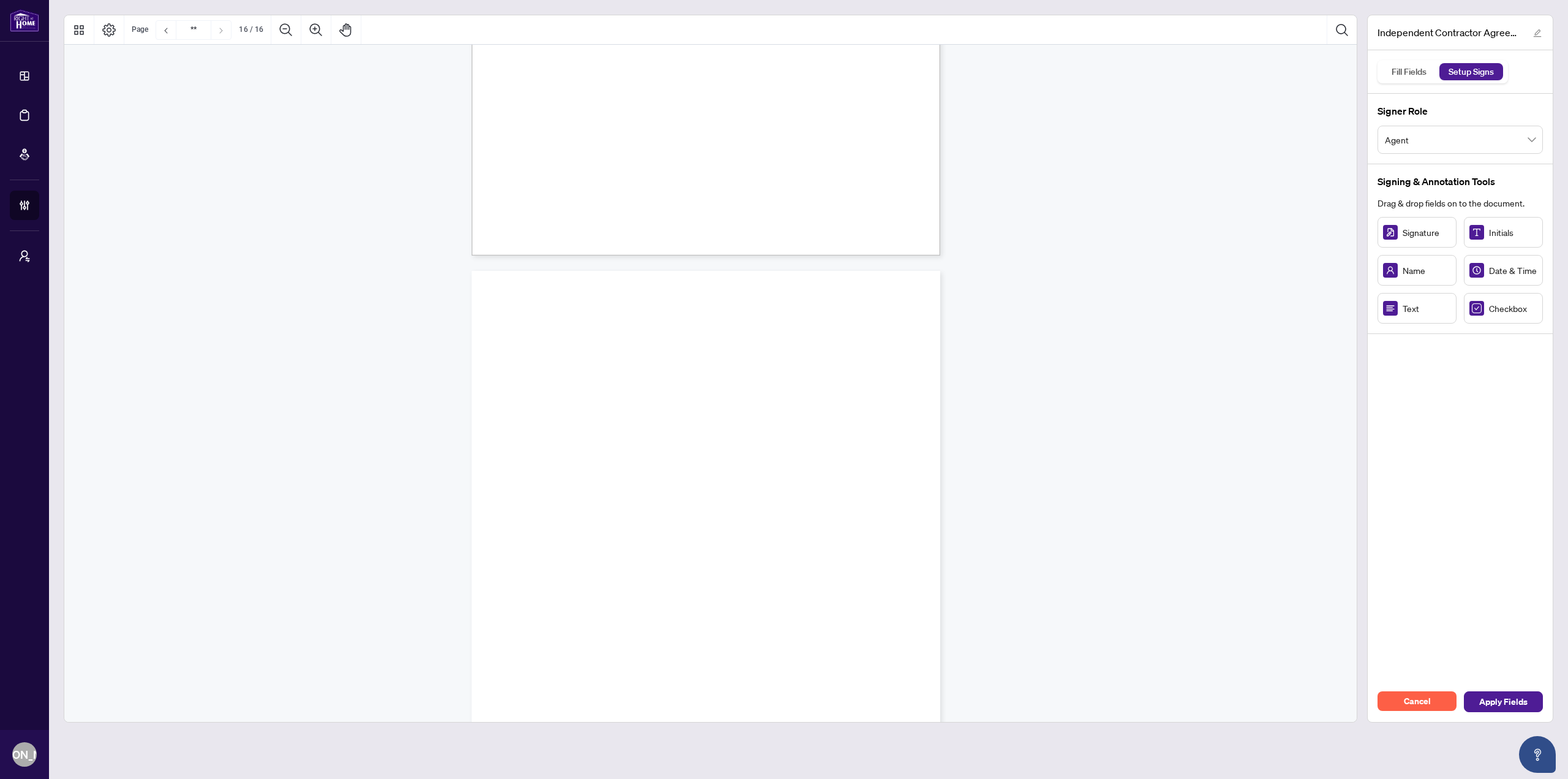
type input "**"
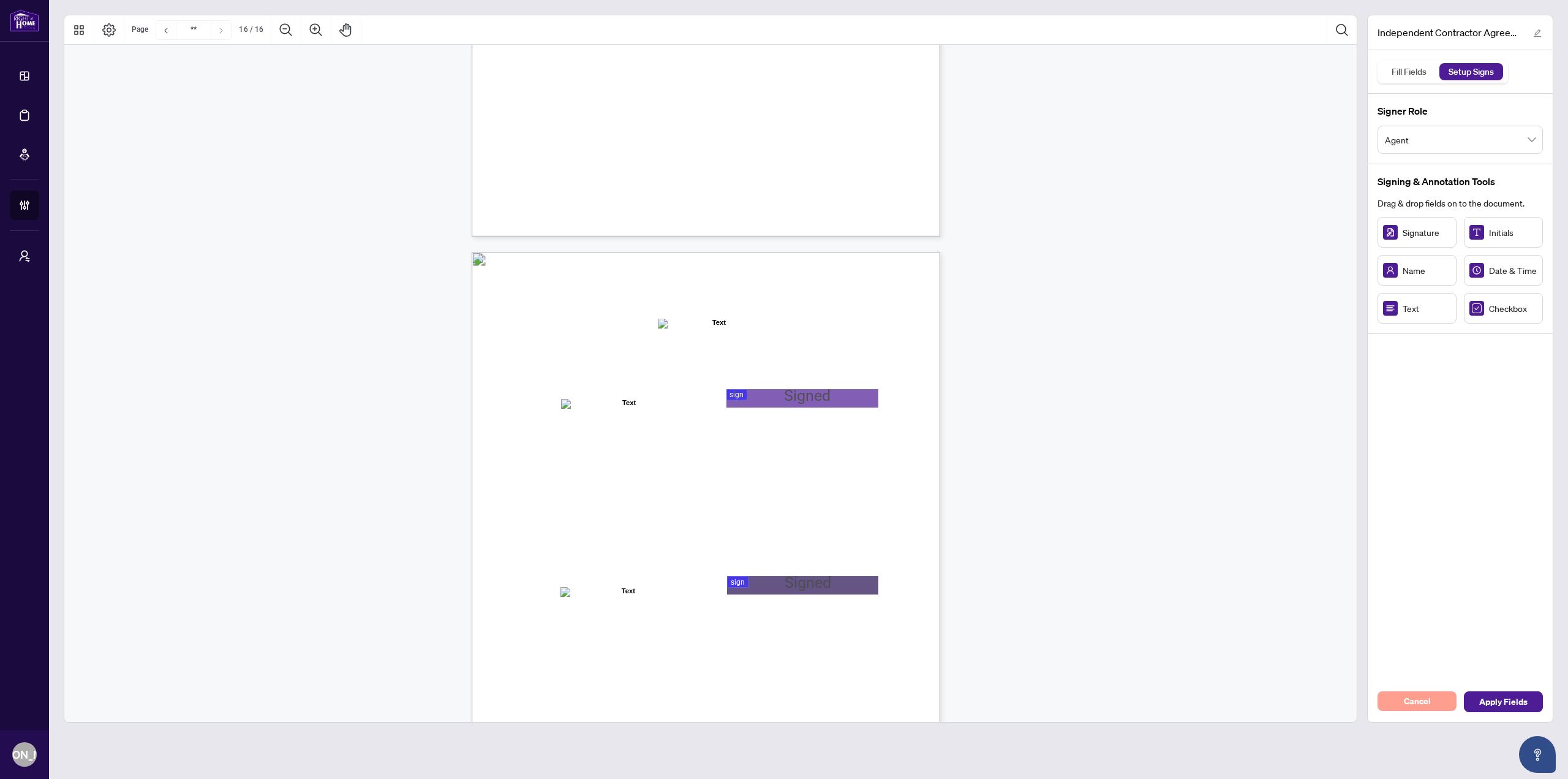
click at [1401, 703] on button "Cancel" at bounding box center [1417, 701] width 79 height 20
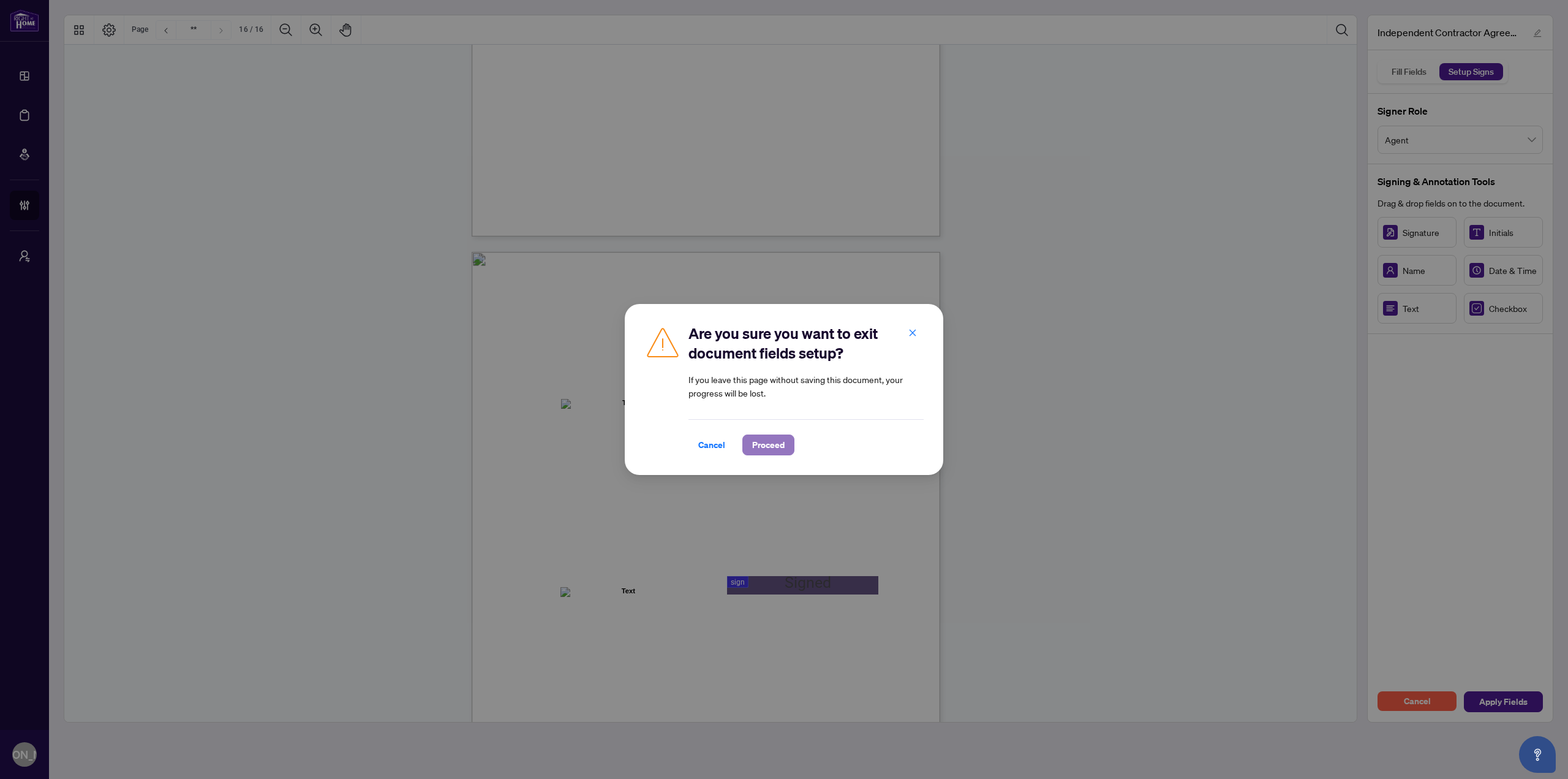
click at [773, 449] on span "Proceed" at bounding box center [768, 445] width 32 height 20
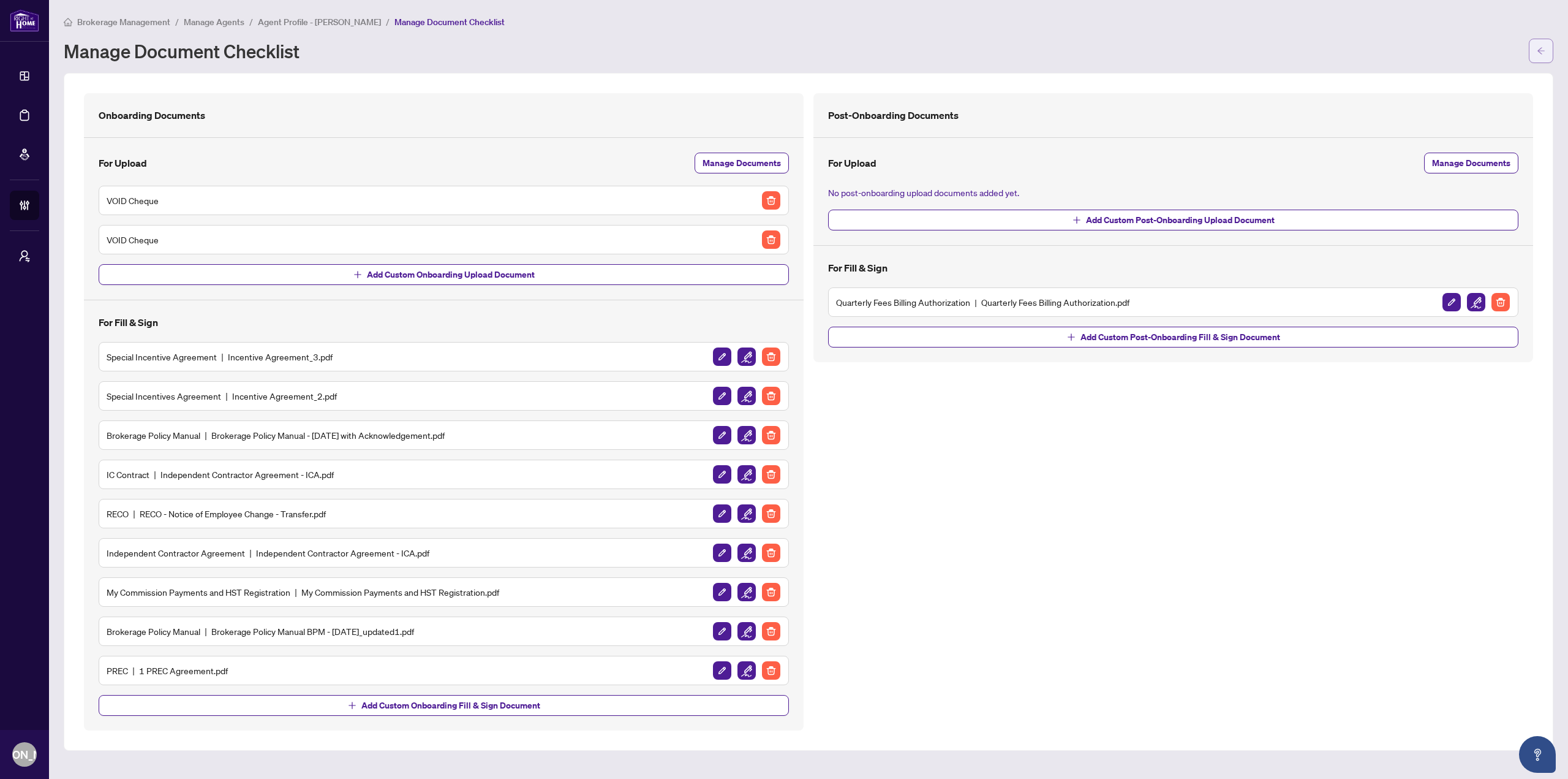
click at [1536, 50] on button "button" at bounding box center [1541, 51] width 25 height 25
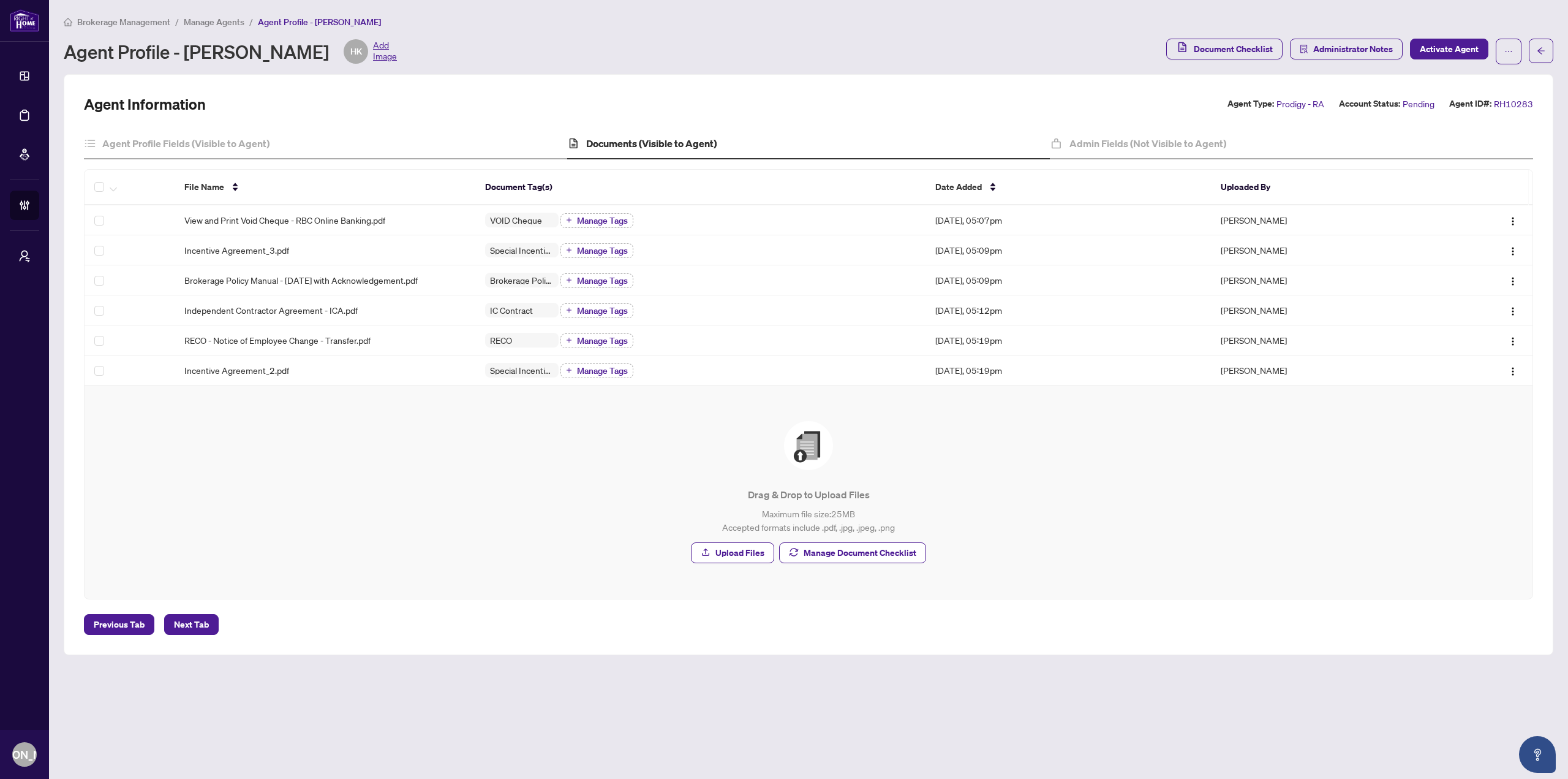
click at [366, 525] on p "Maximum file size: 25 MB Accepted formats include .pdf, .jpg, .jpeg, .png" at bounding box center [808, 520] width 1399 height 27
click at [1514, 309] on img "button" at bounding box center [1513, 311] width 10 height 10
click at [1445, 377] on span "Download" at bounding box center [1455, 373] width 117 height 13
click at [993, 20] on div "Brokerage Management / Manage Agents / Agent Profile - [PERSON_NAME]" at bounding box center [808, 22] width 1490 height 14
click at [1538, 53] on icon "arrow-left" at bounding box center [1541, 51] width 8 height 8
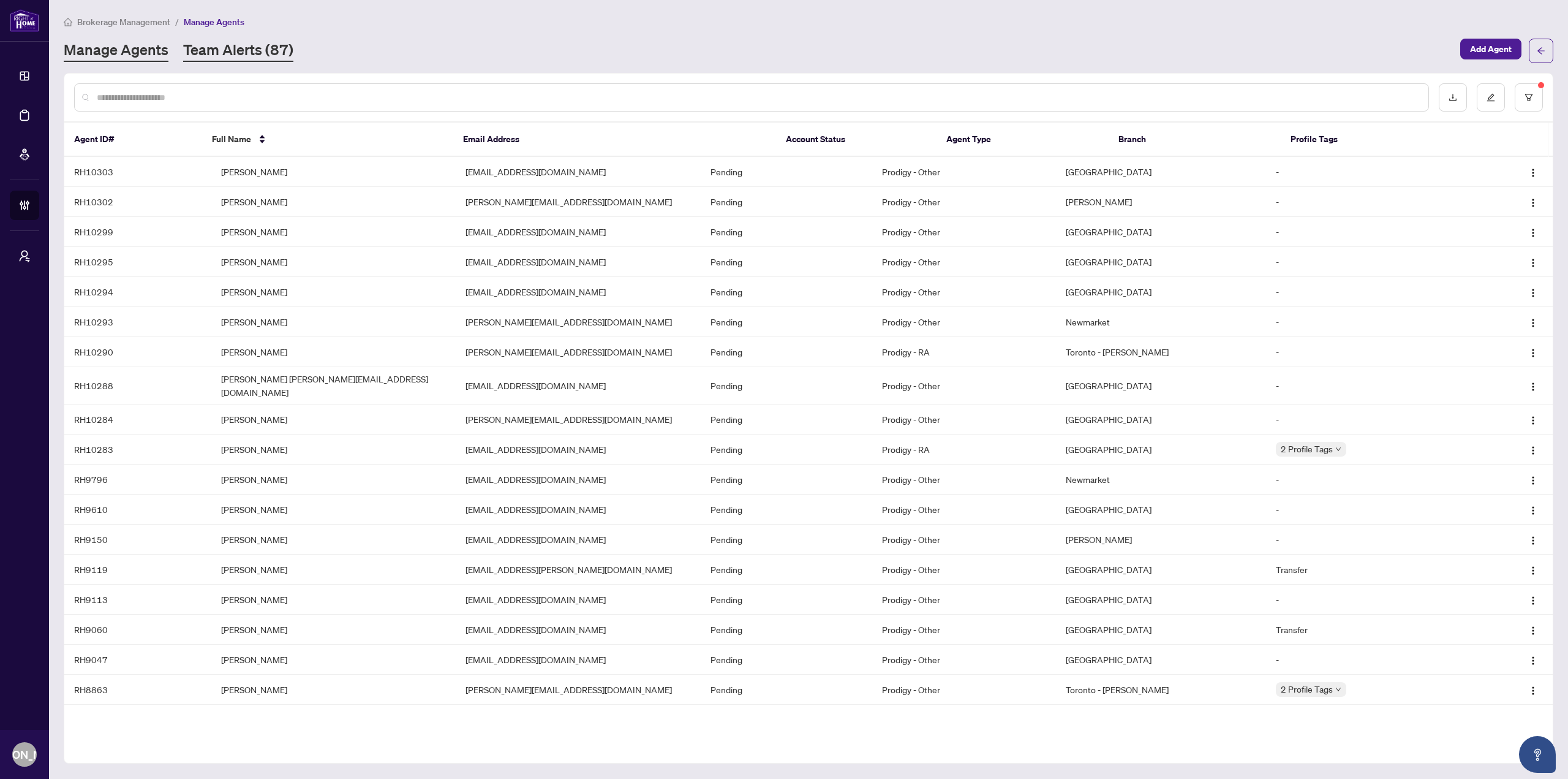
click at [275, 54] on link "Team Alerts (87)" at bounding box center [238, 51] width 111 height 22
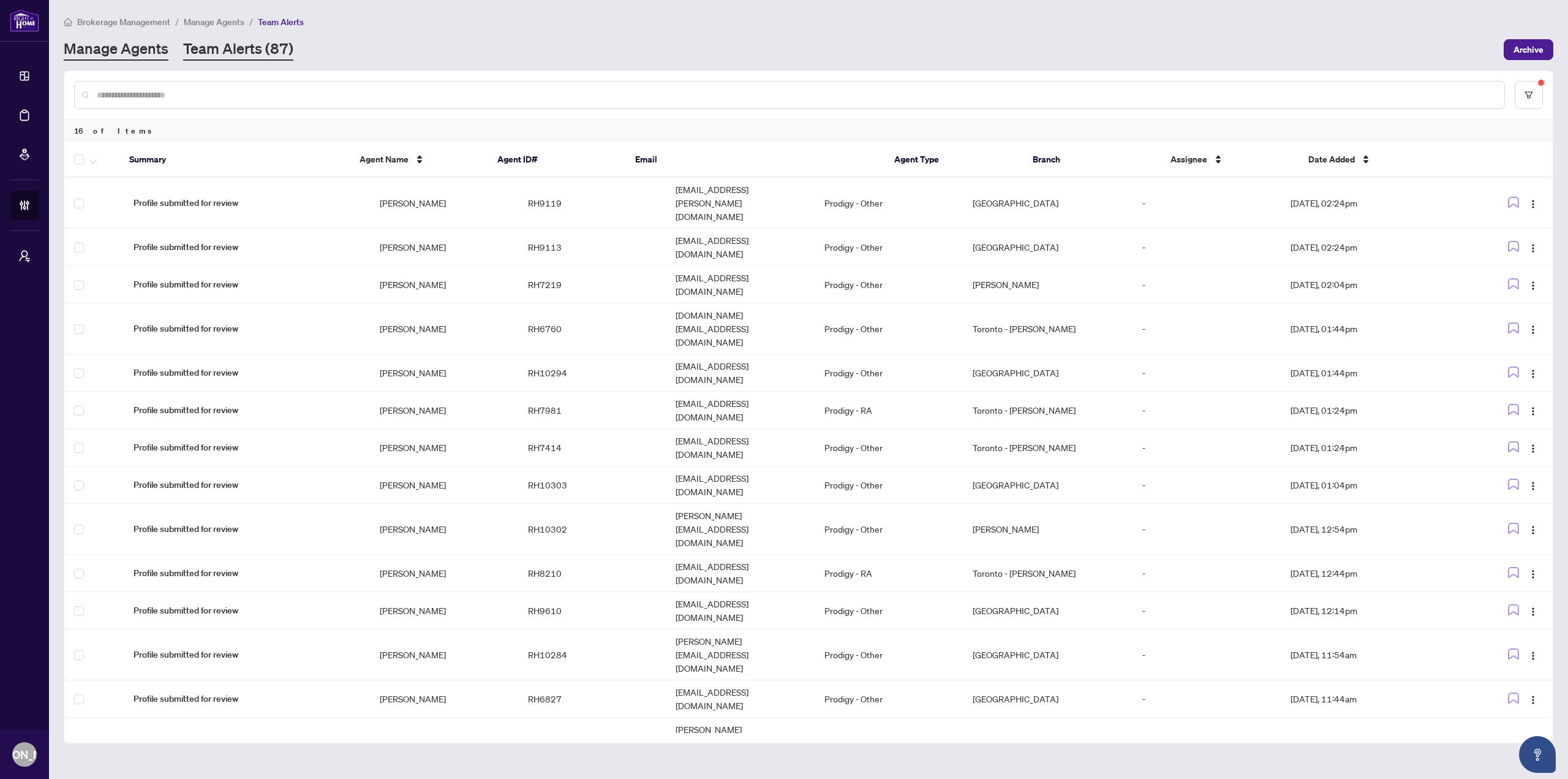
click at [115, 58] on link "Manage Agents" at bounding box center [115, 49] width 105 height 22
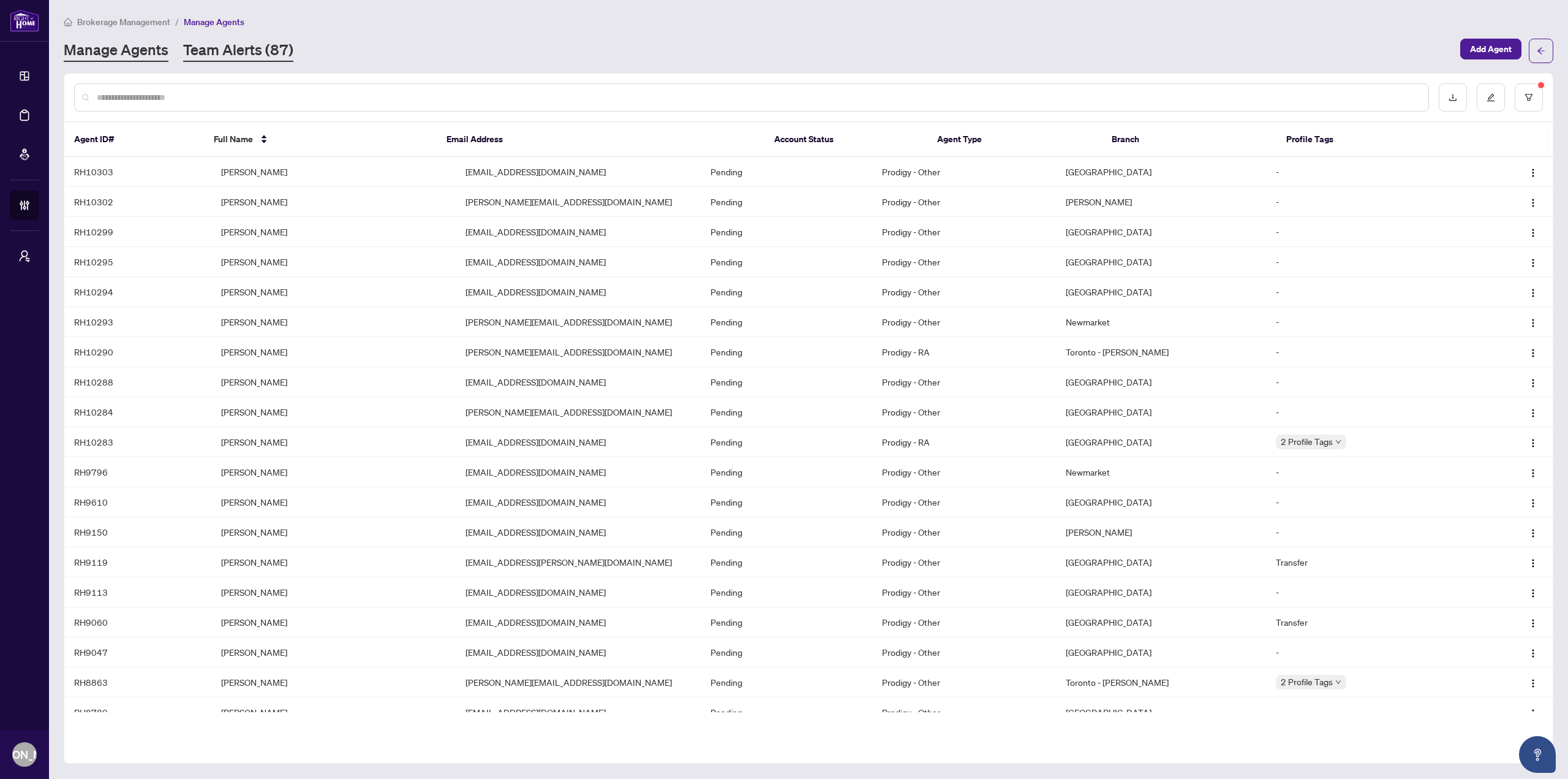
click at [265, 54] on link "Team Alerts (87)" at bounding box center [238, 51] width 111 height 22
